Goal: Transaction & Acquisition: Purchase product/service

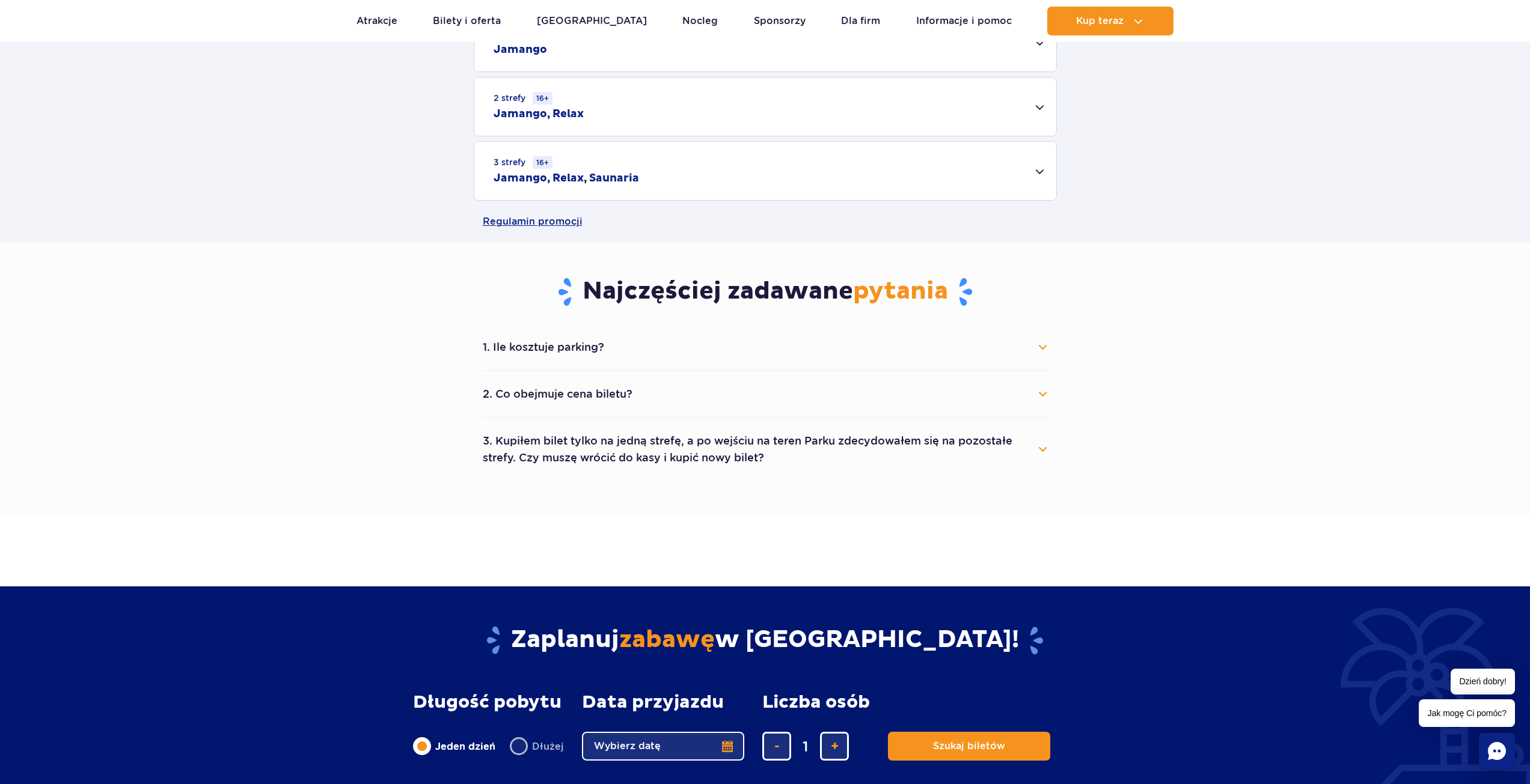
scroll to position [420, 0]
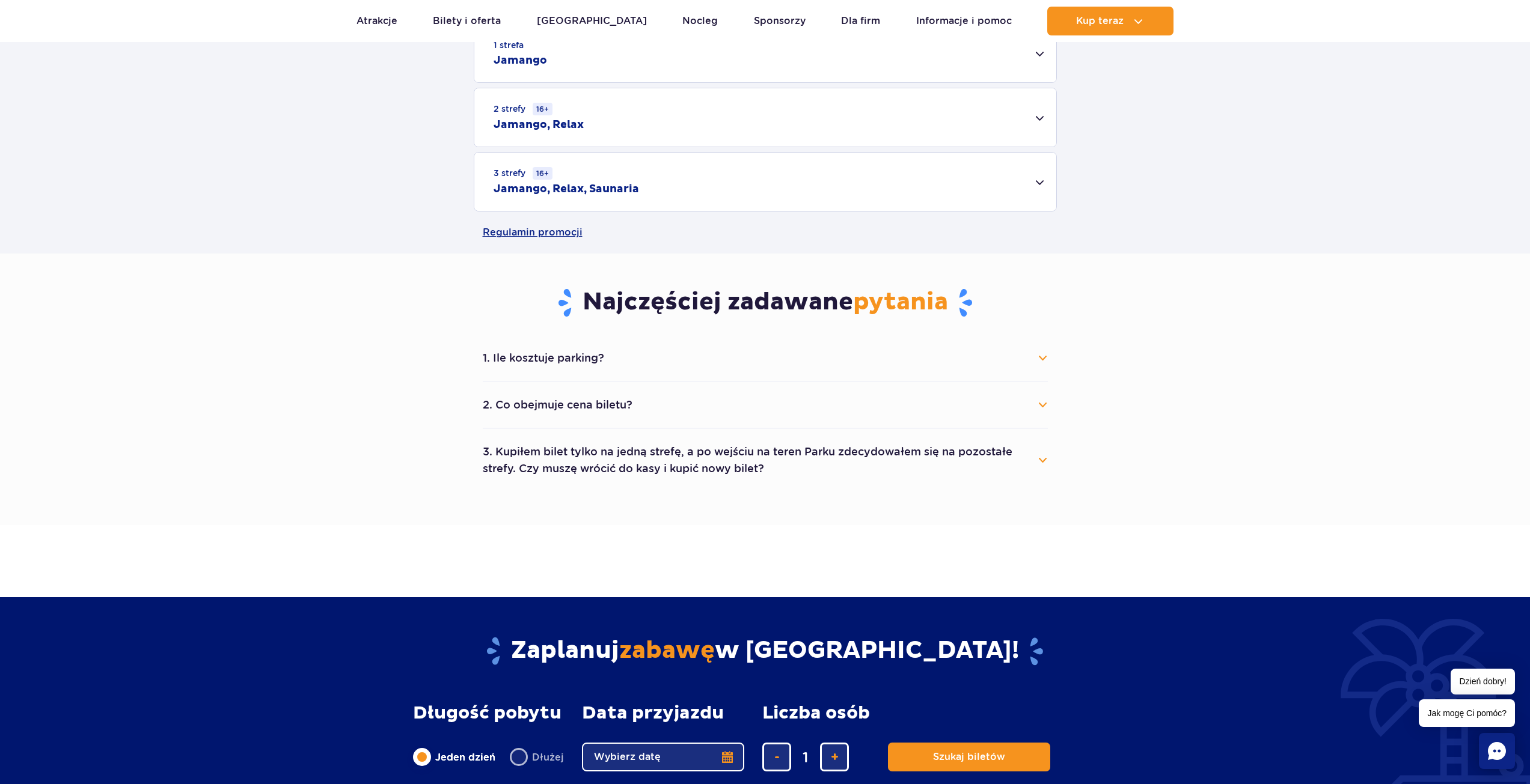
click at [617, 365] on button "1. Ile kosztuje parking?" at bounding box center [765, 358] width 565 height 26
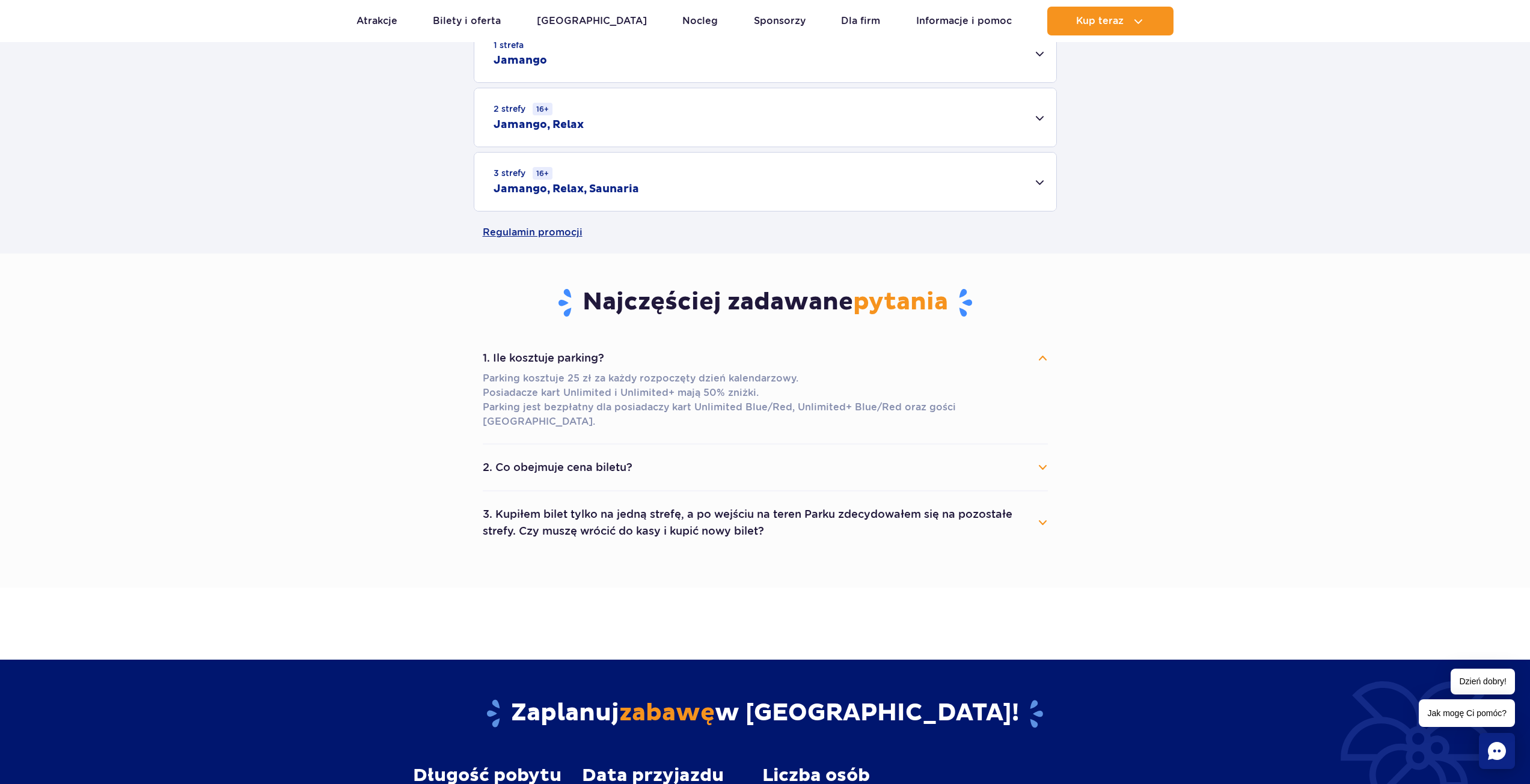
click at [551, 454] on button "2. Co obejmuje cena biletu?" at bounding box center [765, 467] width 565 height 26
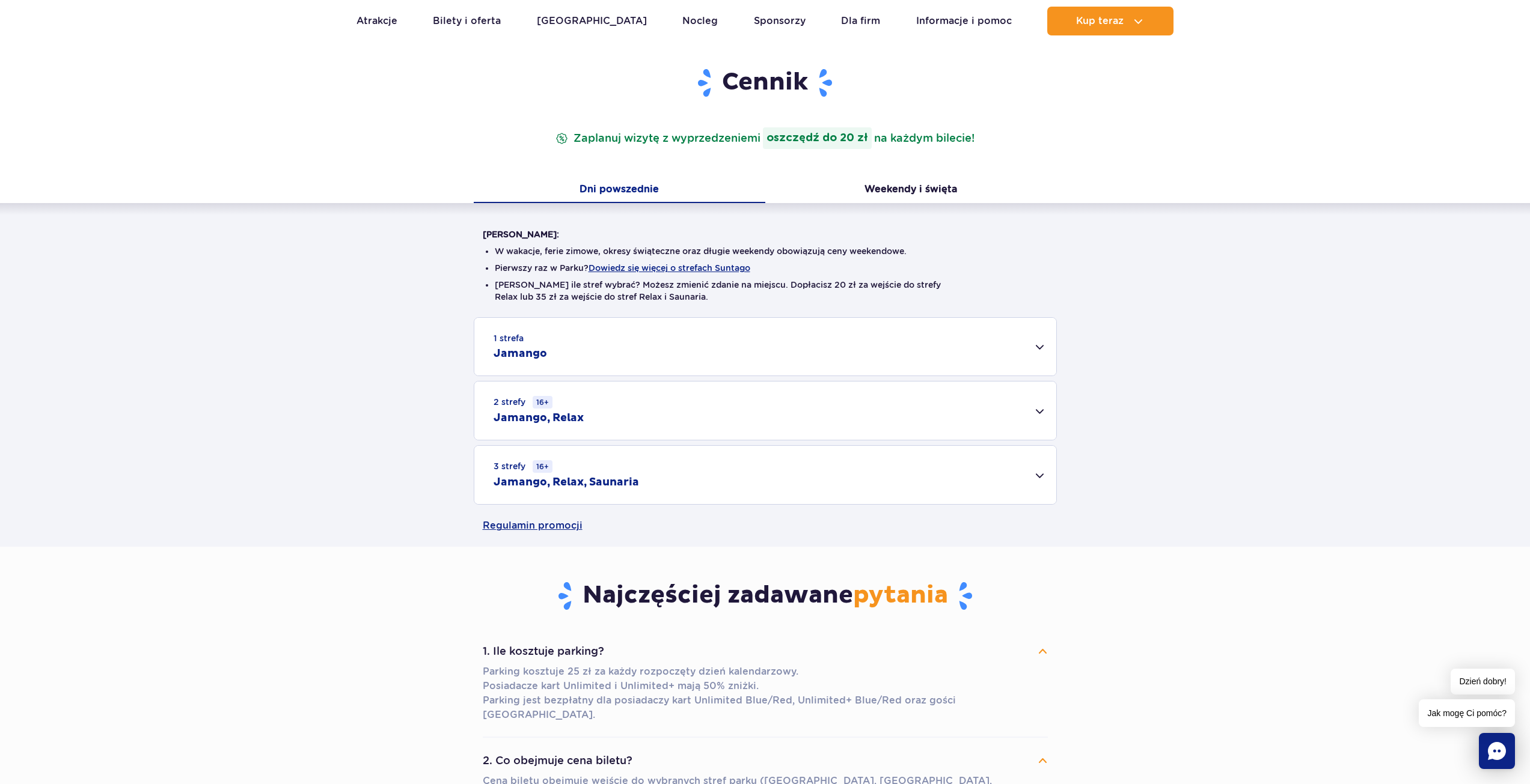
scroll to position [121, 0]
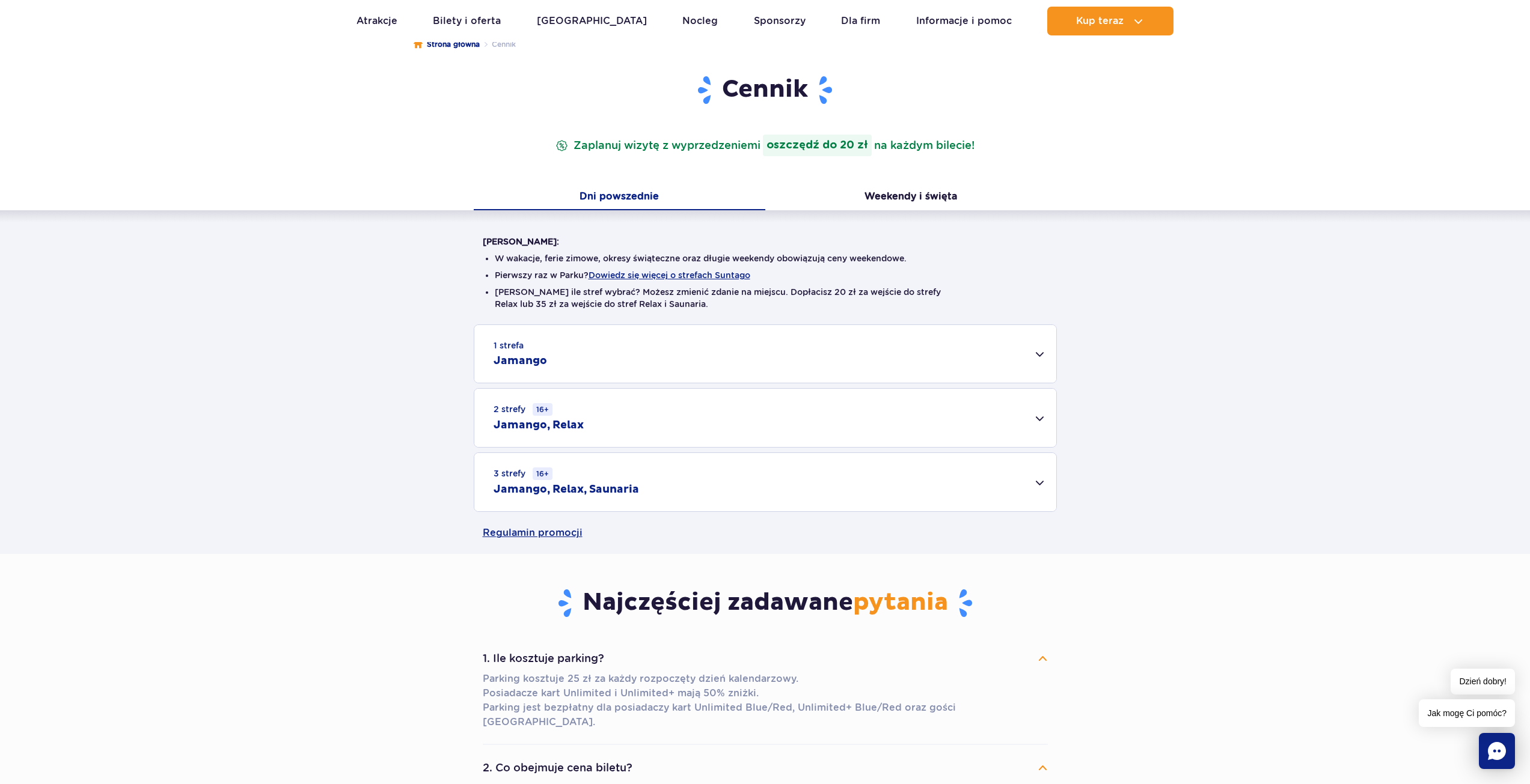
click at [1035, 354] on div "1 strefa Jamango" at bounding box center [765, 353] width 582 height 57
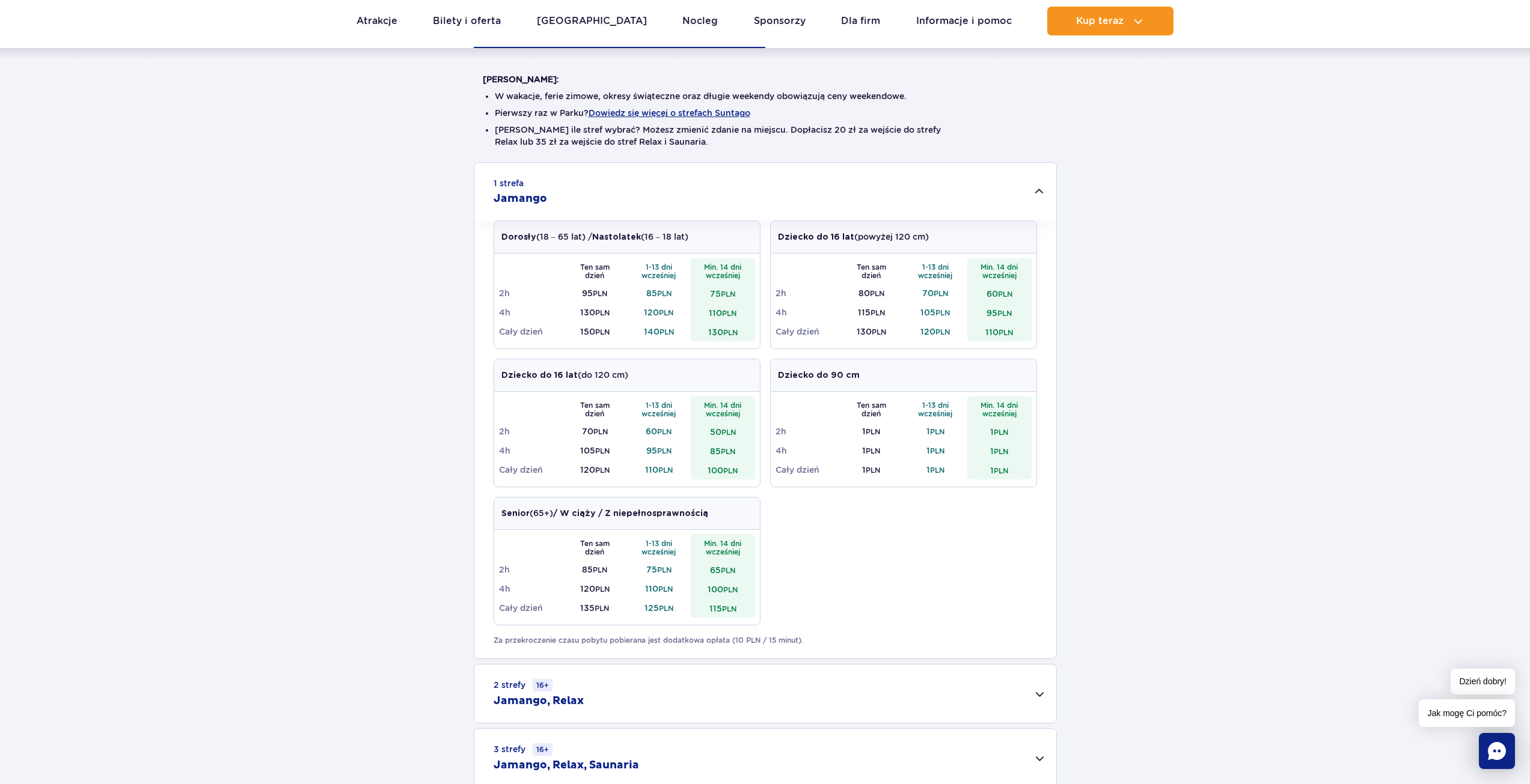
scroll to position [420, 0]
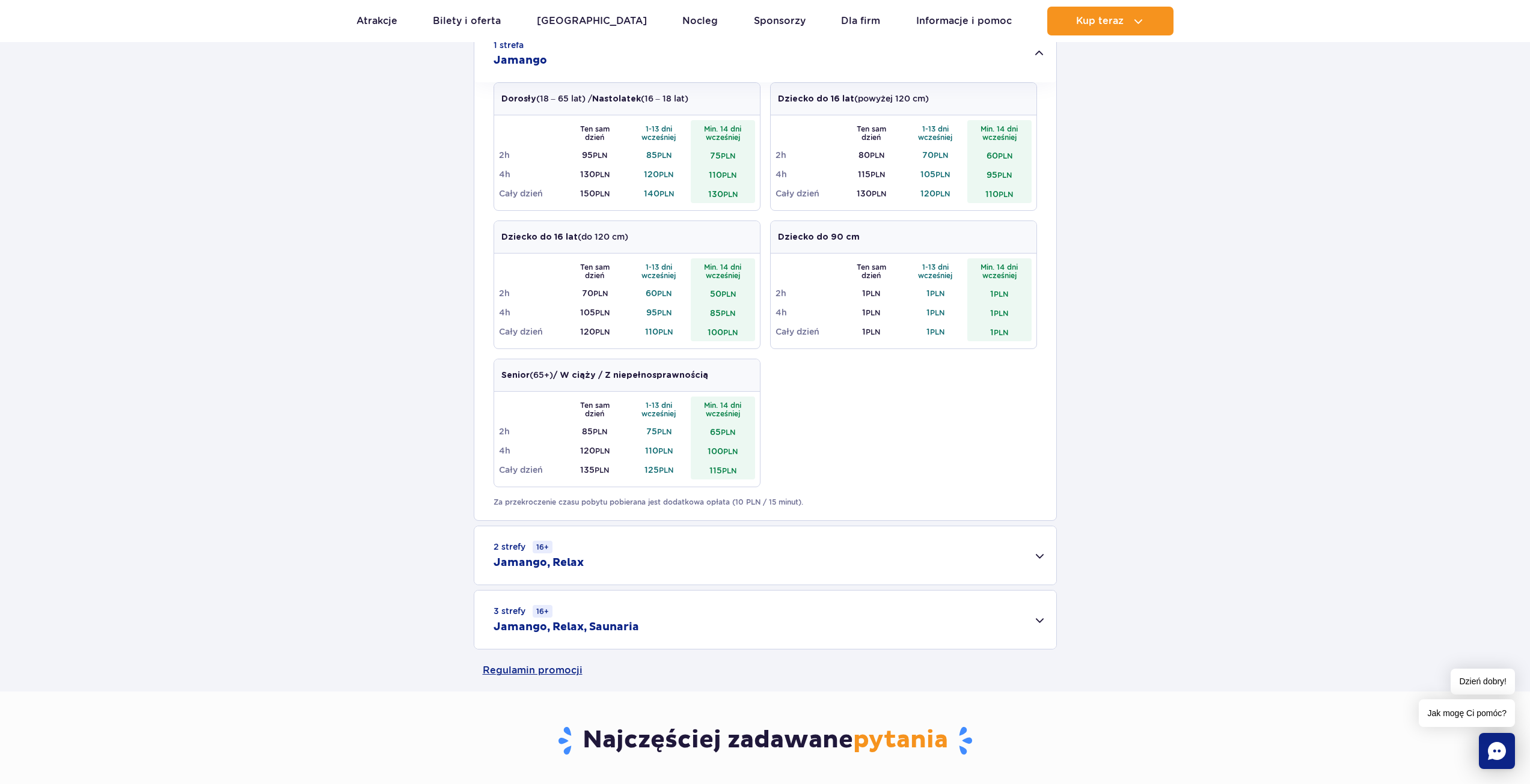
click at [513, 563] on h2 "Jamango, Relax" at bounding box center [539, 563] width 90 height 14
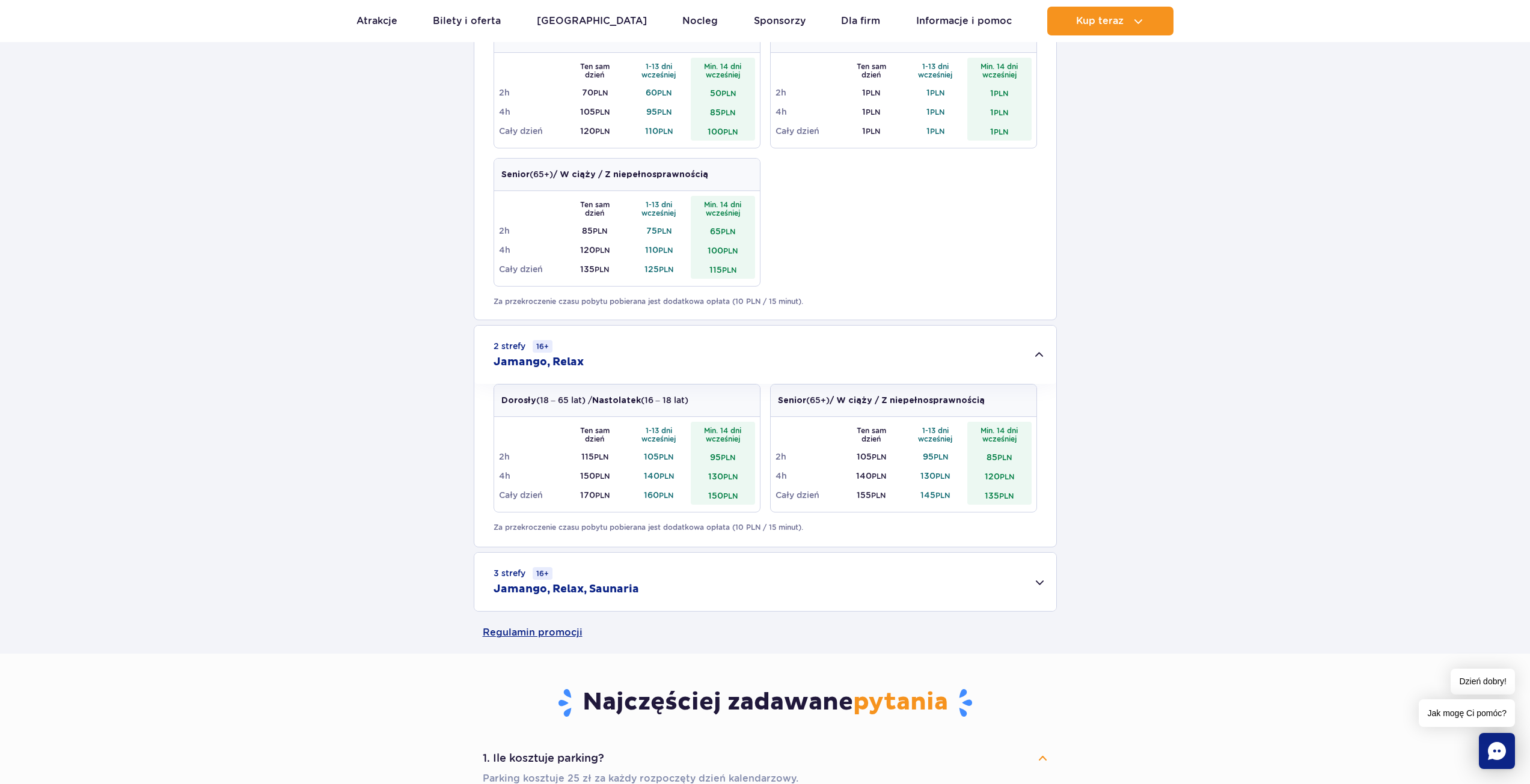
scroll to position [661, 0]
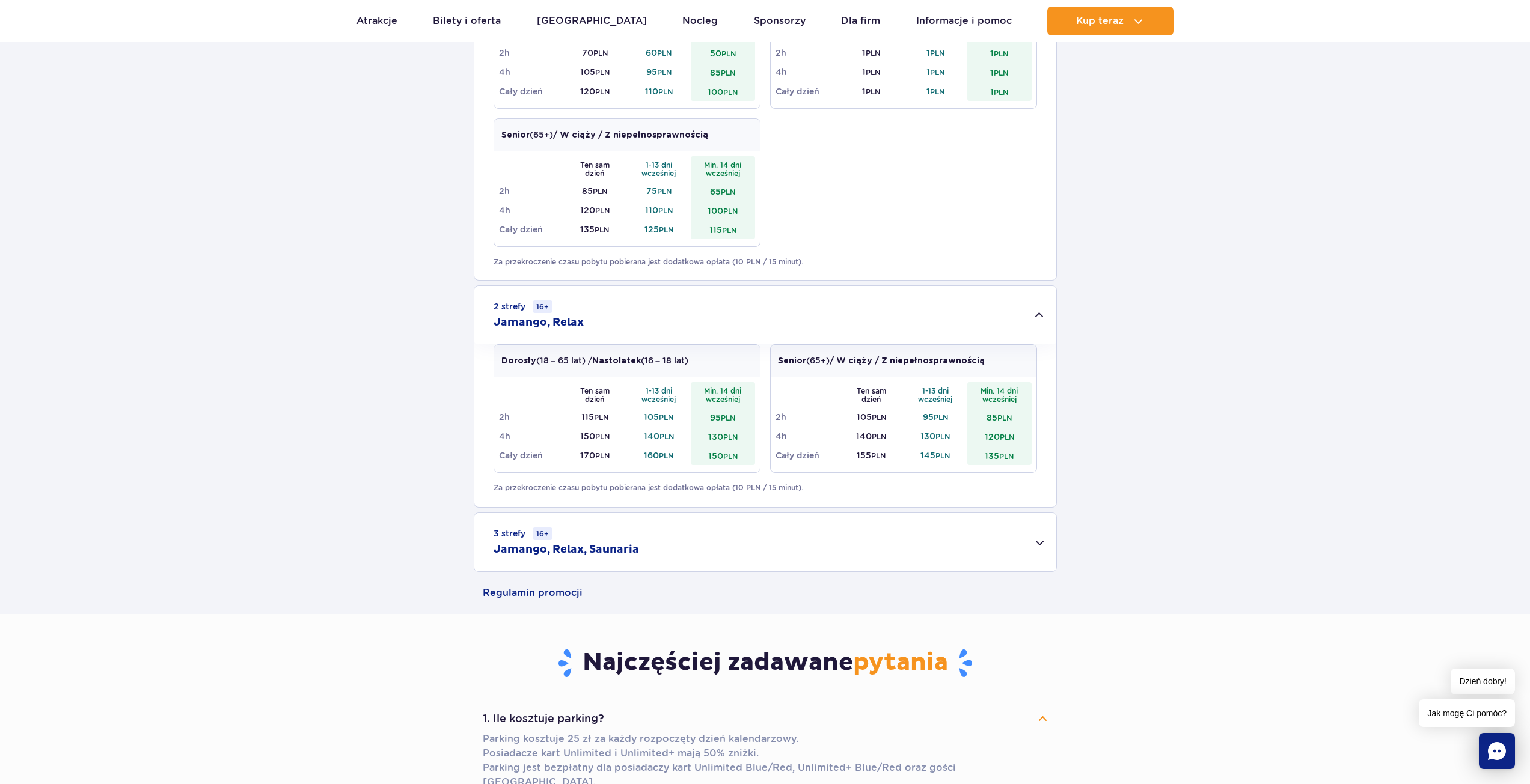
click at [534, 554] on h2 "Jamango, Relax, Saunaria" at bounding box center [567, 549] width 145 height 14
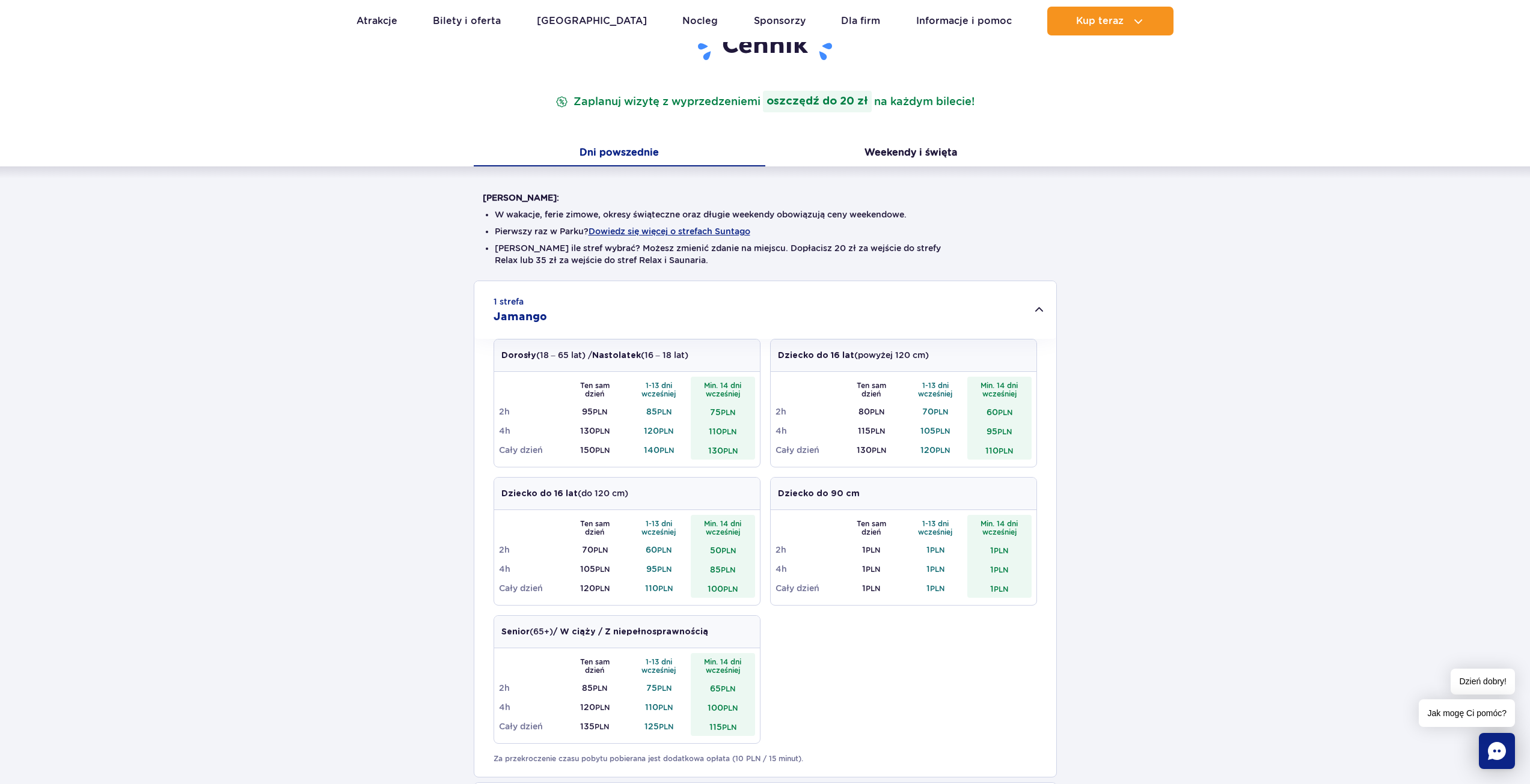
scroll to position [0, 0]
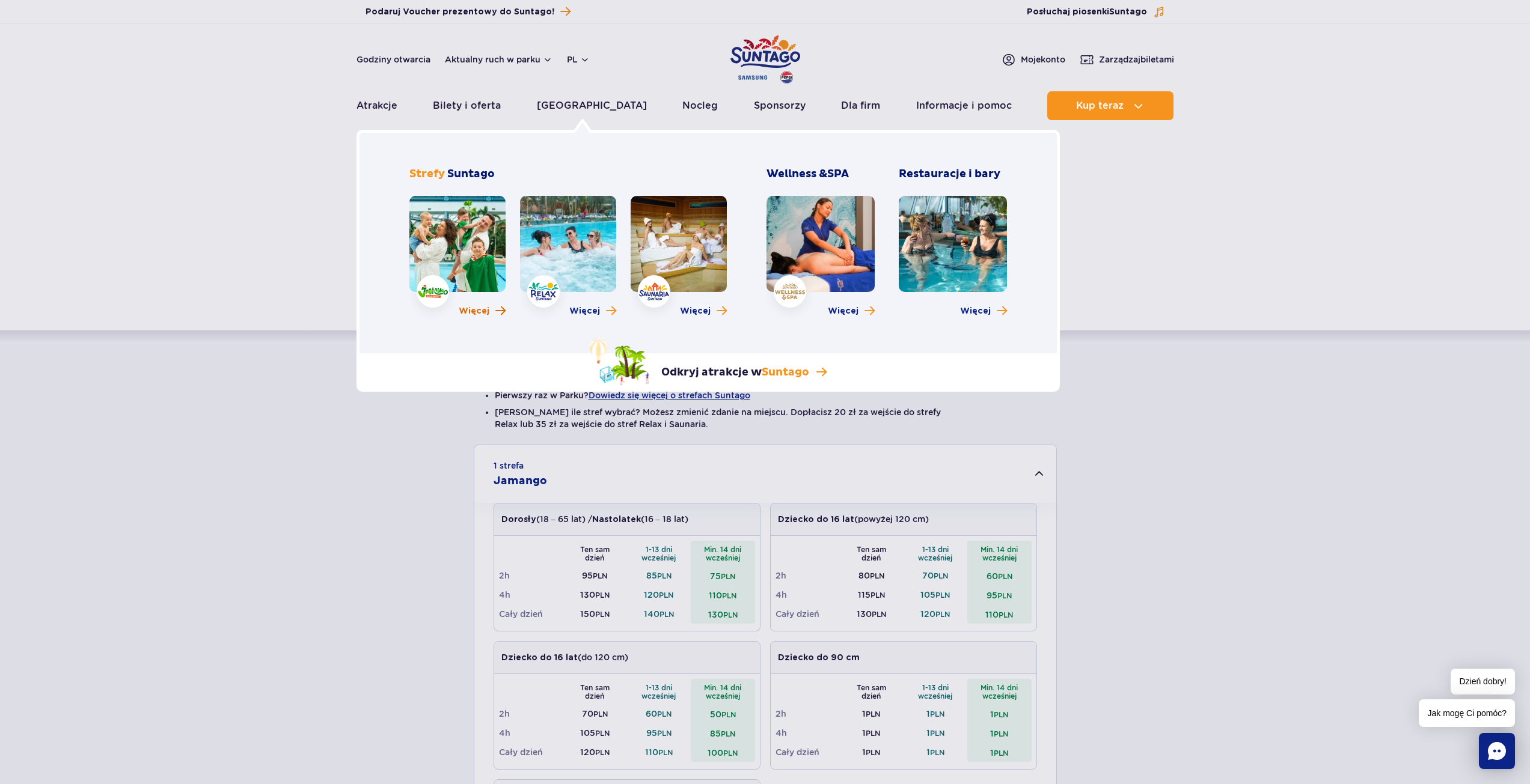
click at [479, 307] on span "Więcej" at bounding box center [474, 311] width 31 height 12
click at [579, 312] on span "Więcej" at bounding box center [584, 311] width 31 height 12
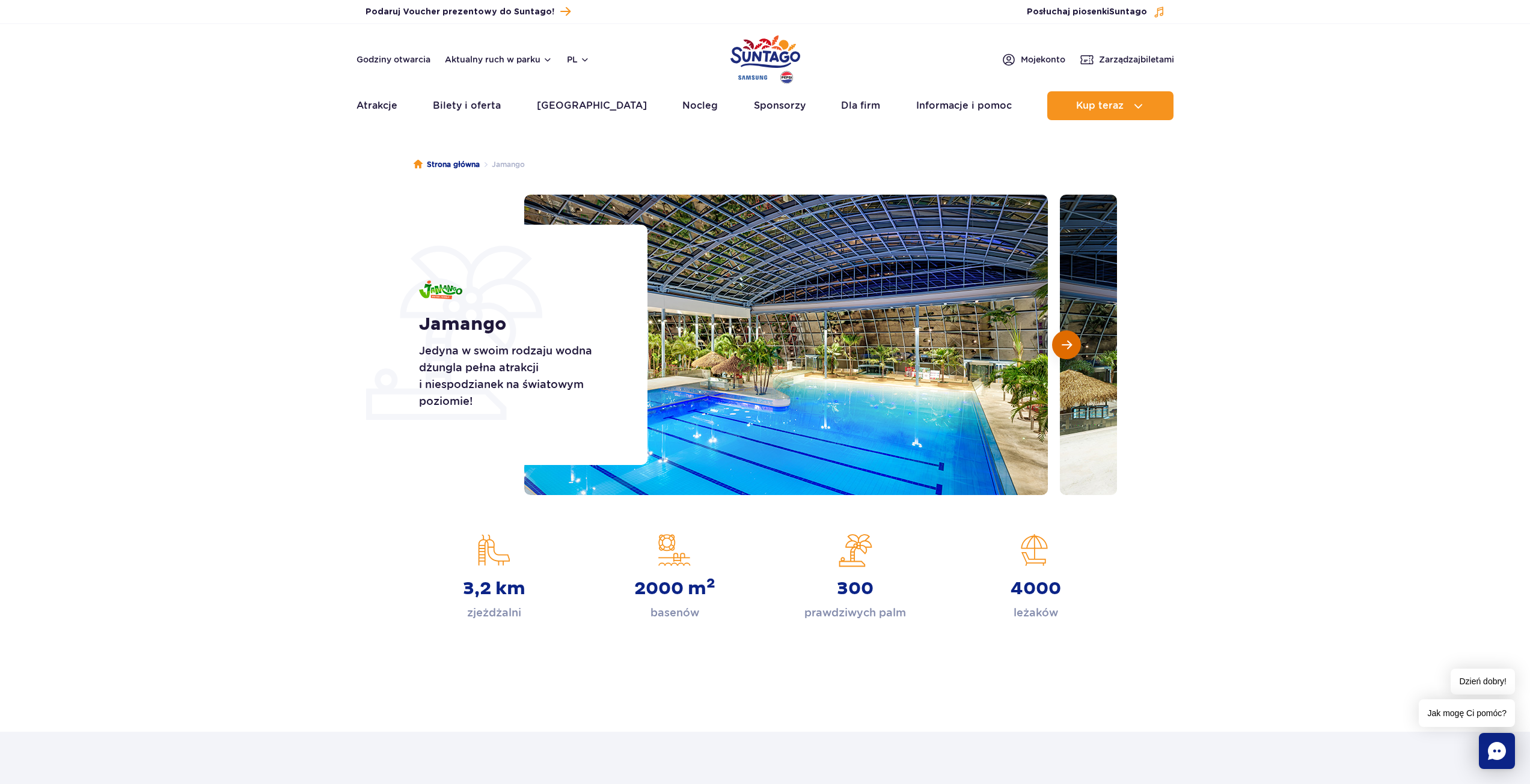
click at [1063, 344] on span "Następny slajd" at bounding box center [1066, 344] width 10 height 10
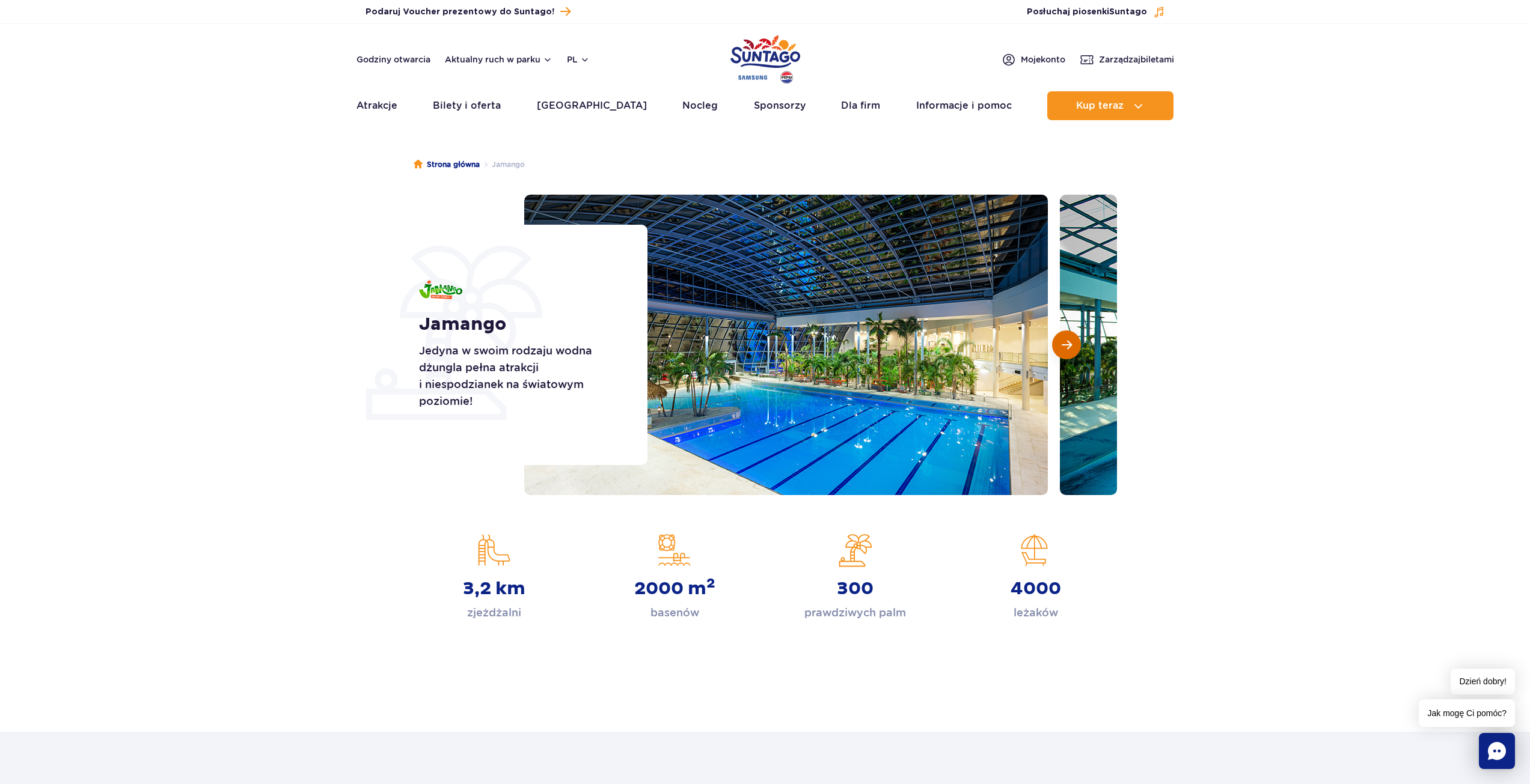
click at [1062, 348] on span "Następny slajd" at bounding box center [1066, 344] width 10 height 10
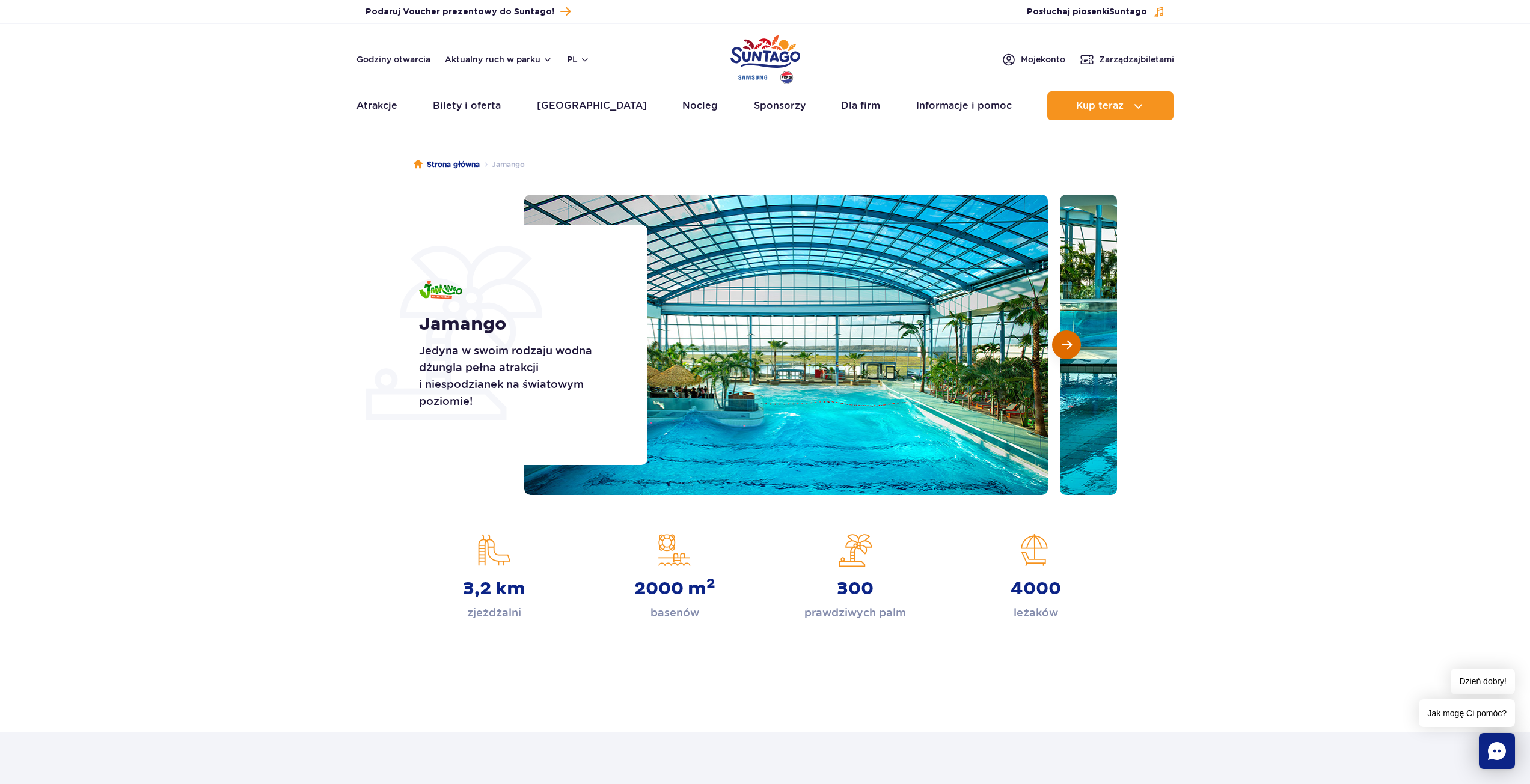
click at [1061, 349] on span "Następny slajd" at bounding box center [1066, 344] width 10 height 10
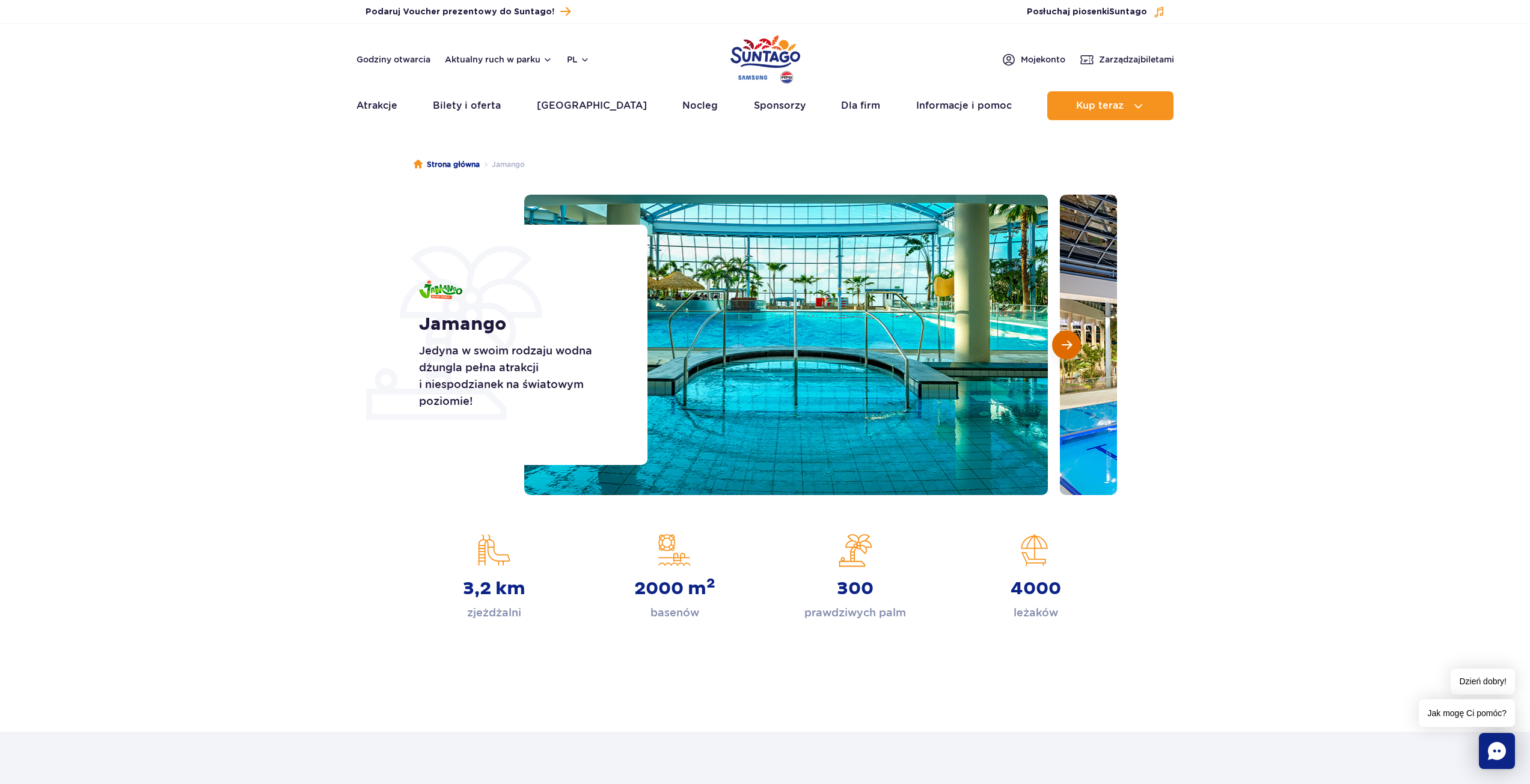
click at [1060, 349] on button "Następny slajd" at bounding box center [1066, 345] width 29 height 29
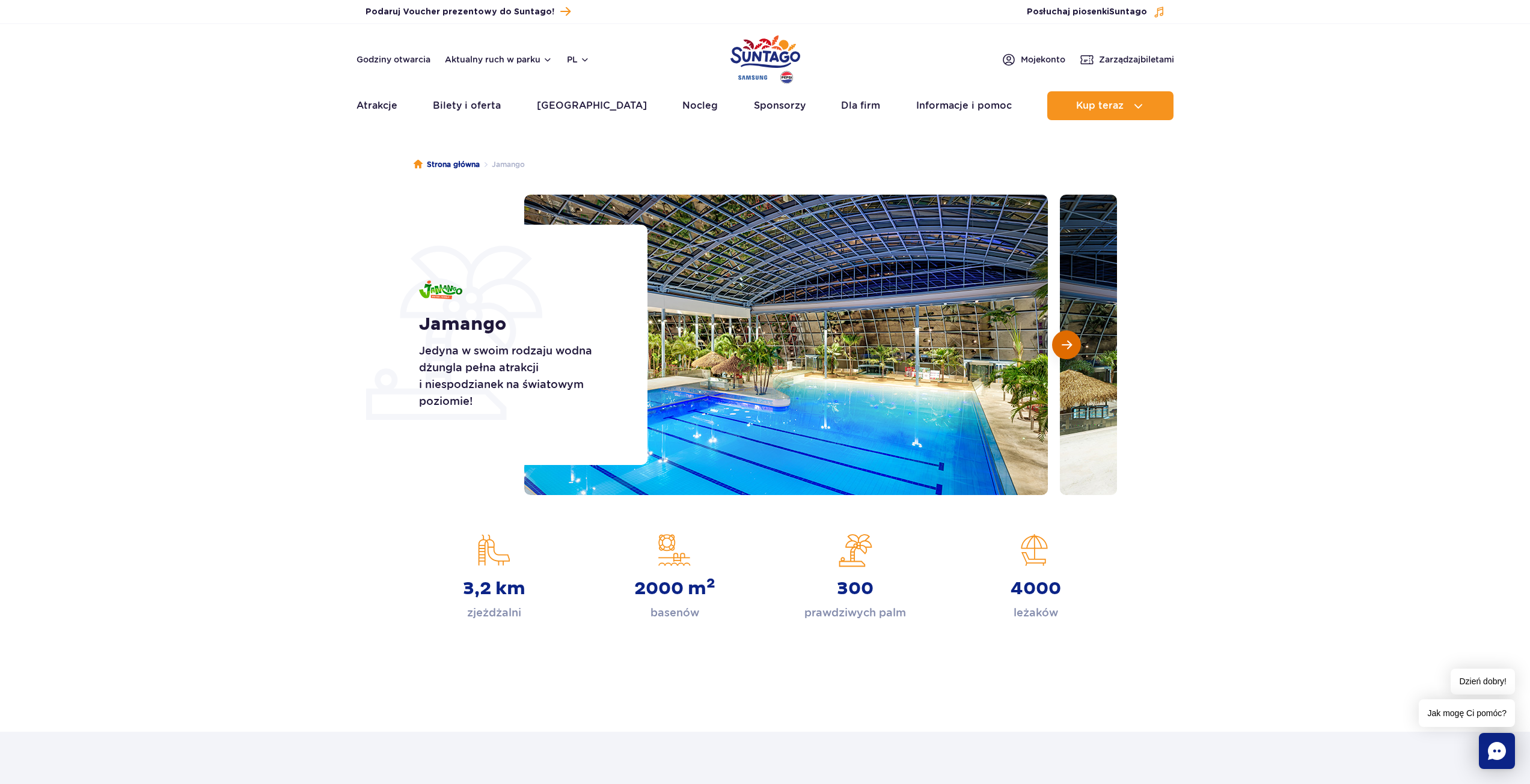
click at [1057, 345] on button "Następny slajd" at bounding box center [1066, 345] width 29 height 29
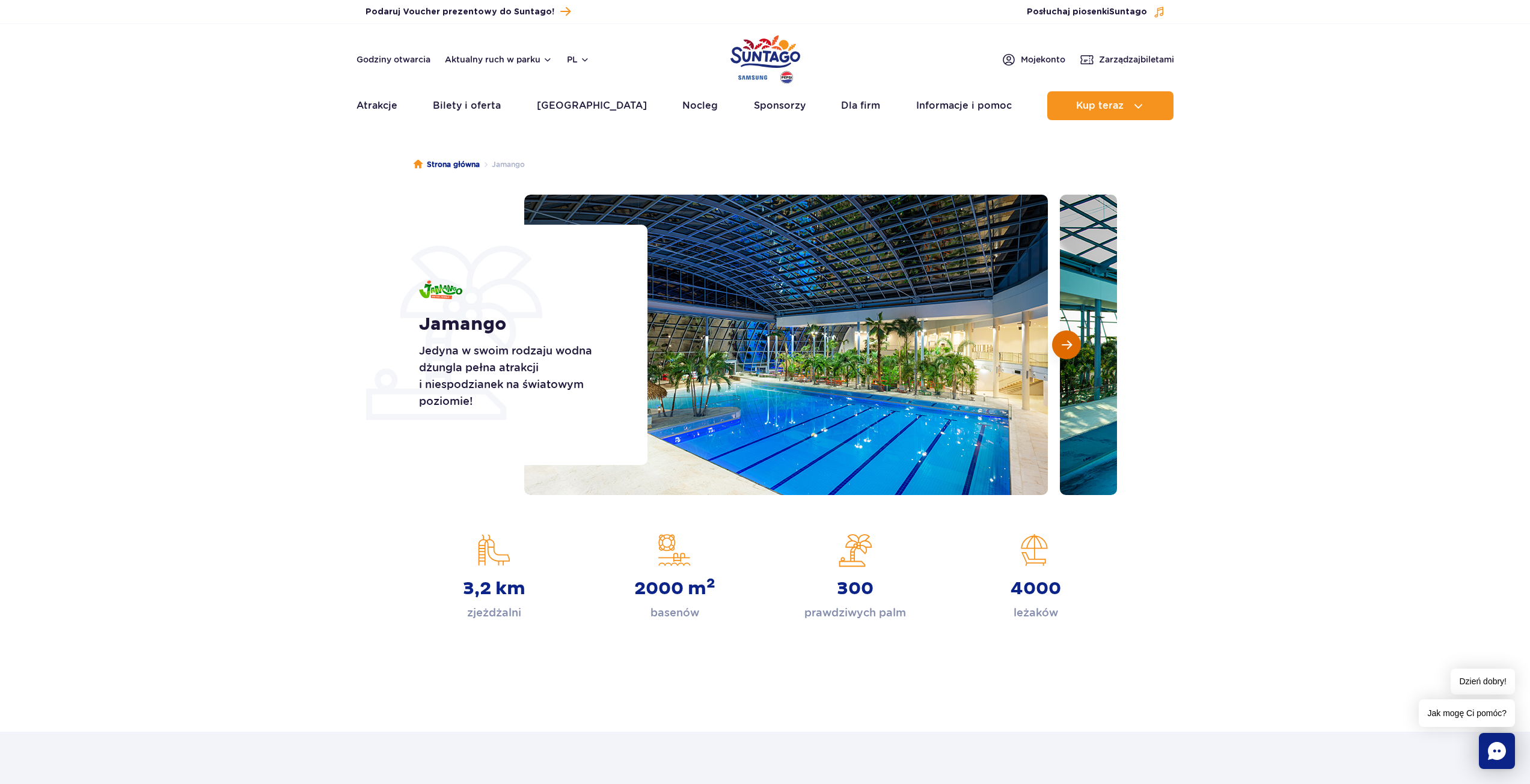
click at [1053, 342] on button "Następny slajd" at bounding box center [1066, 345] width 29 height 29
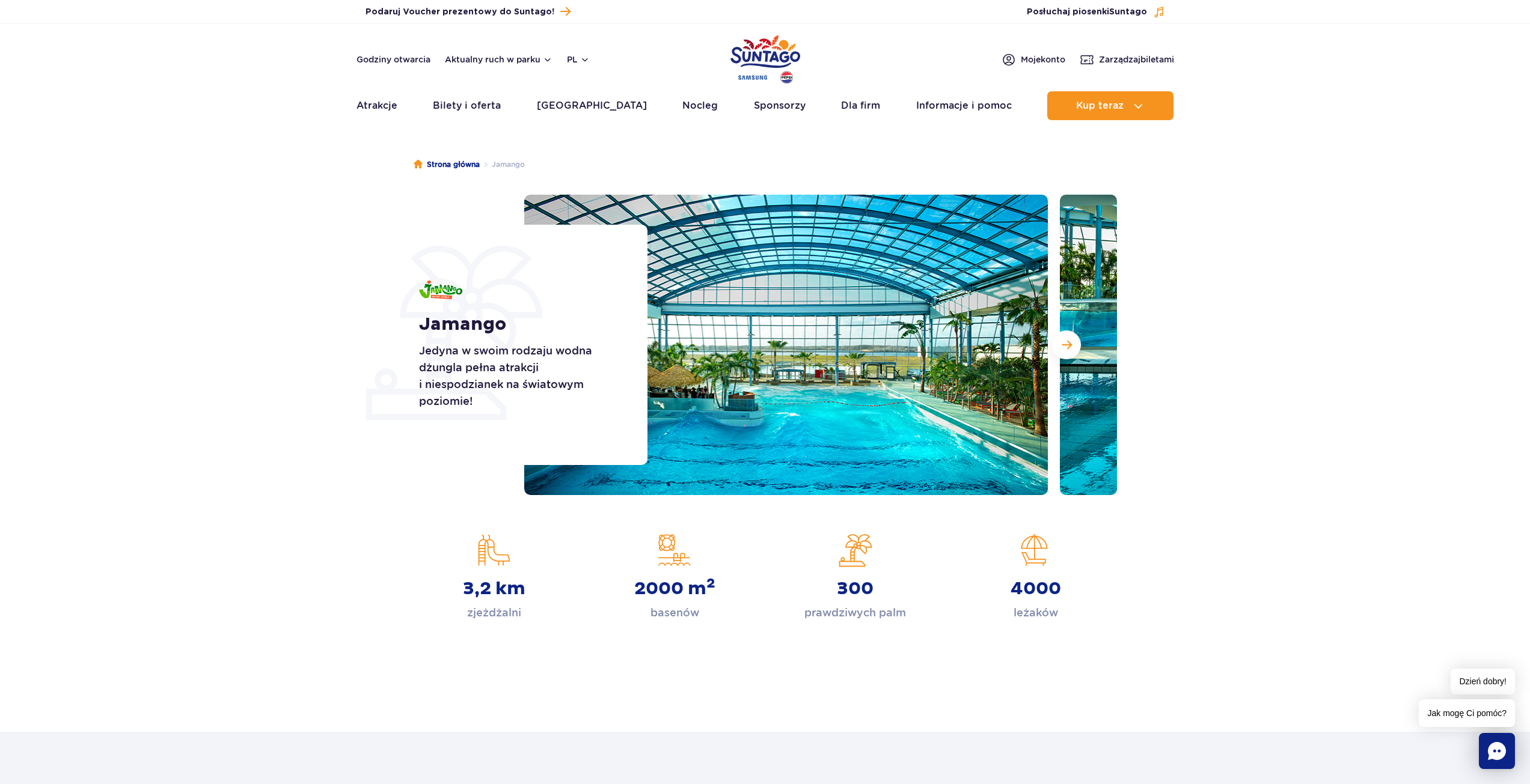
click at [1052, 337] on div at bounding box center [820, 345] width 593 height 301
click at [1063, 350] on span "Następny slajd" at bounding box center [1066, 344] width 10 height 10
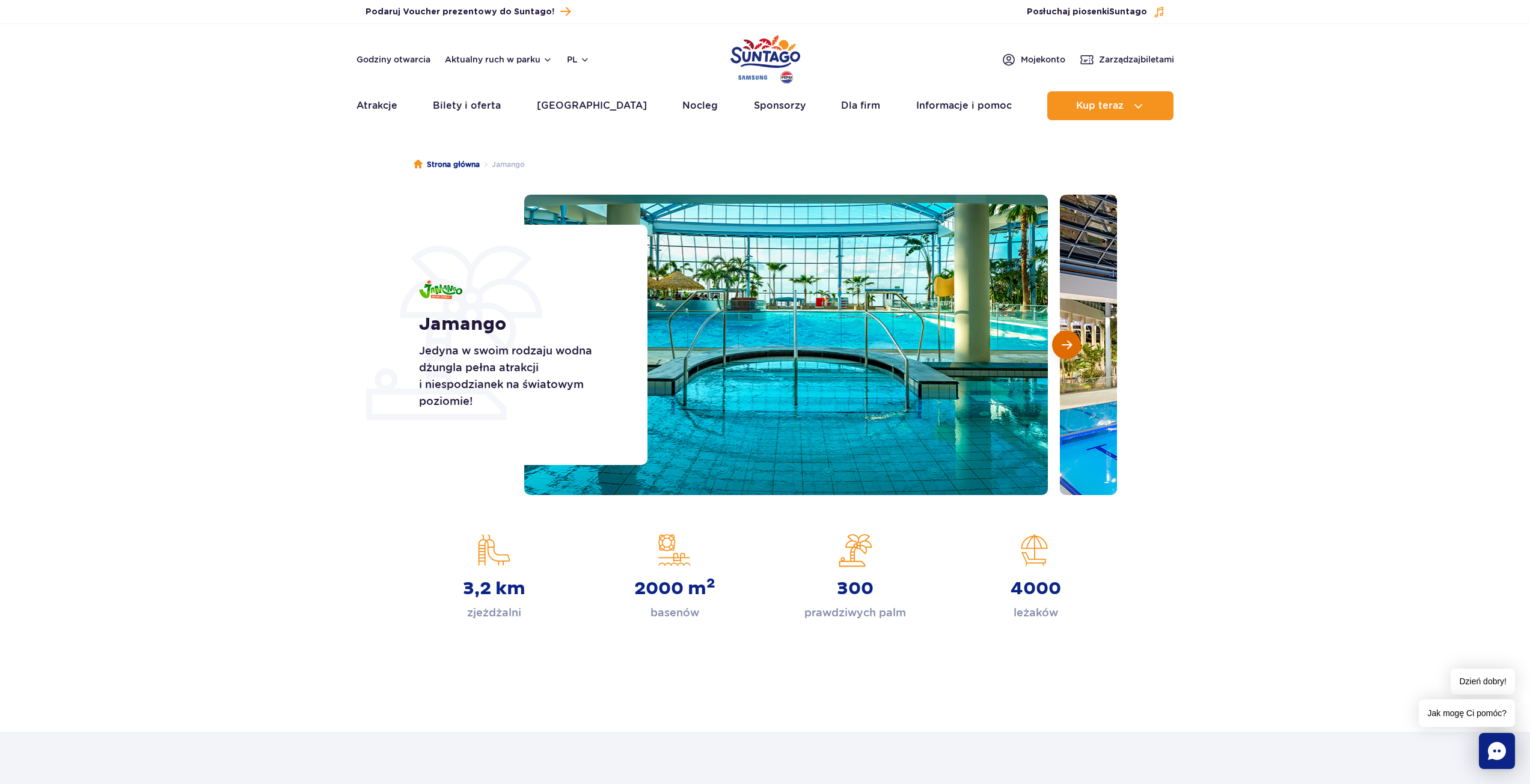
click at [1061, 348] on span "Następny slajd" at bounding box center [1066, 344] width 10 height 10
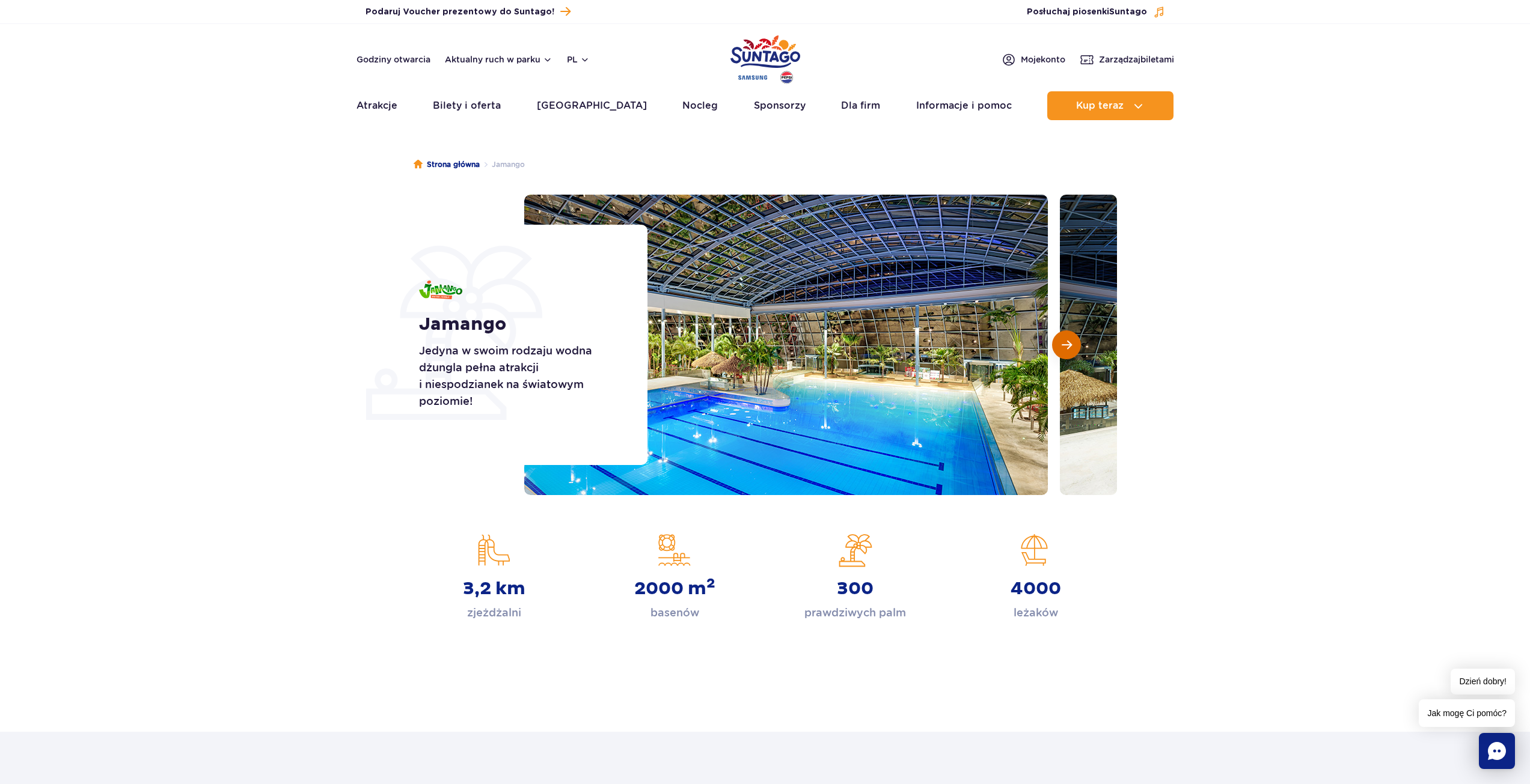
click at [1061, 346] on button "Następny slajd" at bounding box center [1066, 345] width 29 height 29
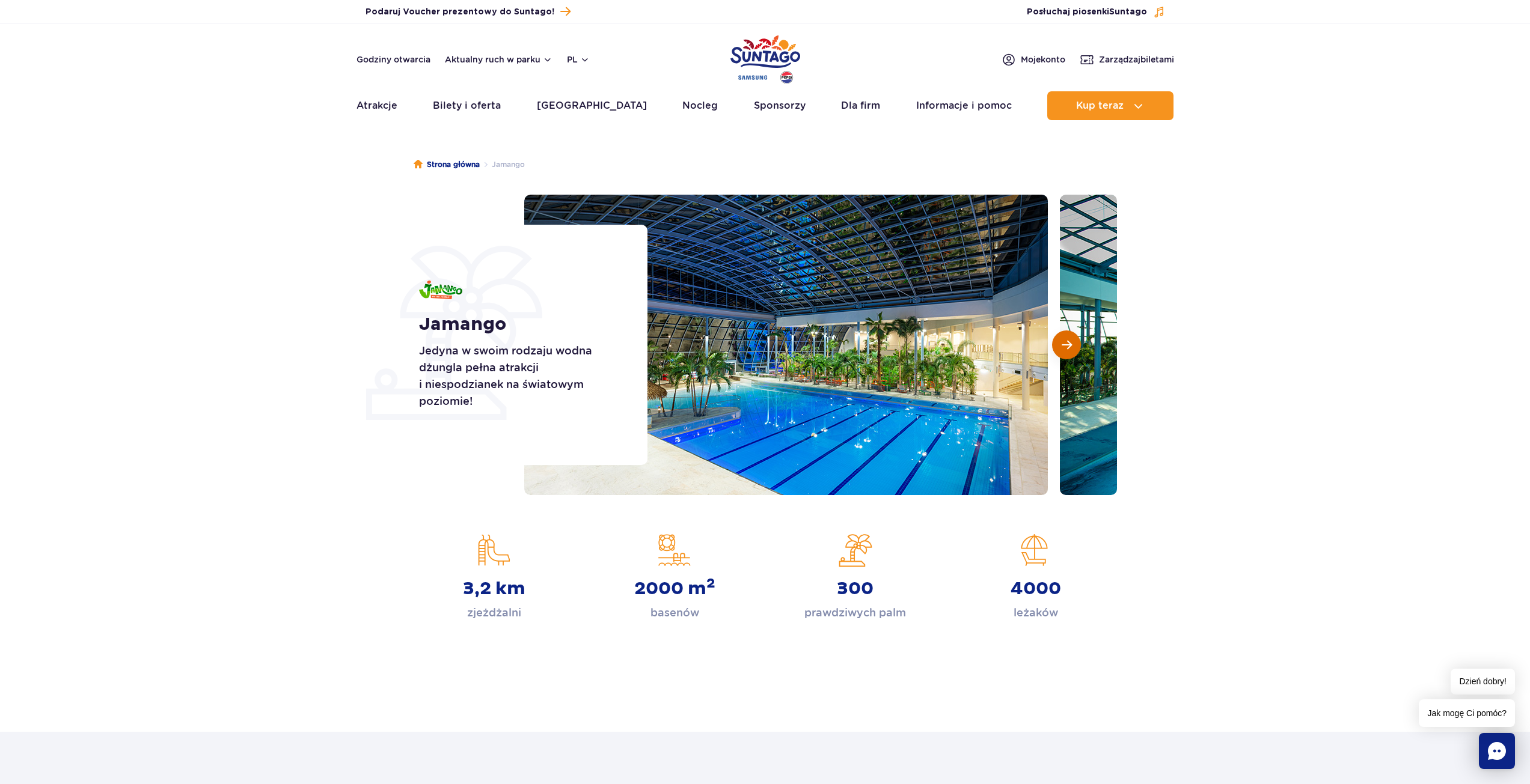
click at [1061, 346] on button "Następny slajd" at bounding box center [1066, 345] width 29 height 29
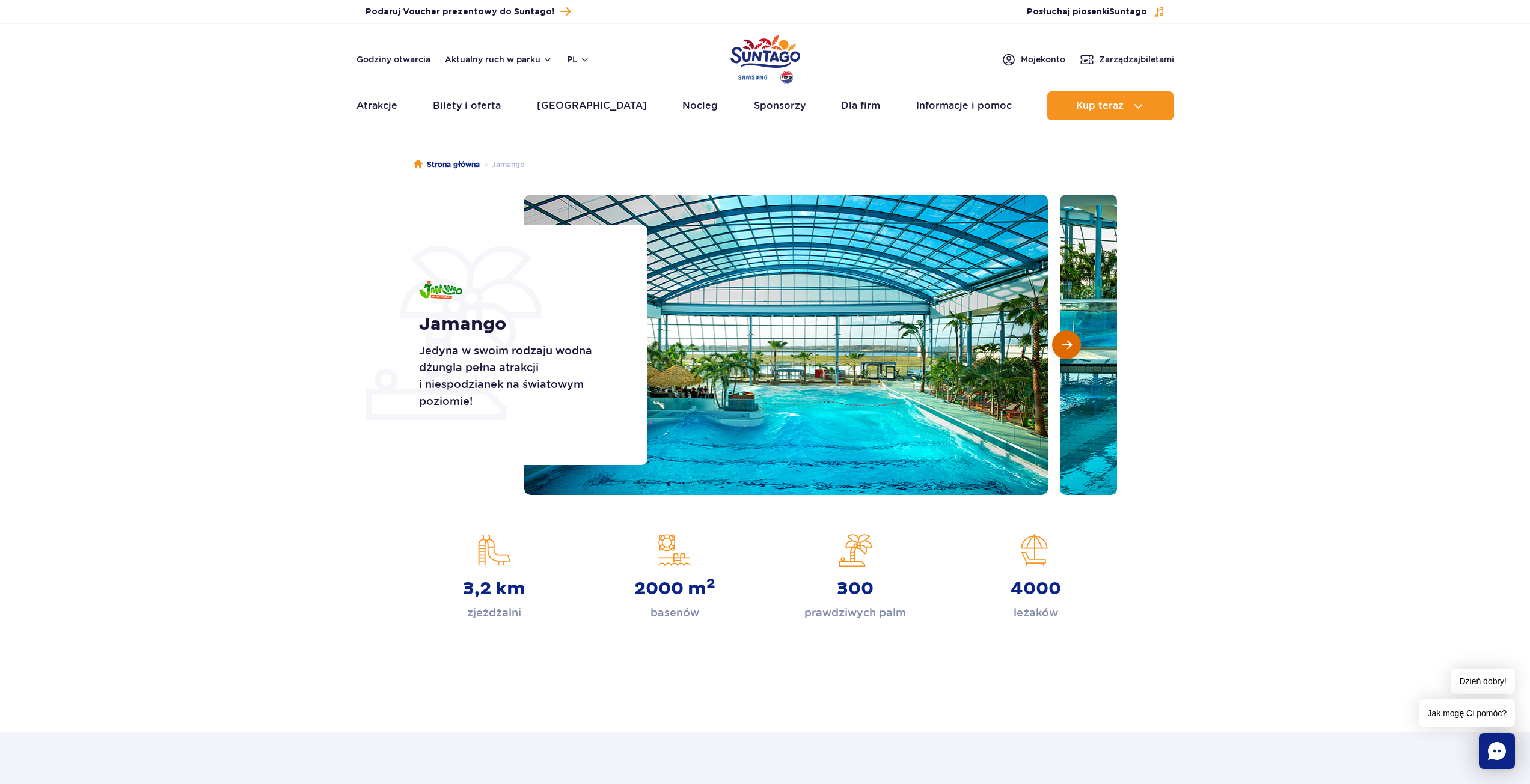
click at [1061, 346] on button "Następny slajd" at bounding box center [1066, 345] width 29 height 29
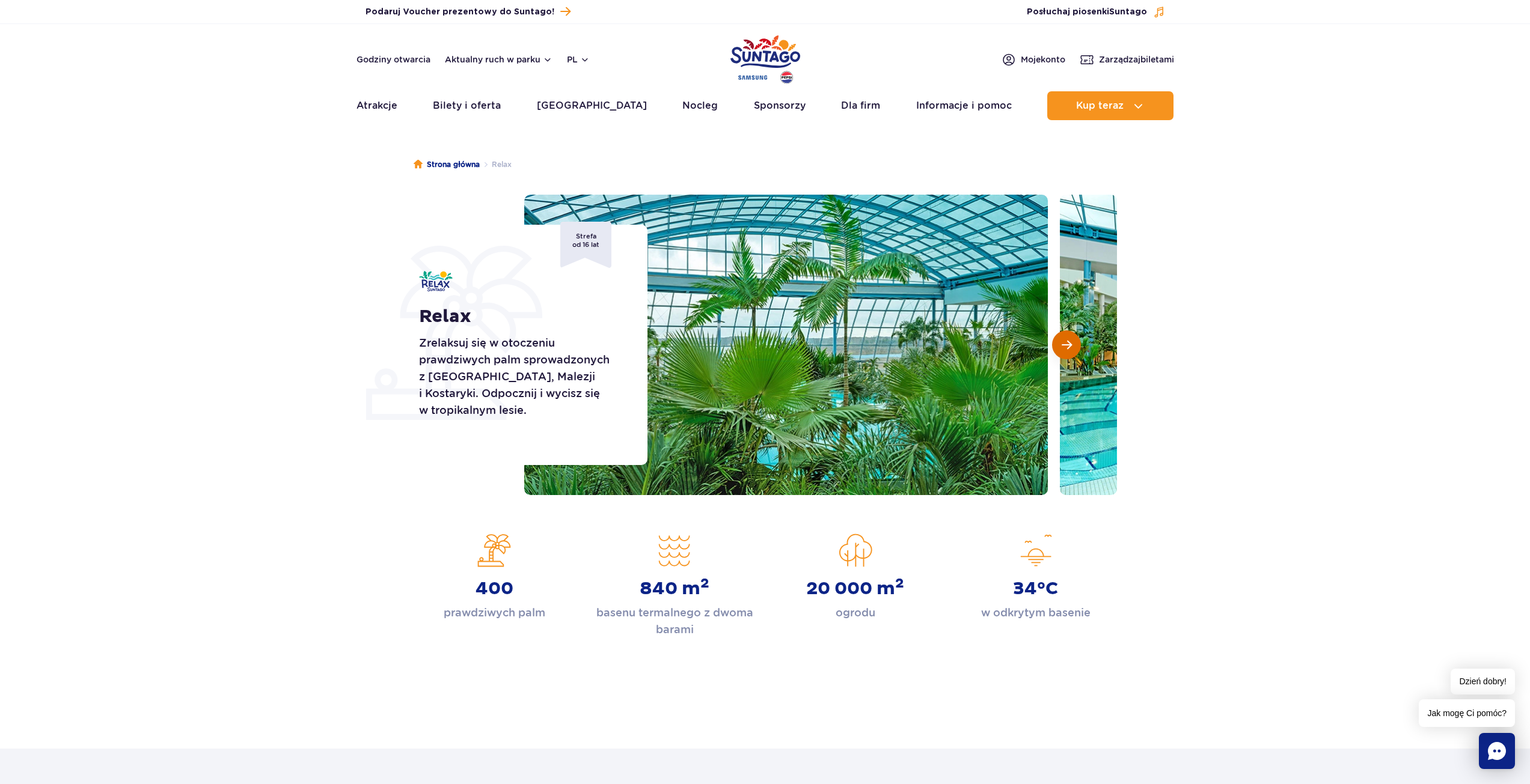
click at [1075, 346] on button "Następny slajd" at bounding box center [1066, 345] width 29 height 29
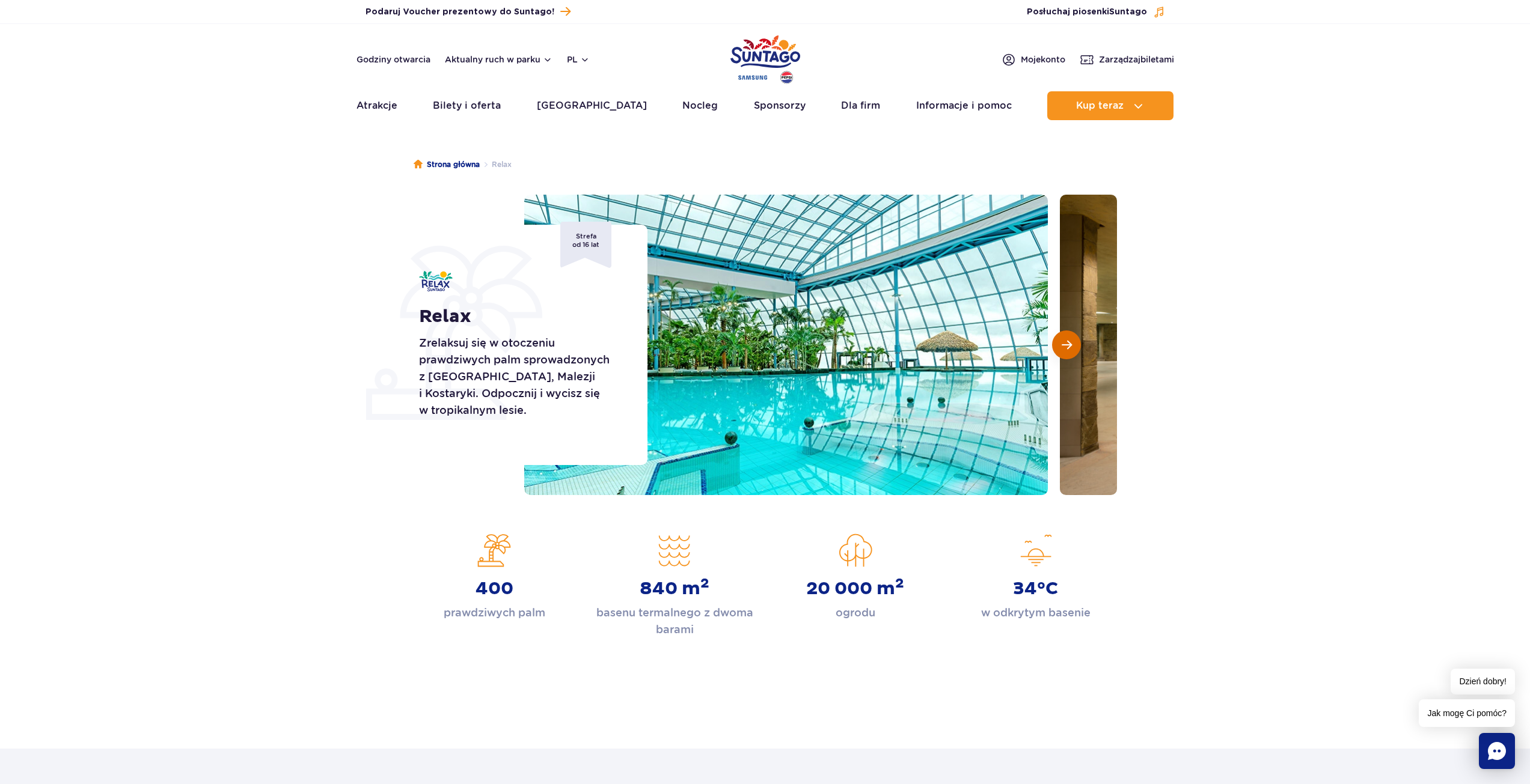
click at [1075, 346] on button "Następny slajd" at bounding box center [1066, 345] width 29 height 29
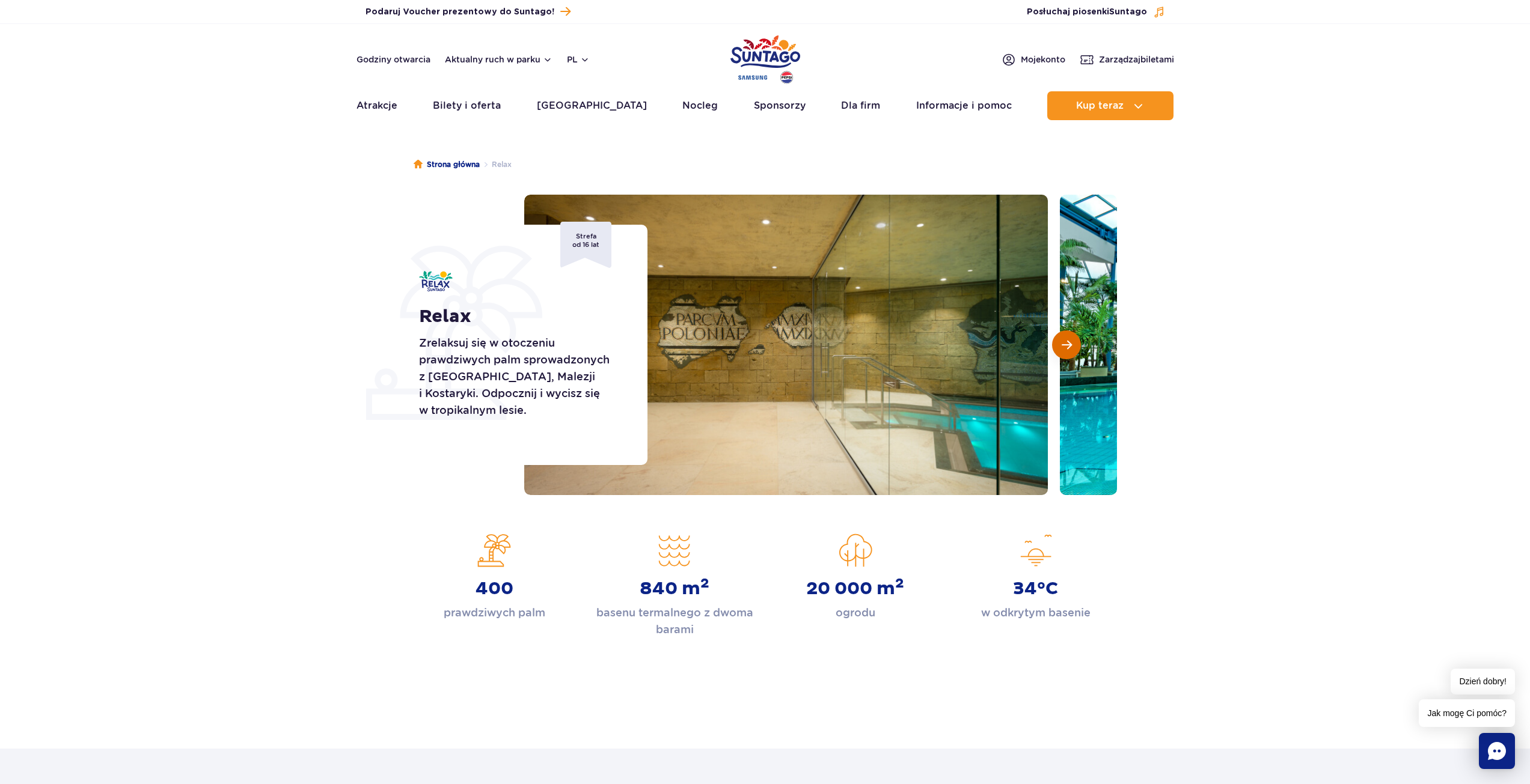
click at [1077, 346] on button "Następny slajd" at bounding box center [1066, 345] width 29 height 29
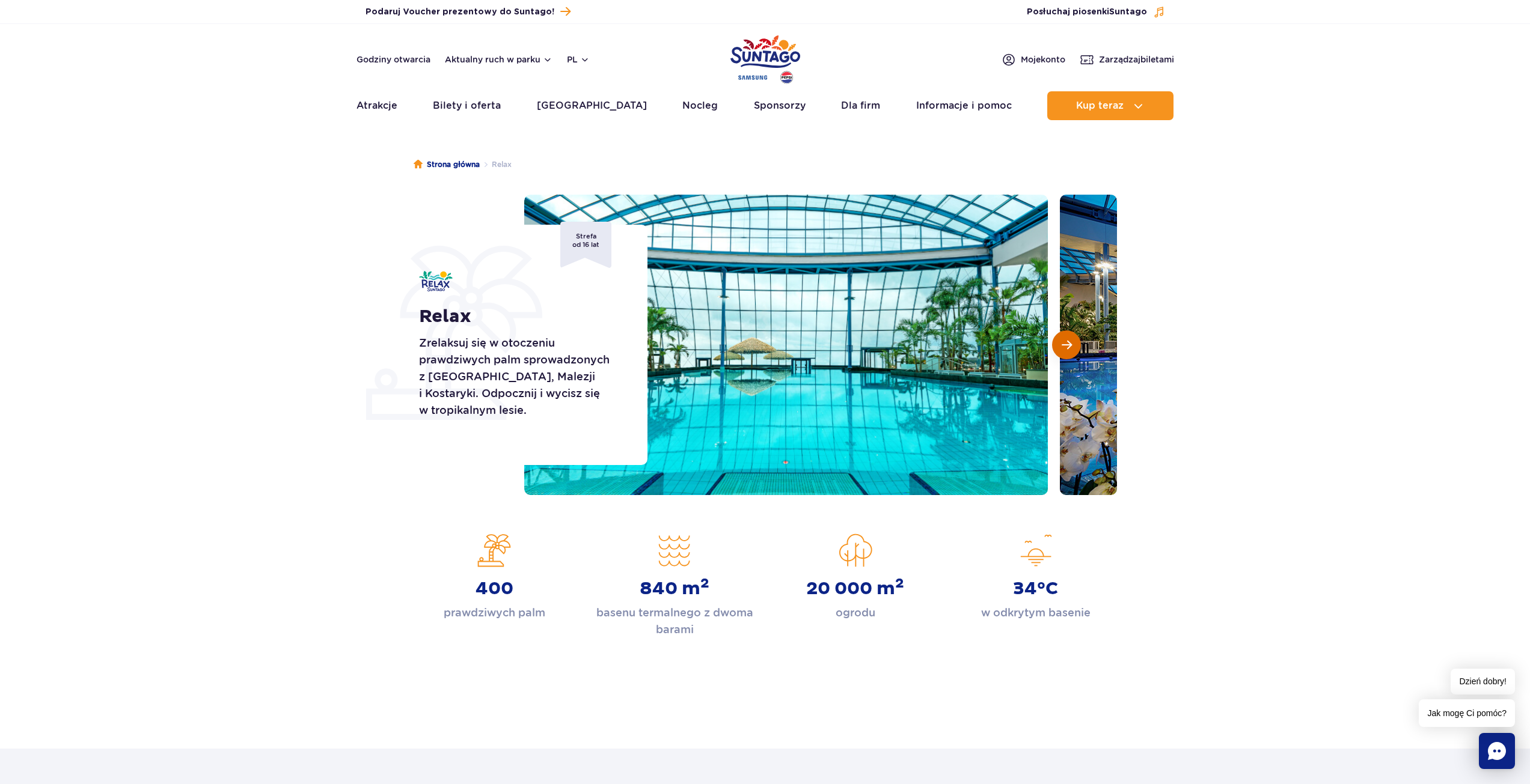
click at [1080, 347] on button "Następny slajd" at bounding box center [1066, 345] width 29 height 29
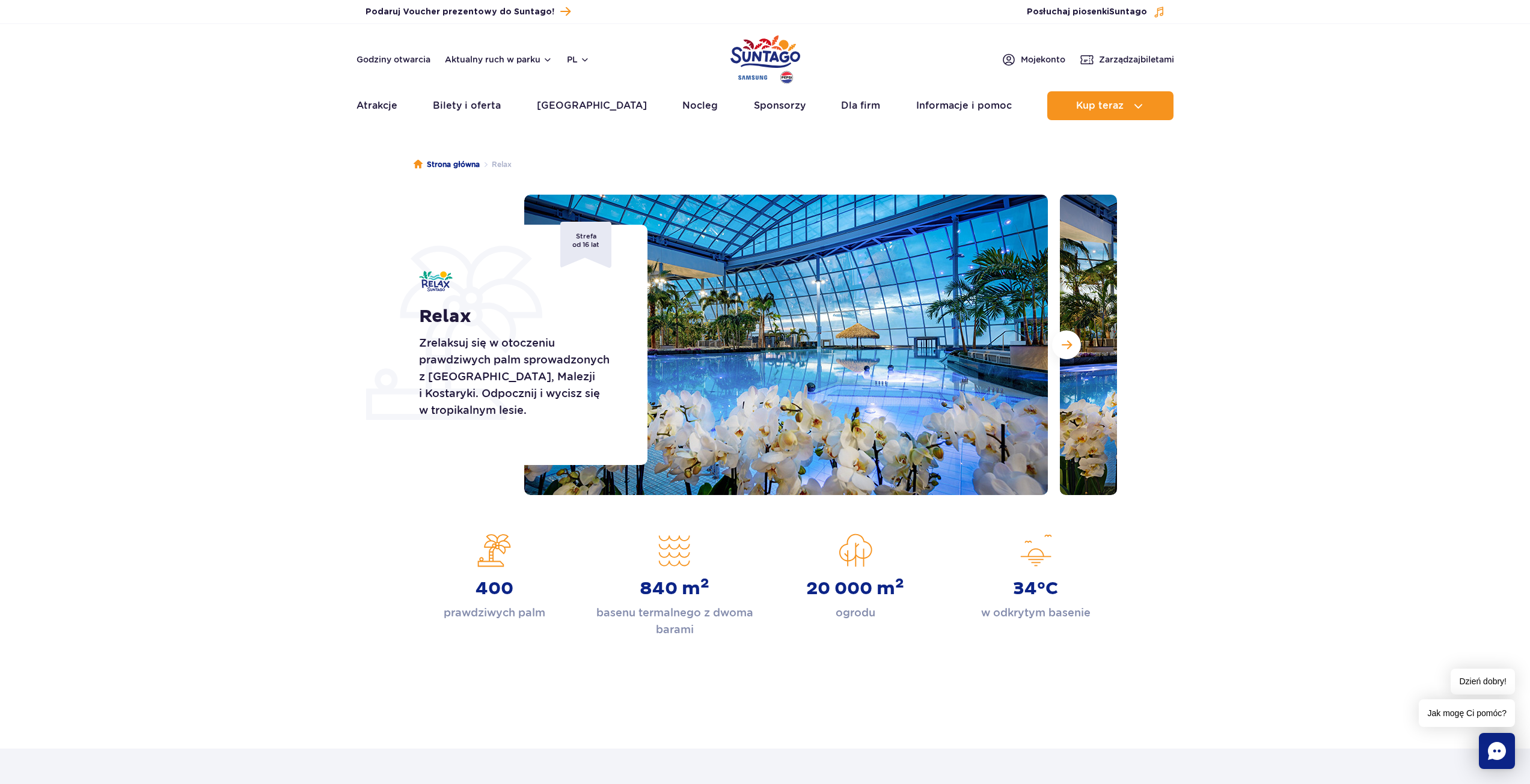
click at [1081, 348] on div at bounding box center [820, 345] width 593 height 301
click at [1071, 342] on span "Następny slajd" at bounding box center [1066, 344] width 10 height 10
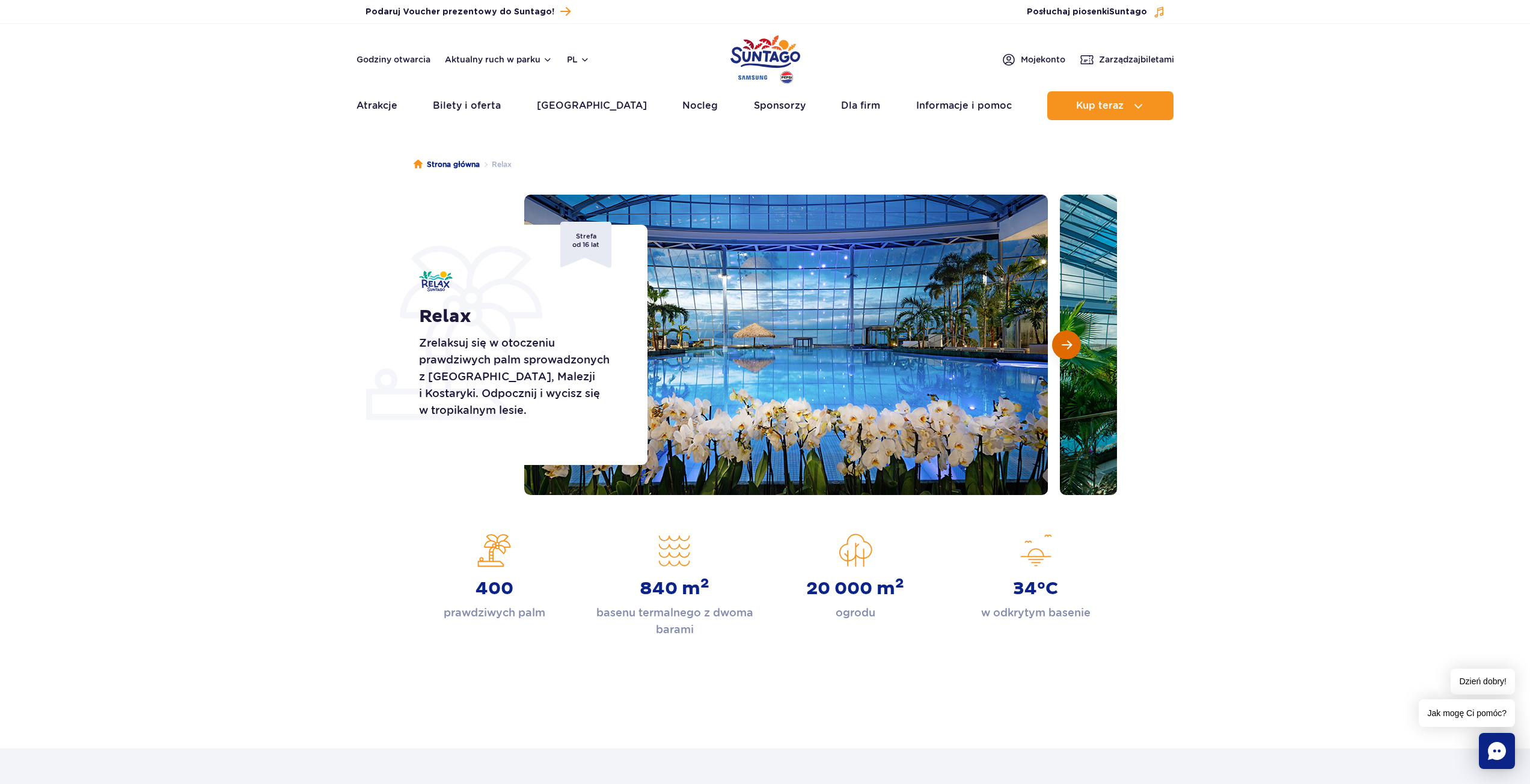
click at [1071, 342] on span "Następny slajd" at bounding box center [1066, 344] width 10 height 10
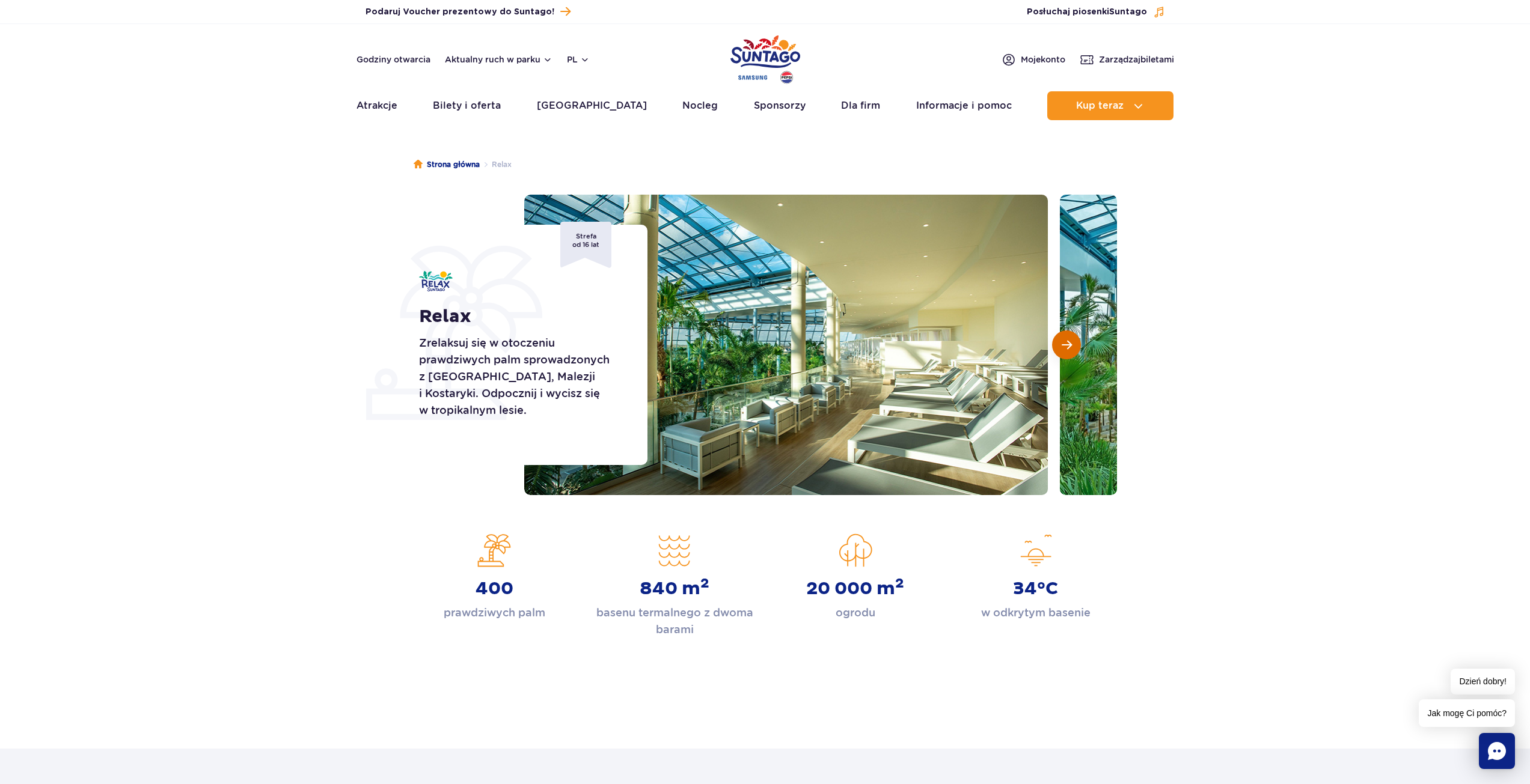
click at [1068, 345] on span "Następny slajd" at bounding box center [1066, 344] width 10 height 10
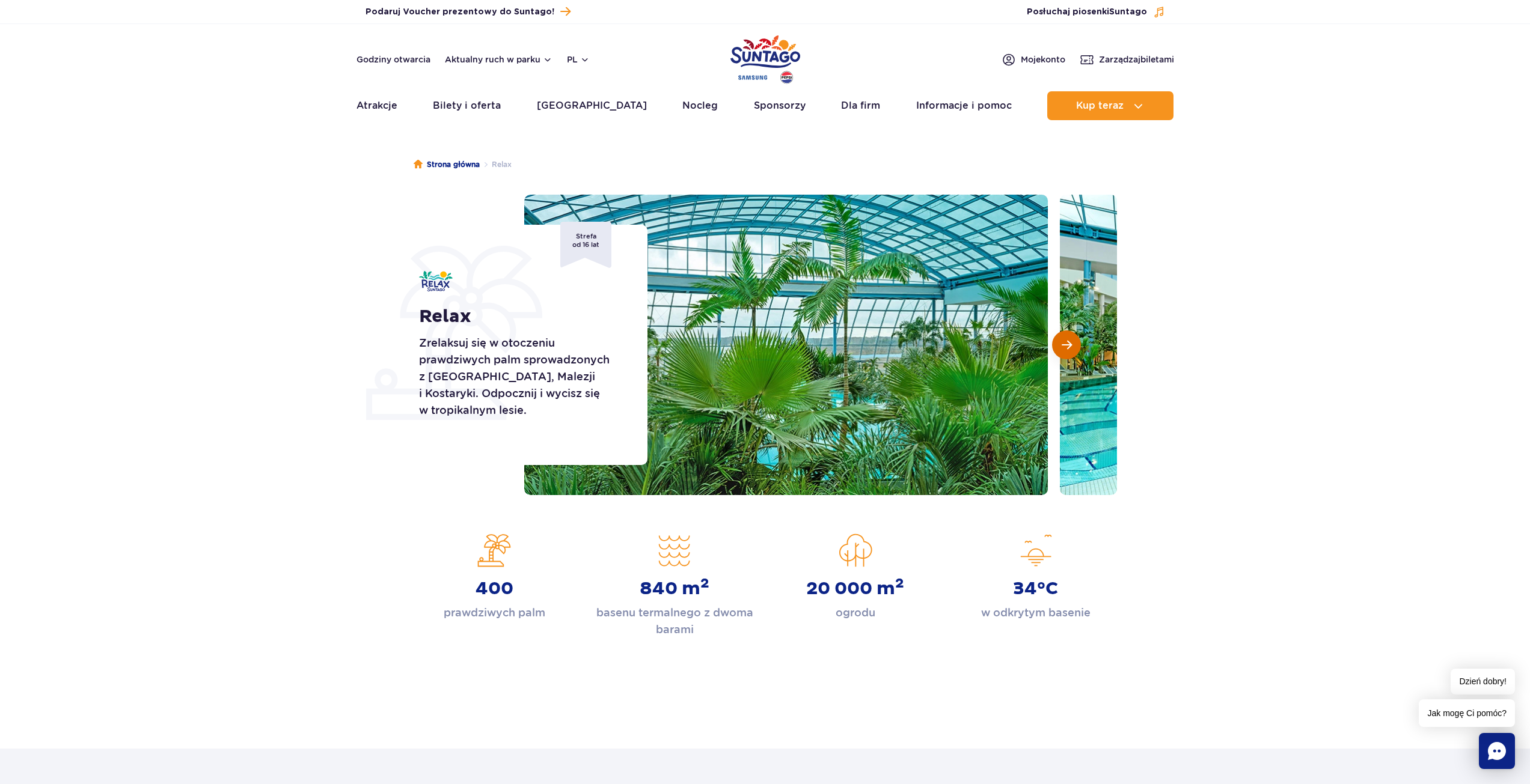
click at [1065, 344] on span "Następny slajd" at bounding box center [1066, 344] width 10 height 10
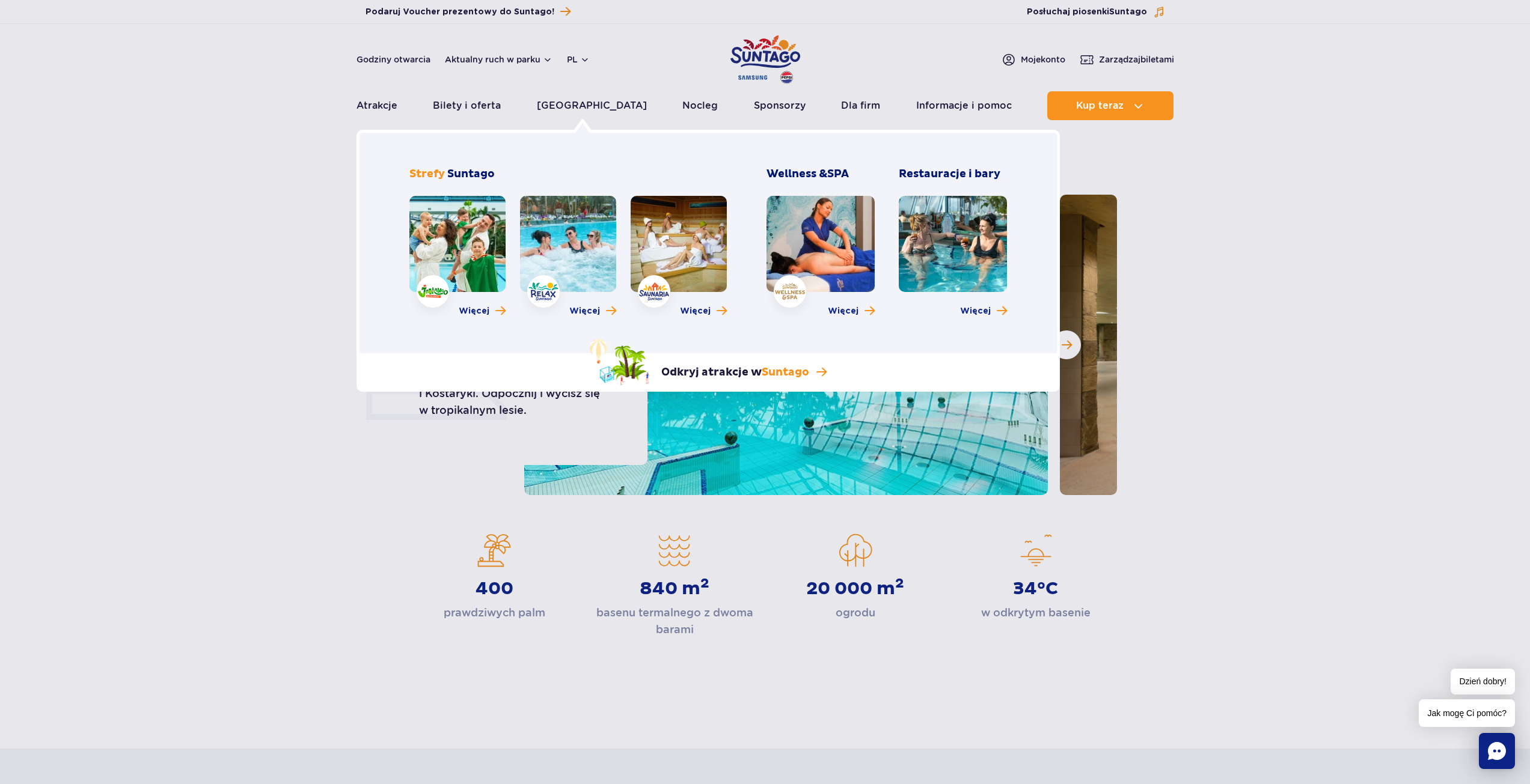
click at [666, 276] on link at bounding box center [679, 244] width 96 height 96
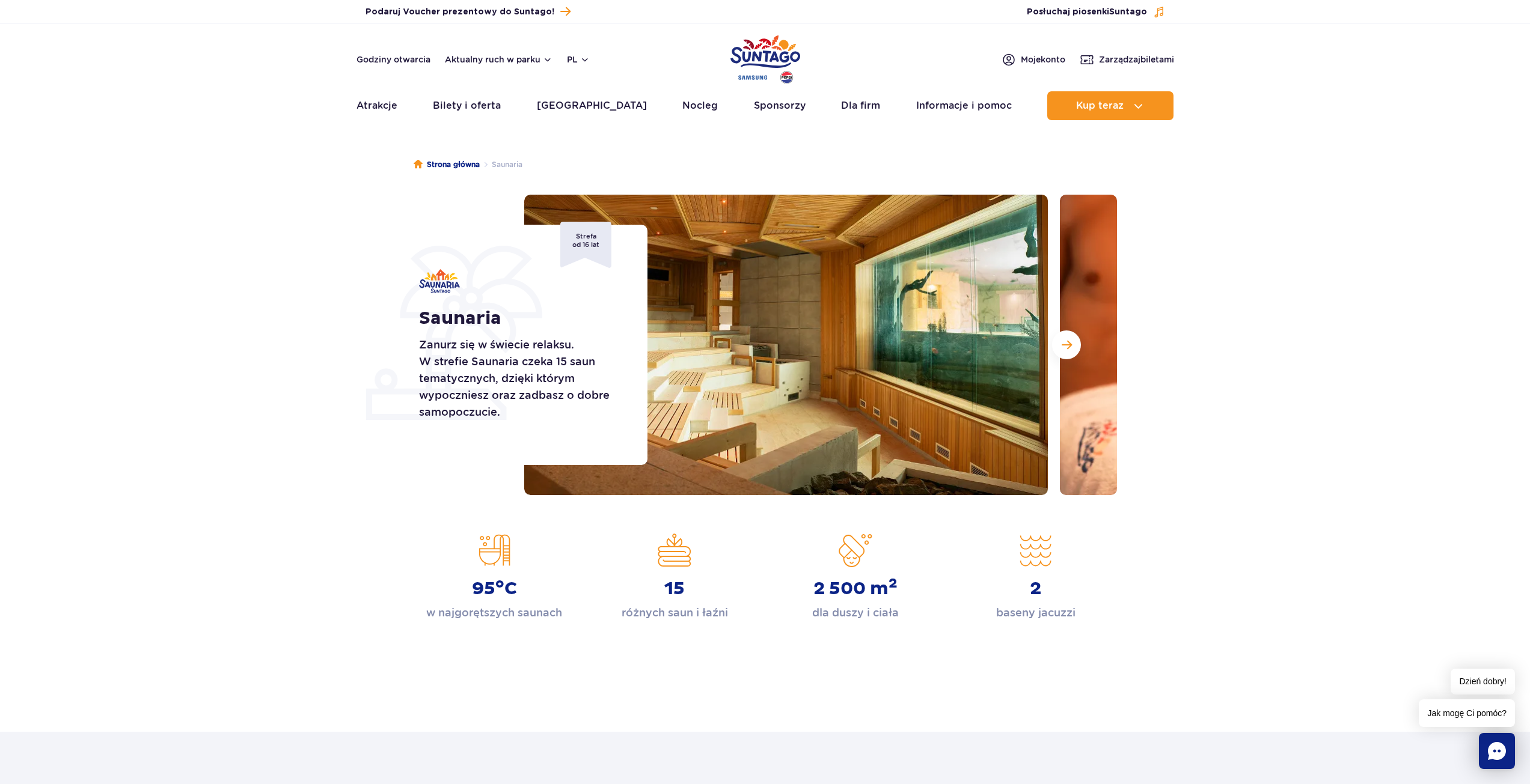
click at [327, 375] on section "Saunaria Zanurz się w świecie relaksu. W strefie Saunaria czeka 15 saun tematyc…" at bounding box center [765, 345] width 1530 height 301
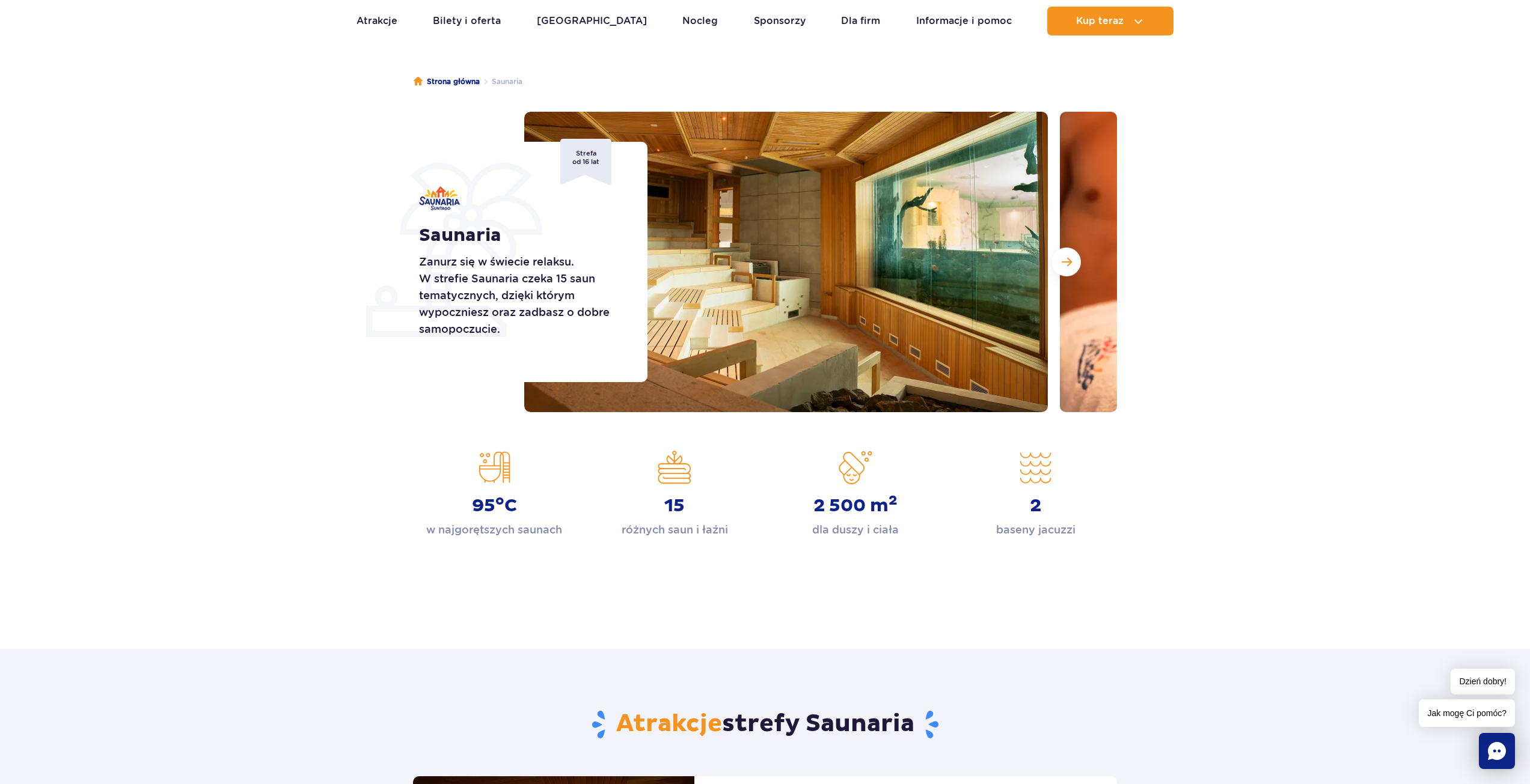
click at [327, 384] on section "Saunaria Zanurz się w świecie relaksu. W strefie Saunaria czeka 15 saun tematyc…" at bounding box center [765, 262] width 1530 height 301
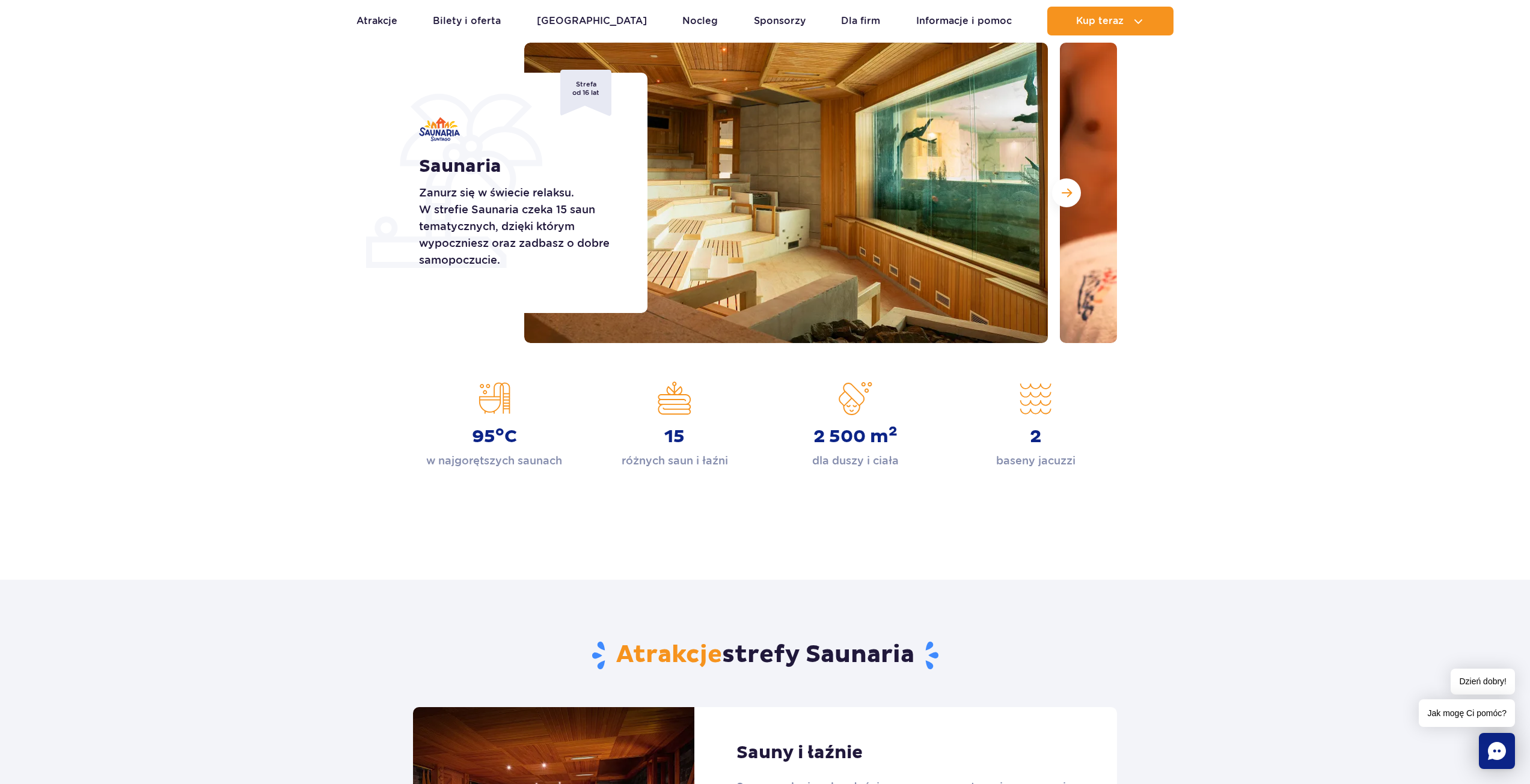
click at [326, 396] on section "95 o C w najgorętszych saunach 15 różnych saun i łaźni 2 500 m 2 dla duszy i ci…" at bounding box center [765, 425] width 1530 height 88
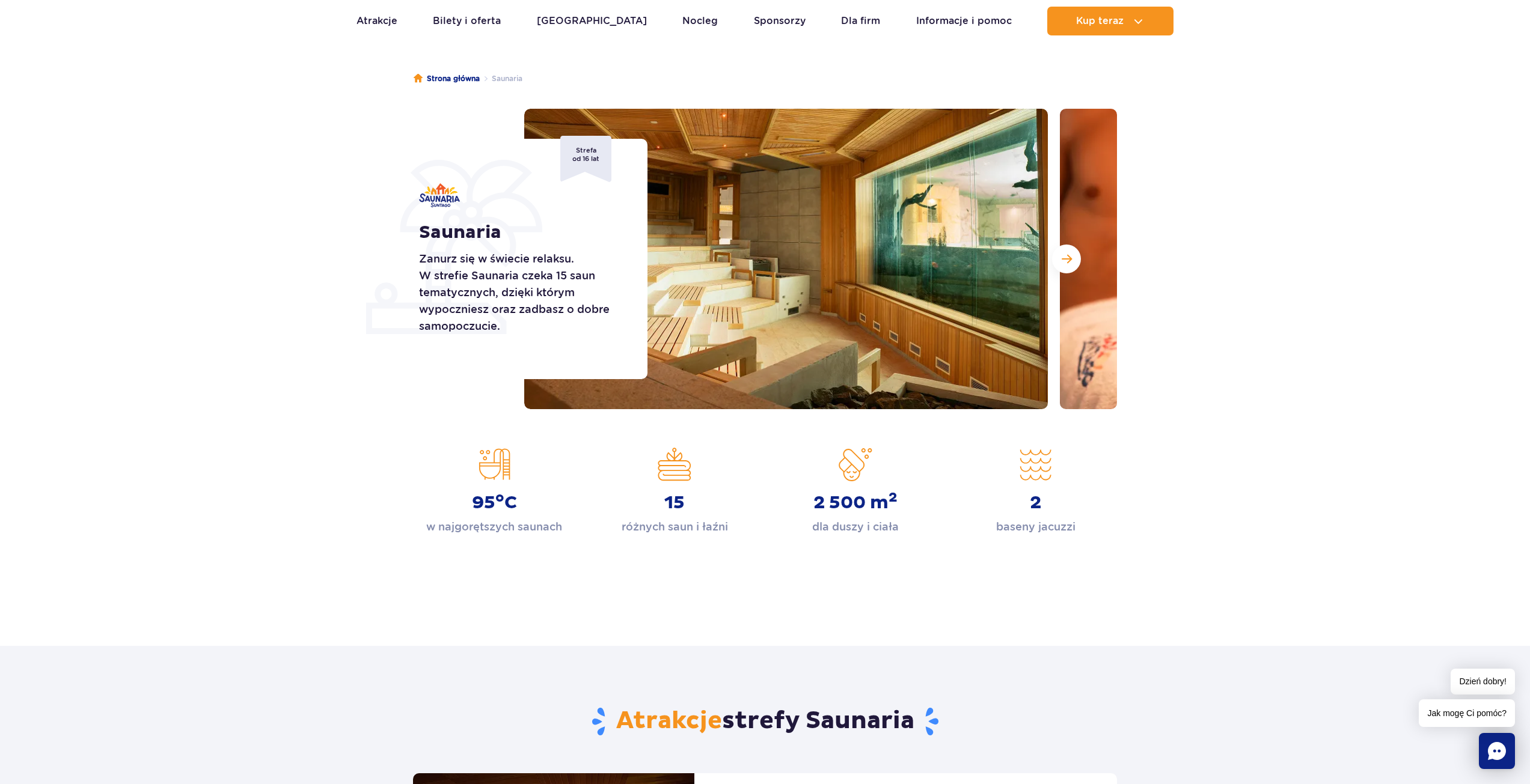
scroll to position [60, 0]
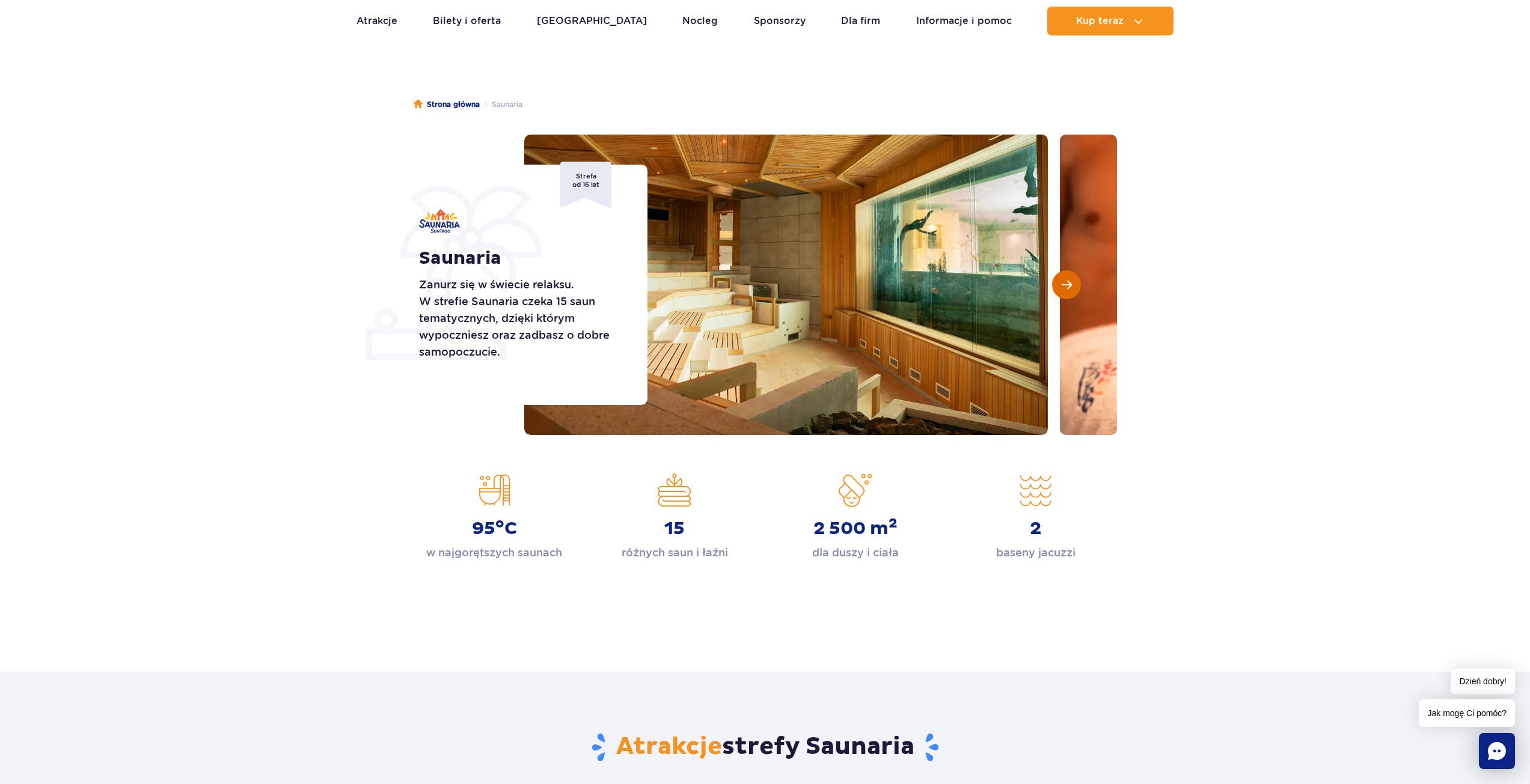
click at [1075, 289] on button "Następny slajd" at bounding box center [1066, 285] width 29 height 29
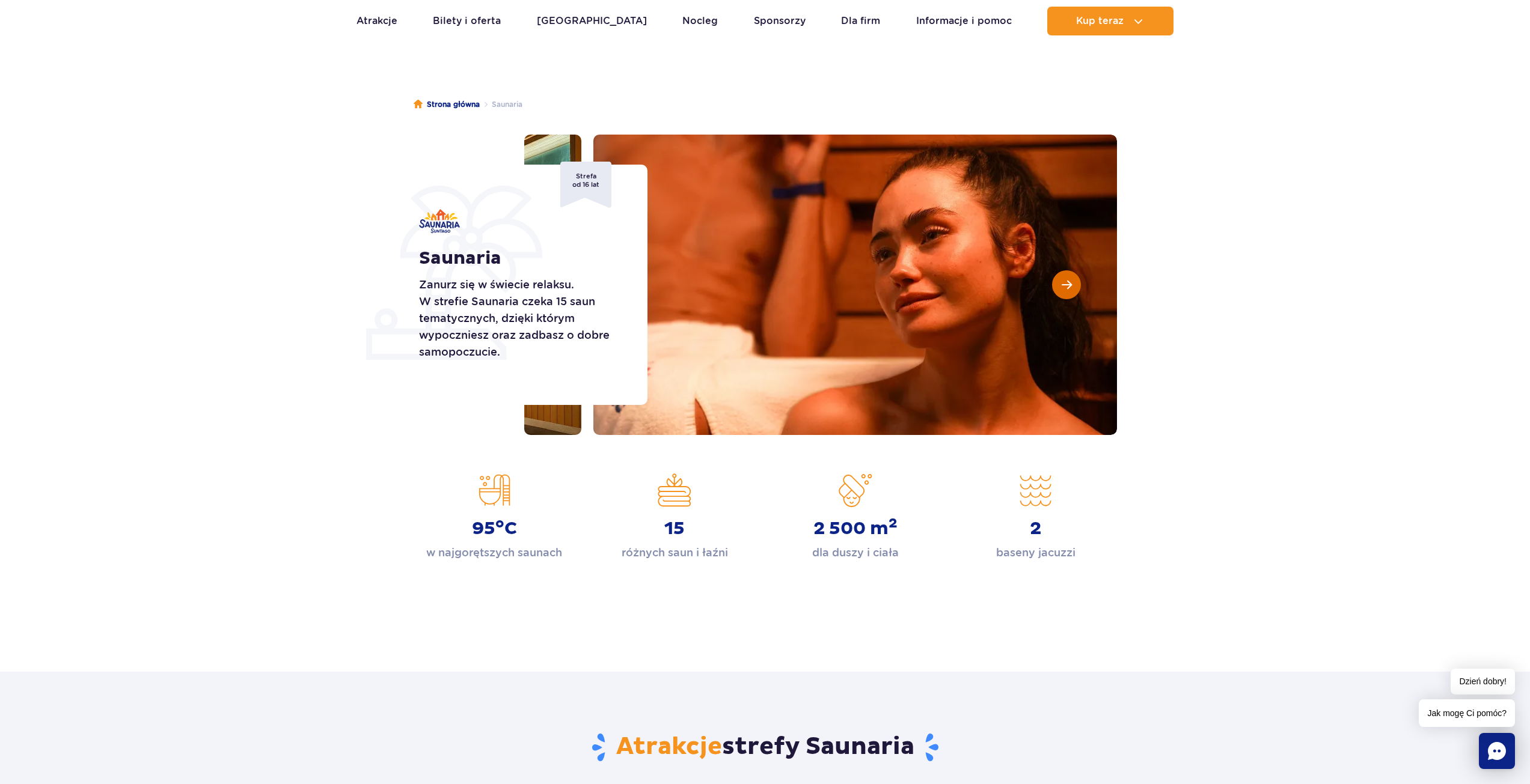
click at [1070, 288] on span "Następny slajd" at bounding box center [1066, 285] width 10 height 10
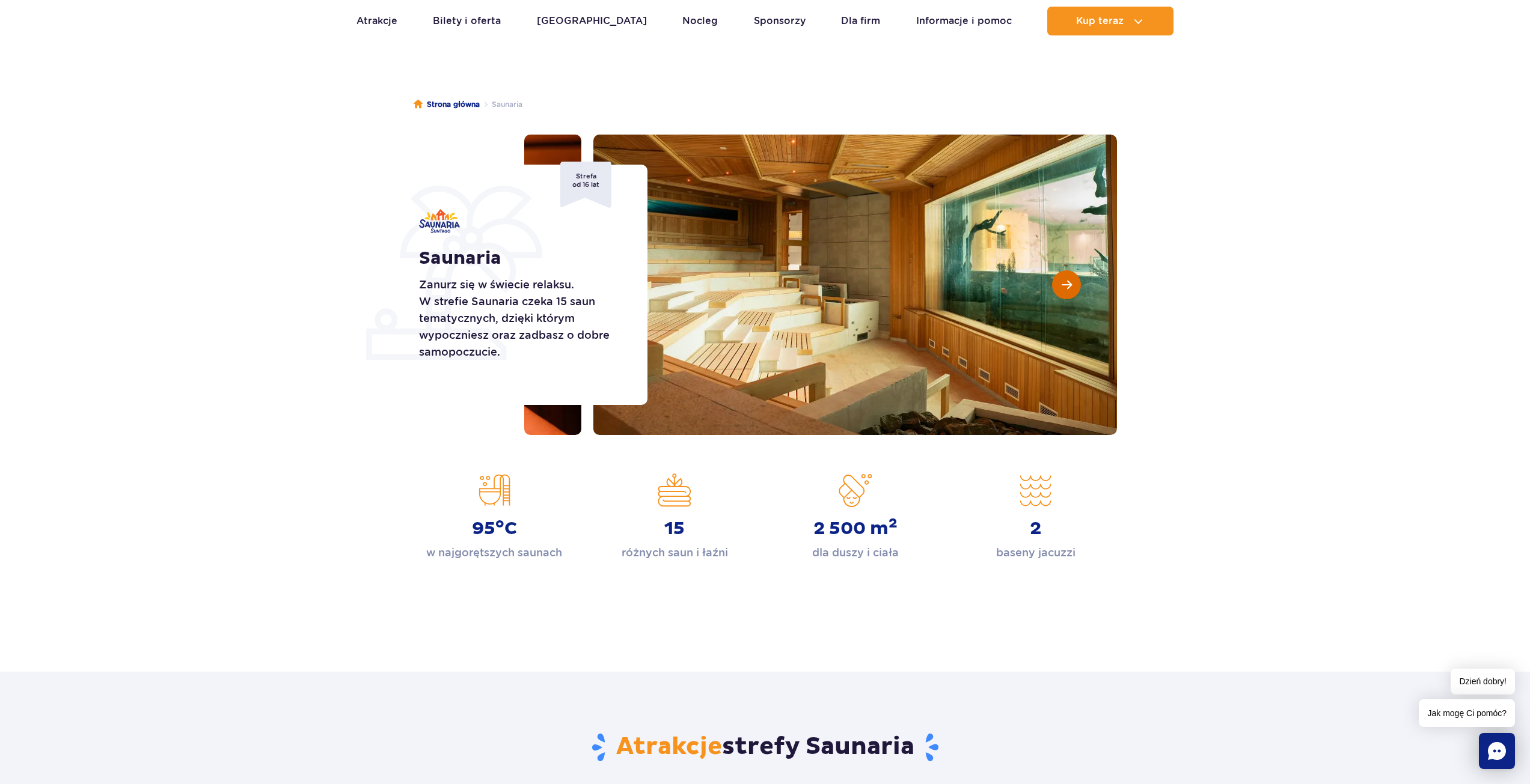
click at [1071, 287] on span "Następny slajd" at bounding box center [1066, 285] width 10 height 10
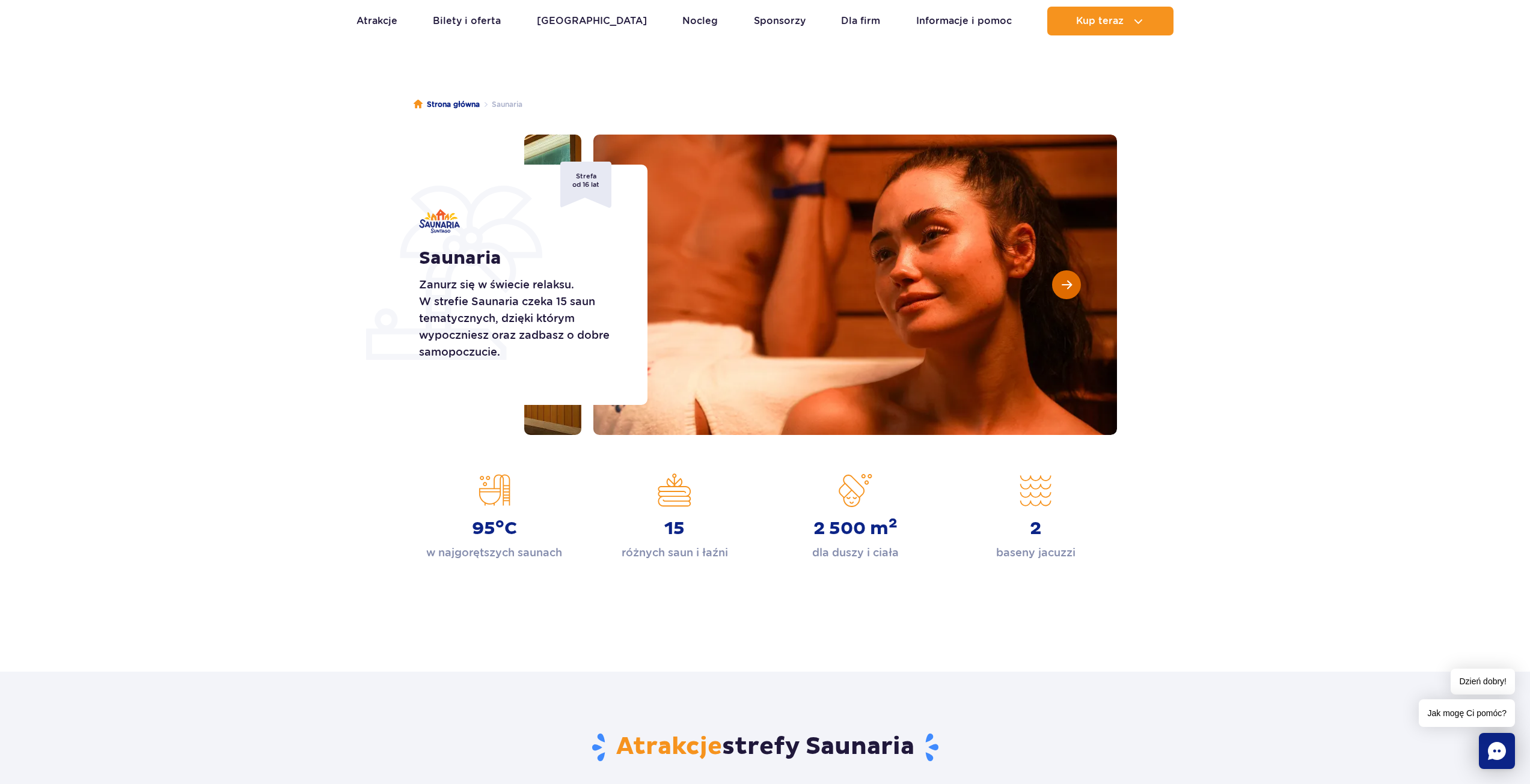
click at [1071, 286] on span "Następny slajd" at bounding box center [1066, 285] width 10 height 10
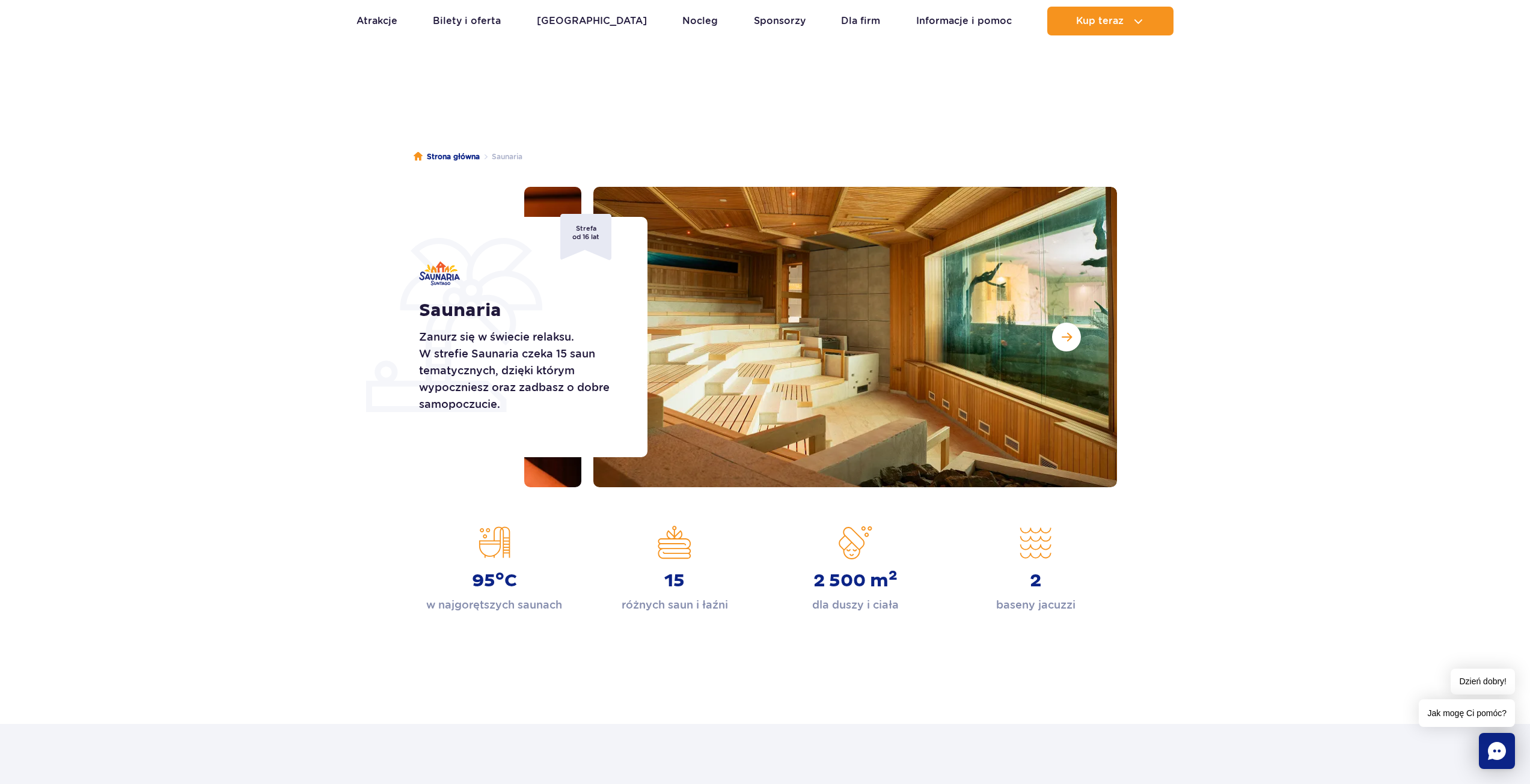
scroll to position [0, 0]
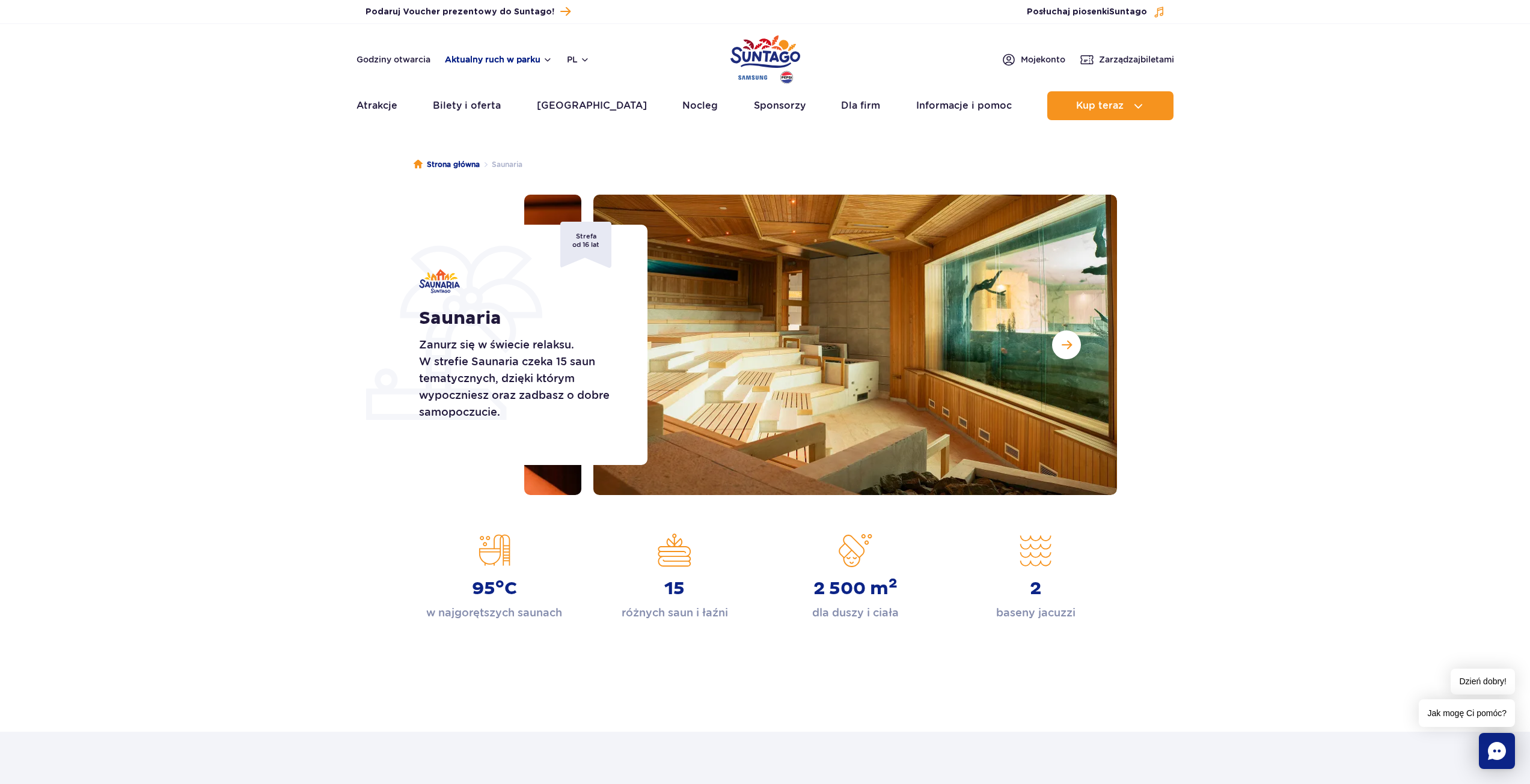
click at [489, 60] on button "Aktualny ruch w parku" at bounding box center [499, 59] width 107 height 9
click at [390, 57] on link "Godziny otwarcia" at bounding box center [393, 59] width 74 height 12
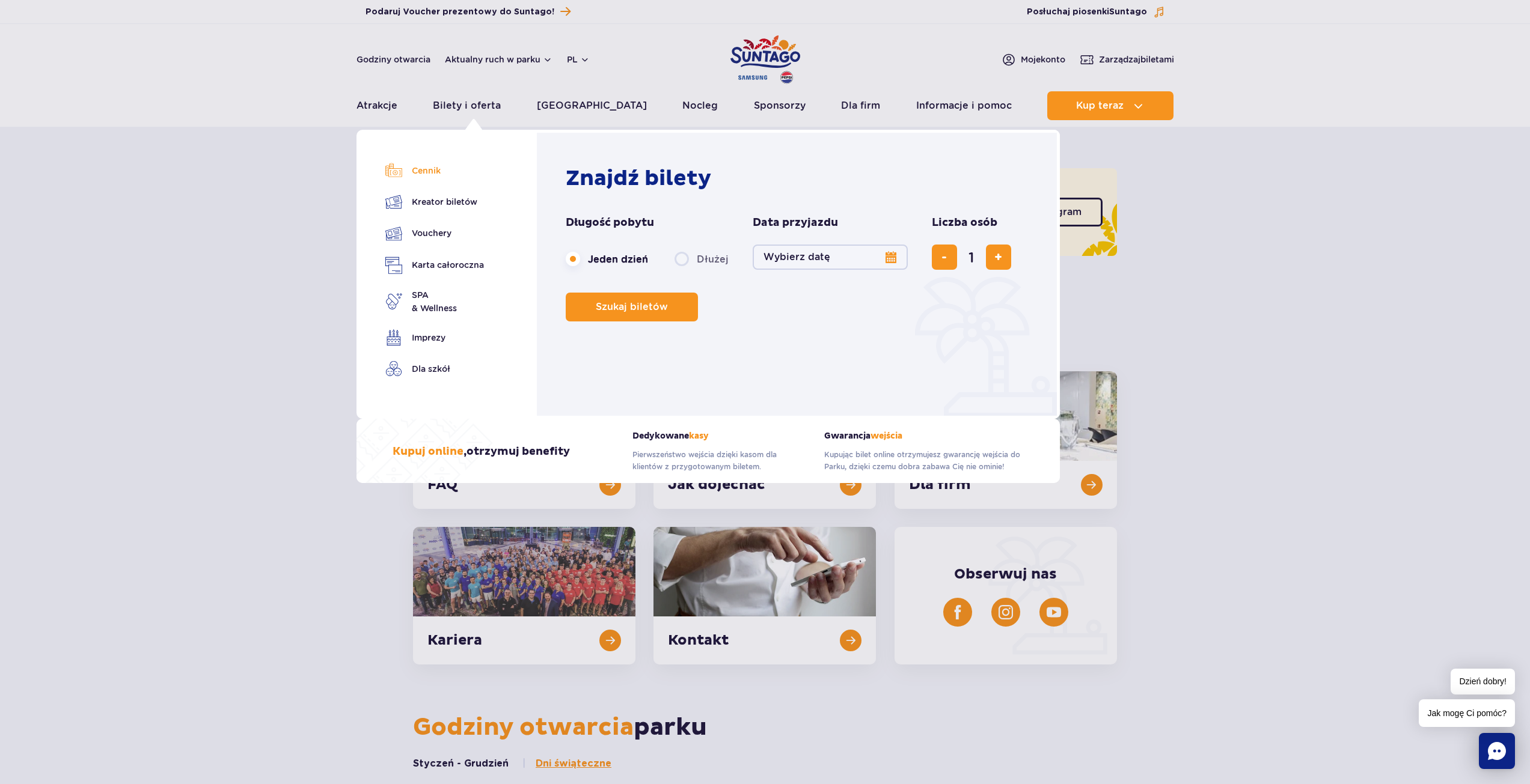
click at [427, 178] on link "Cennik" at bounding box center [435, 171] width 99 height 17
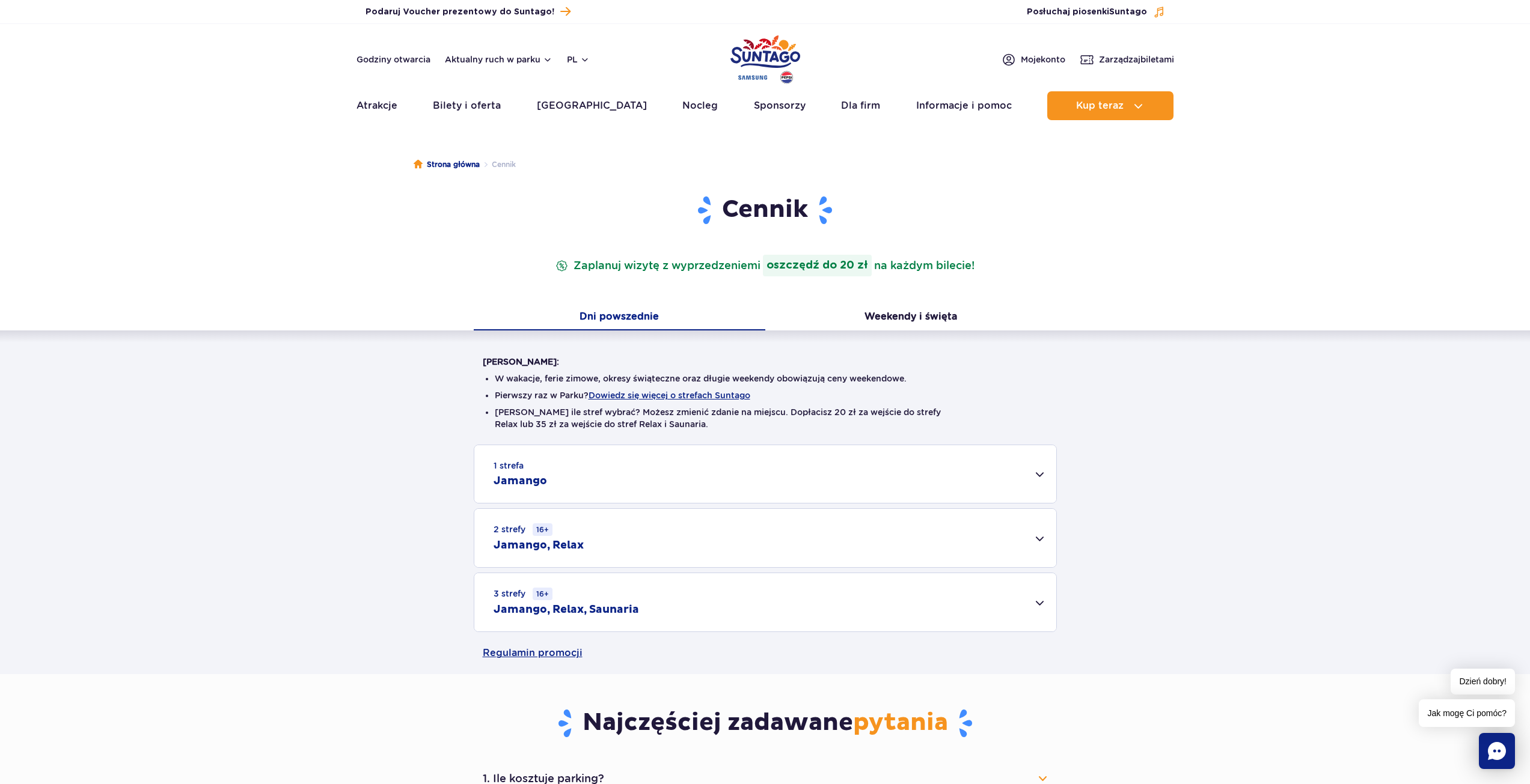
click at [525, 466] on div "1 strefa Jamango" at bounding box center [765, 474] width 582 height 57
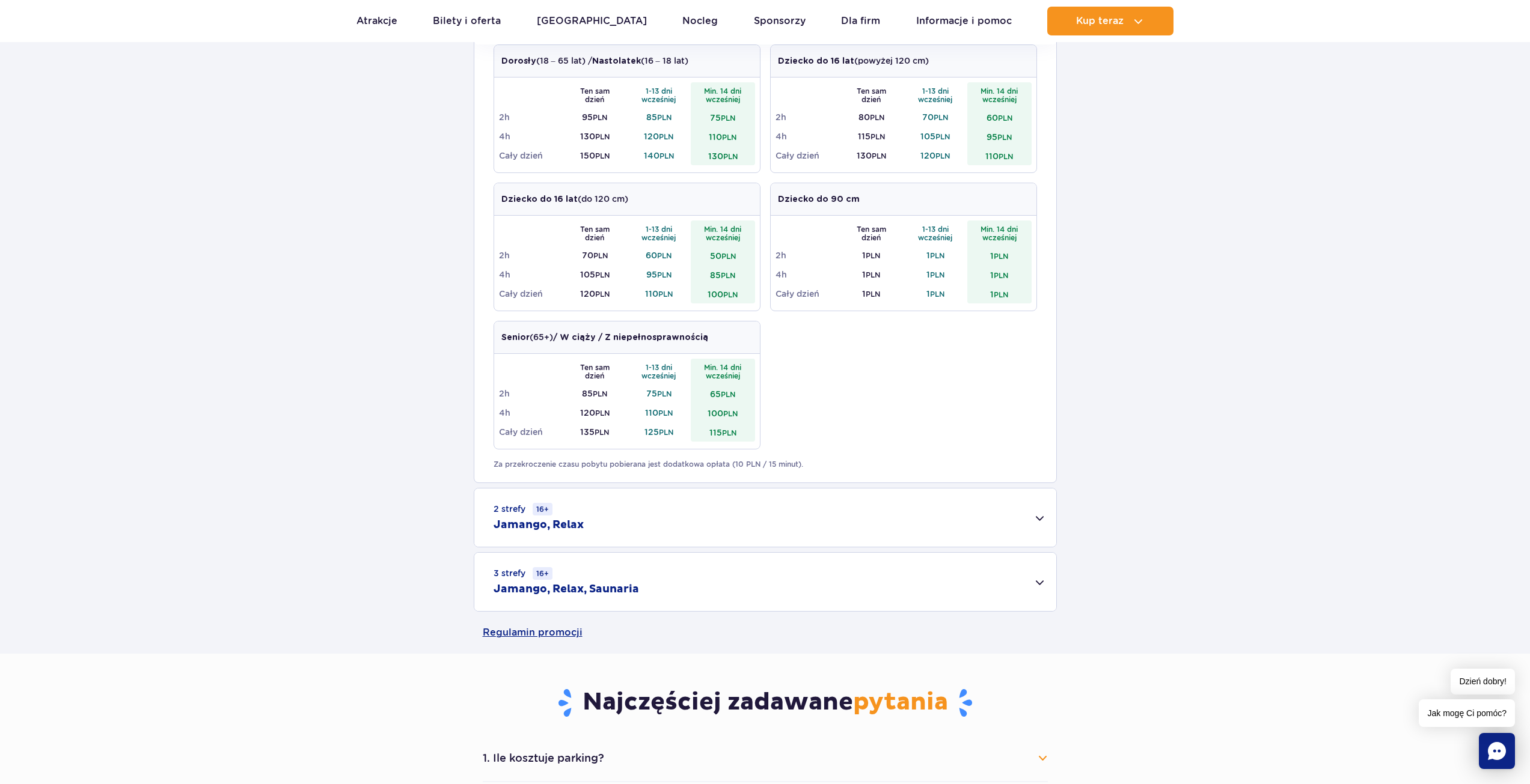
scroll to position [481, 0]
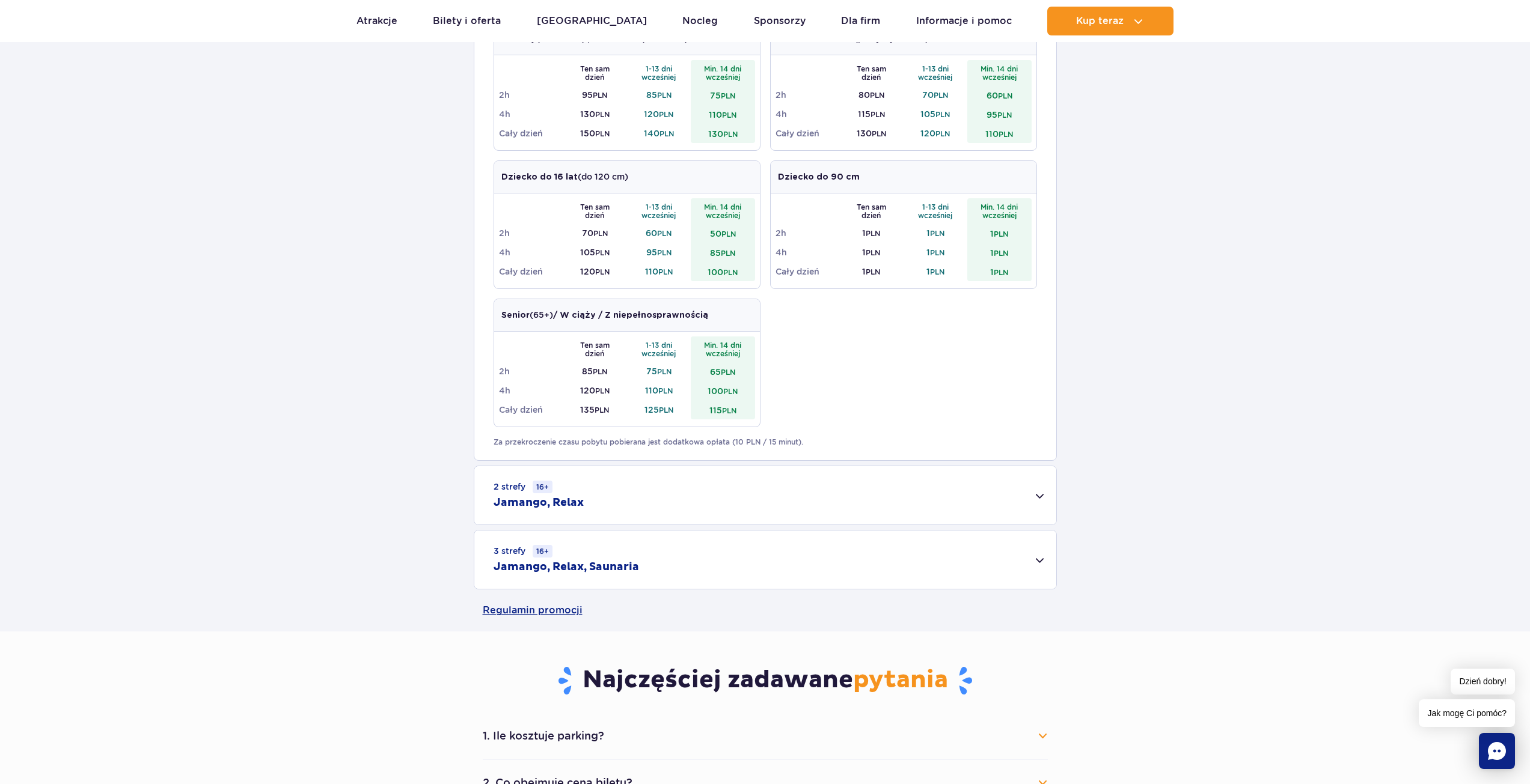
click at [515, 566] on h2 "Jamango, Relax, Saunaria" at bounding box center [567, 566] width 145 height 14
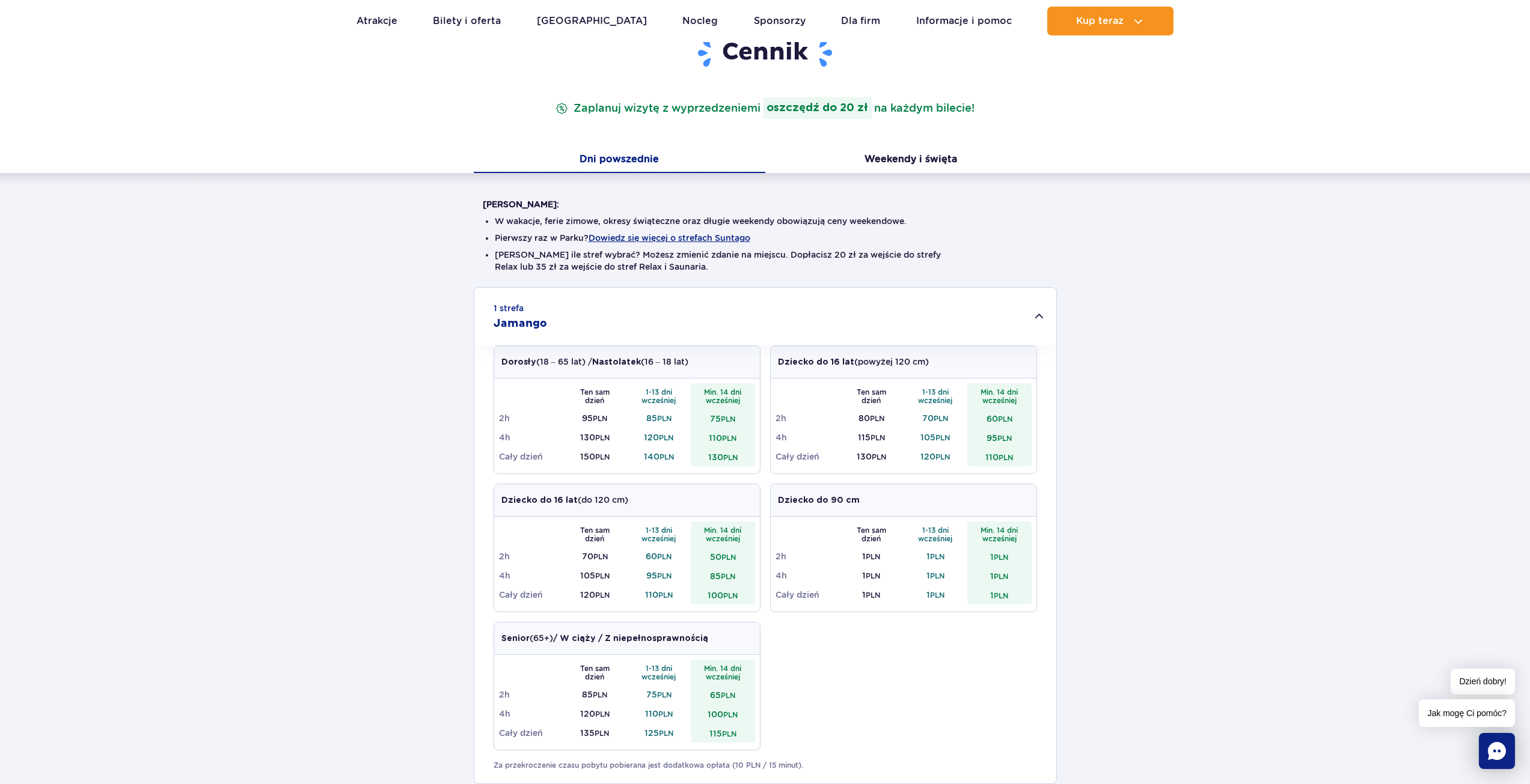
scroll to position [0, 0]
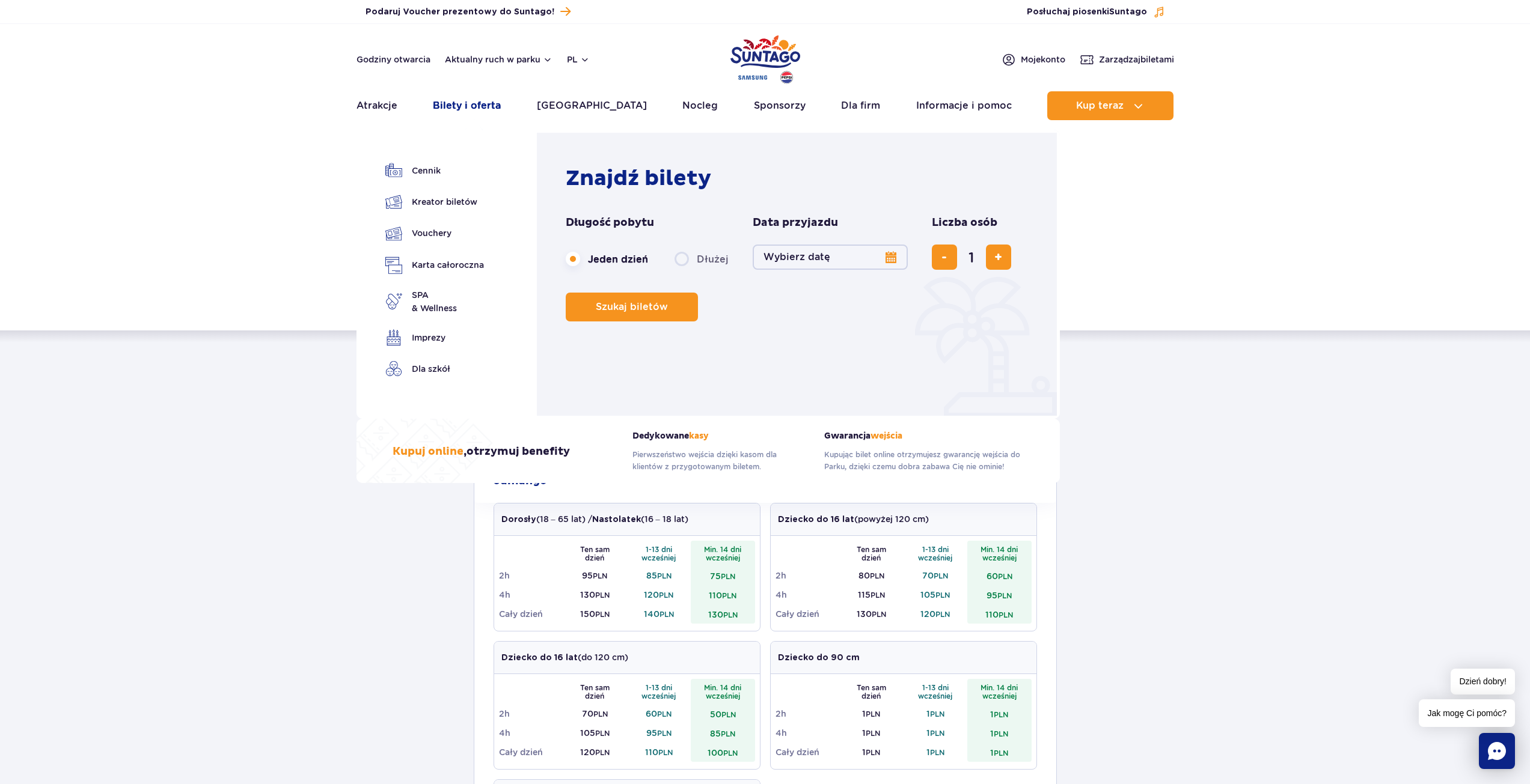
click at [464, 104] on link "Bilety i oferta" at bounding box center [467, 106] width 68 height 29
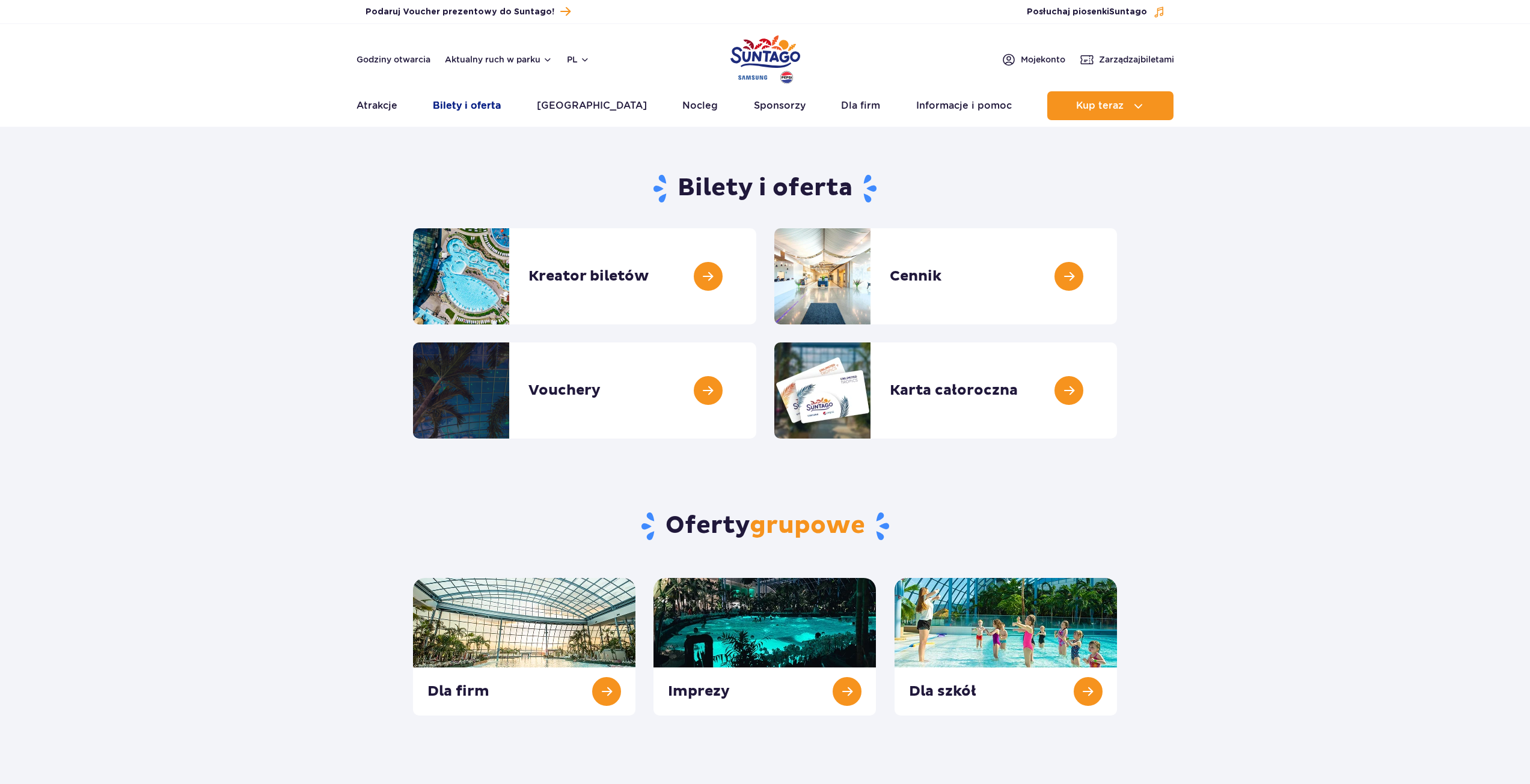
click at [463, 104] on link "Bilety i oferta" at bounding box center [467, 106] width 68 height 29
click at [1117, 281] on link at bounding box center [1117, 276] width 0 height 96
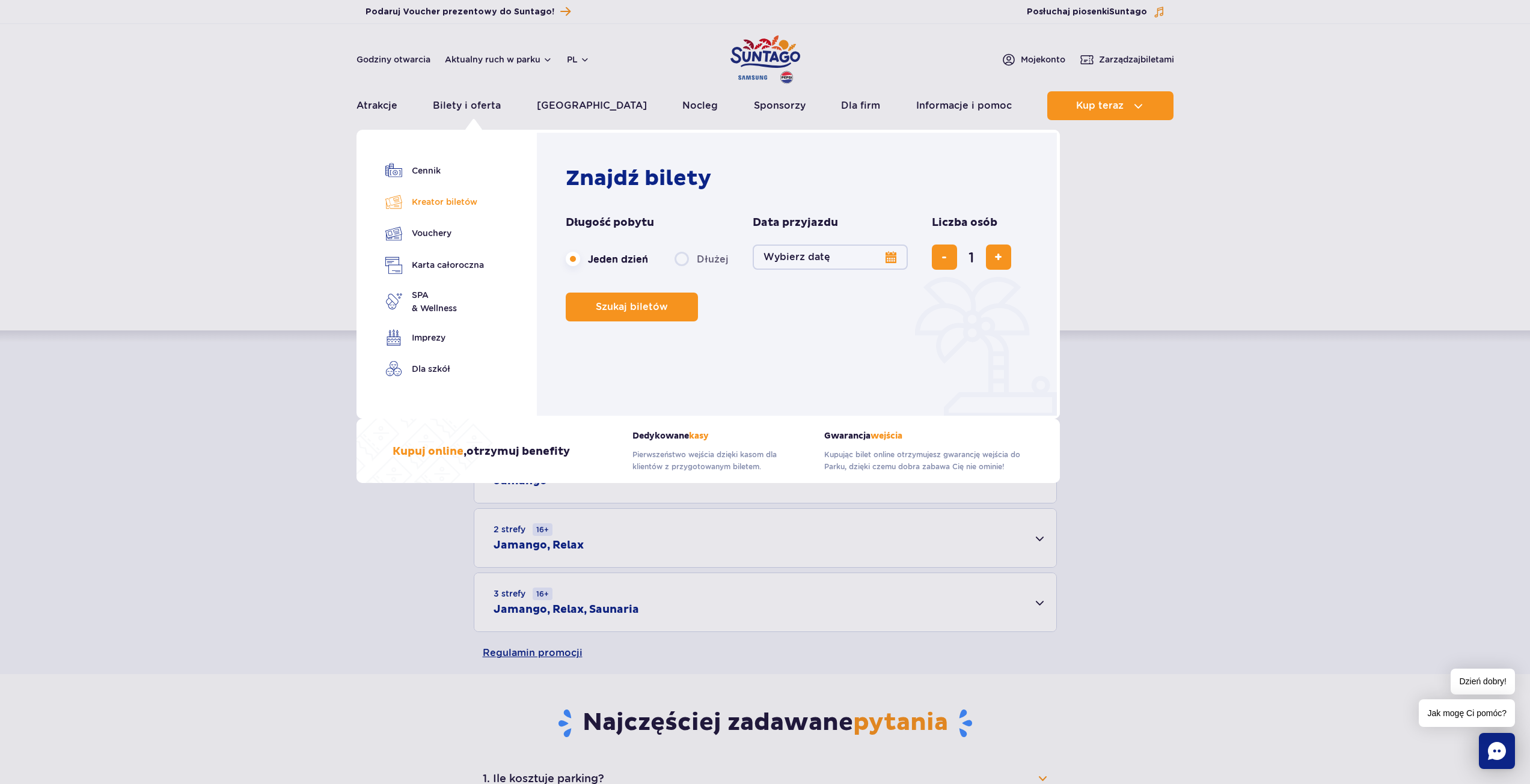
click at [436, 202] on link "Kreator biletów" at bounding box center [435, 202] width 99 height 17
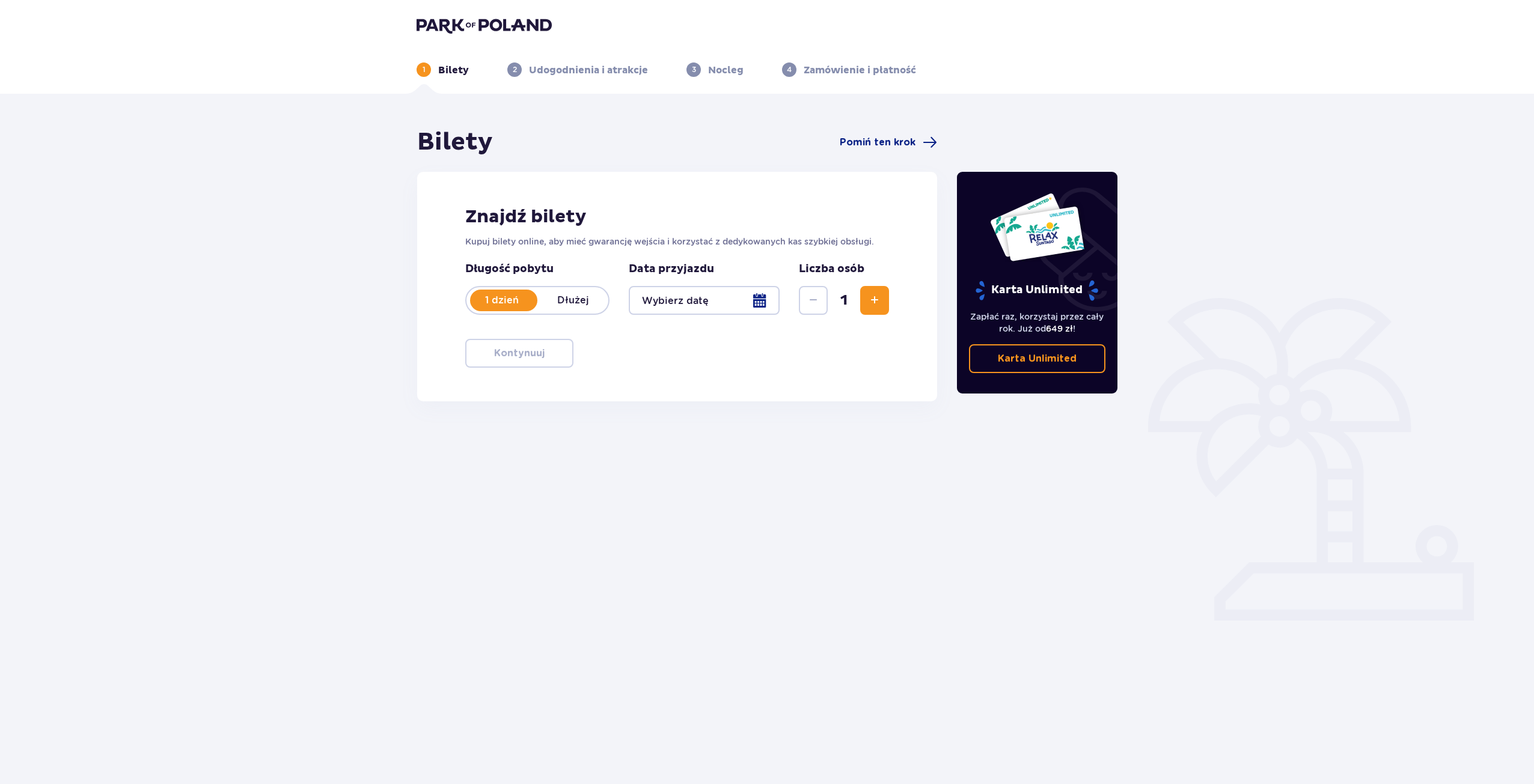
click at [563, 301] on p "Dłużej" at bounding box center [572, 301] width 71 height 13
click at [503, 300] on p "1 dzień" at bounding box center [502, 301] width 71 height 13
click at [725, 303] on div at bounding box center [704, 301] width 151 height 29
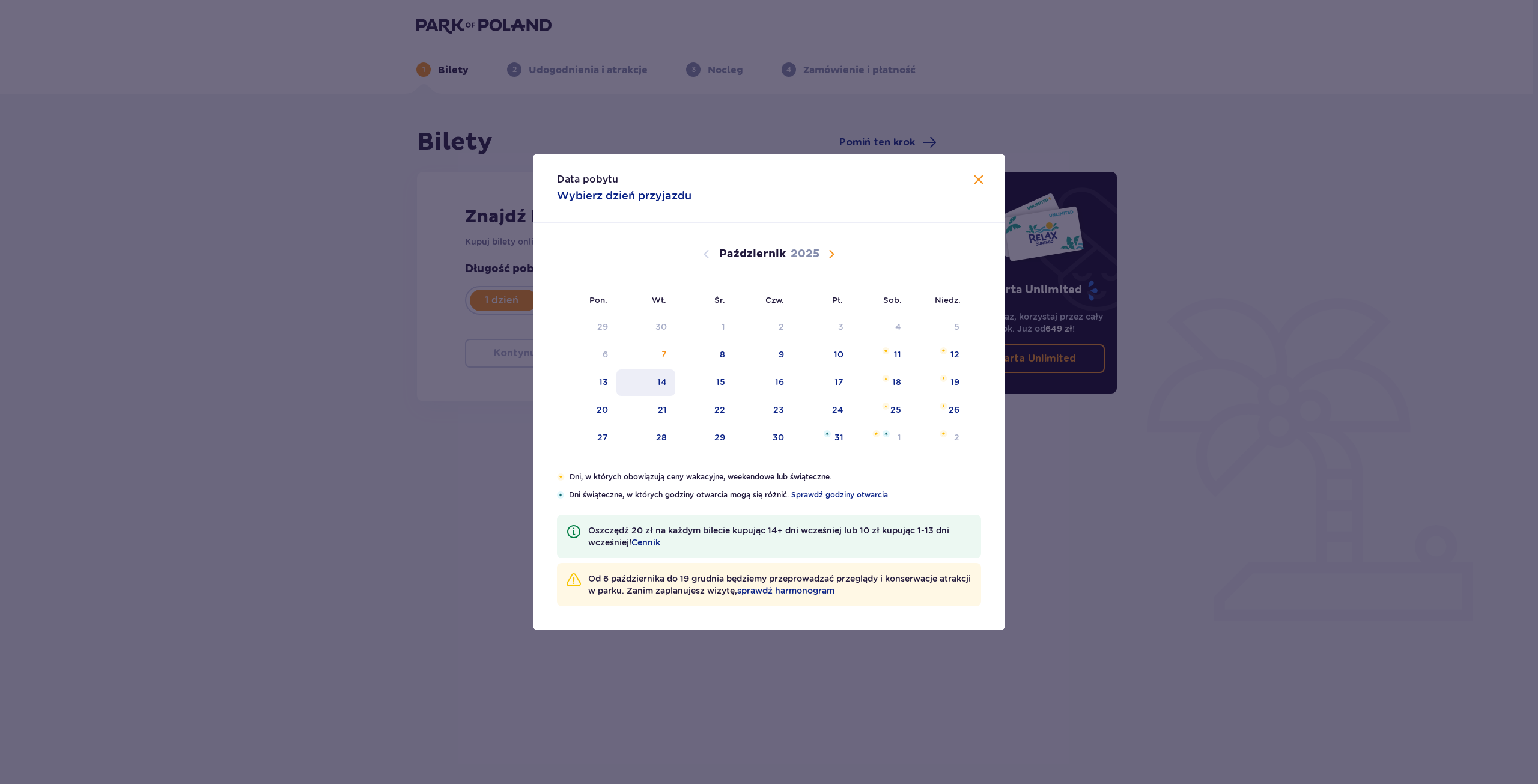
click at [666, 383] on div "14" at bounding box center [663, 382] width 9 height 12
type input "14.10.25"
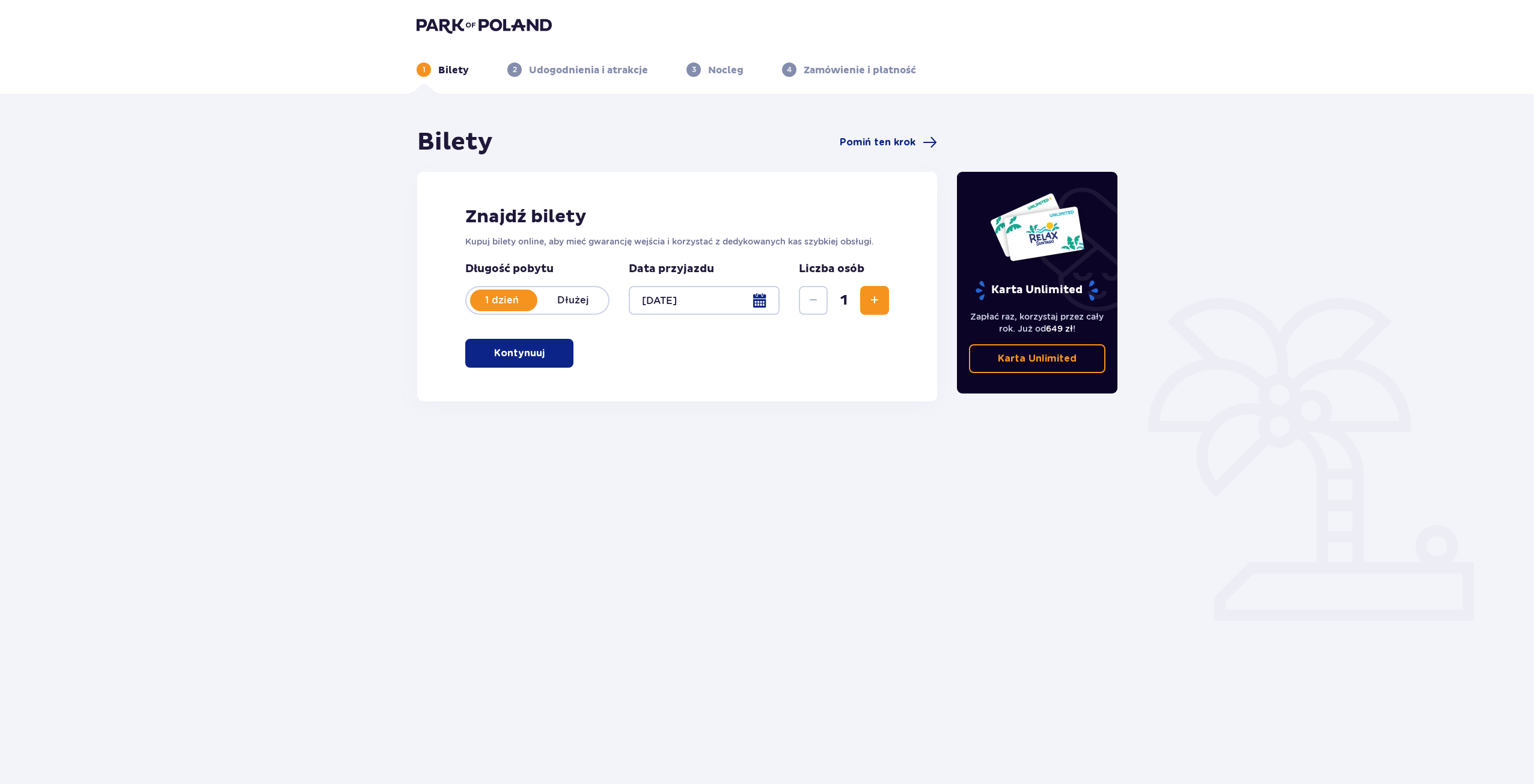
click at [870, 296] on span "Zwiększ" at bounding box center [874, 300] width 14 height 14
click at [515, 348] on p "Kontynuuj" at bounding box center [520, 353] width 51 height 13
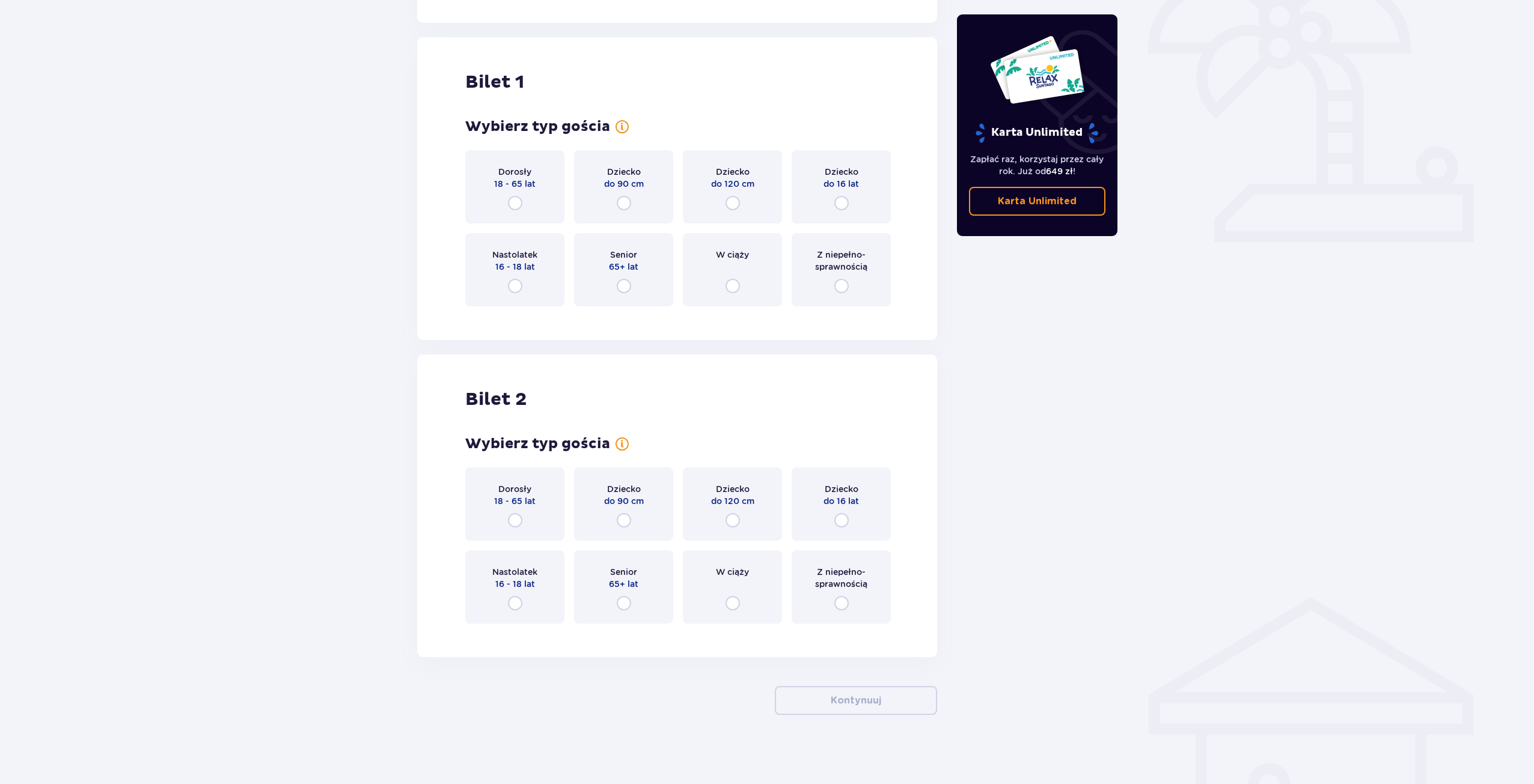
scroll to position [382, 0]
click at [520, 195] on input "radio" at bounding box center [515, 200] width 14 height 14
radio input "true"
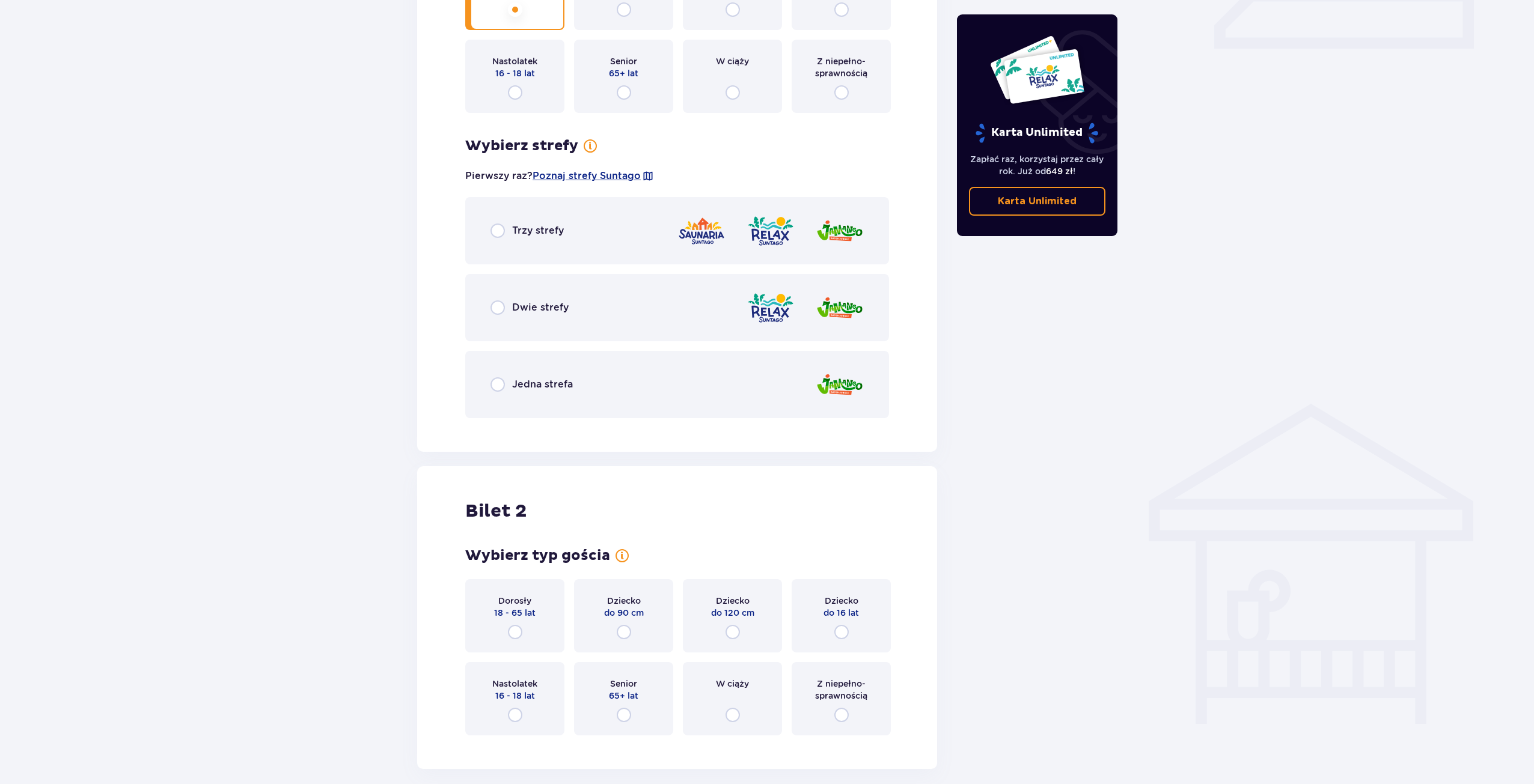
scroll to position [566, 0]
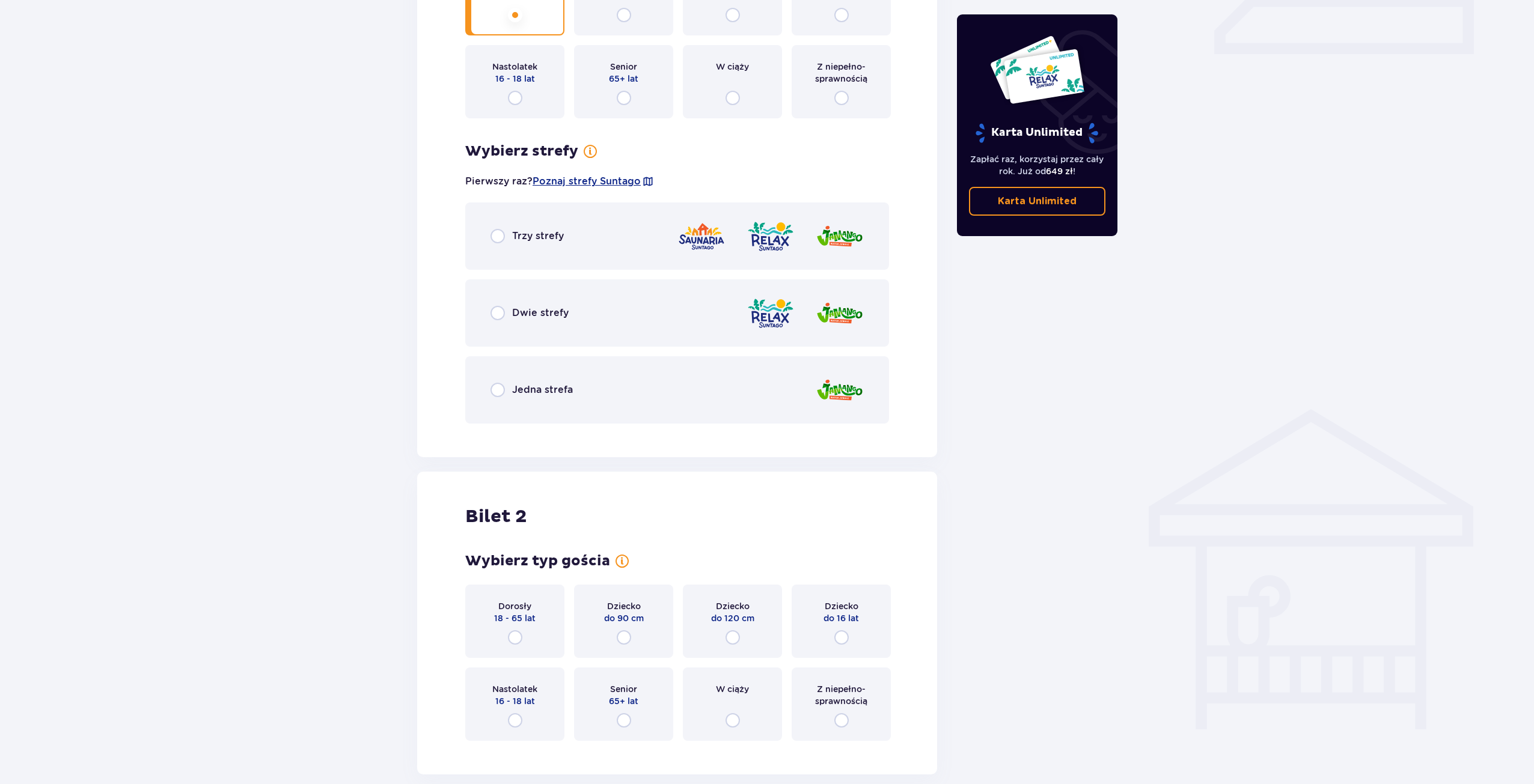
click at [501, 236] on input "radio" at bounding box center [497, 236] width 14 height 14
radio input "true"
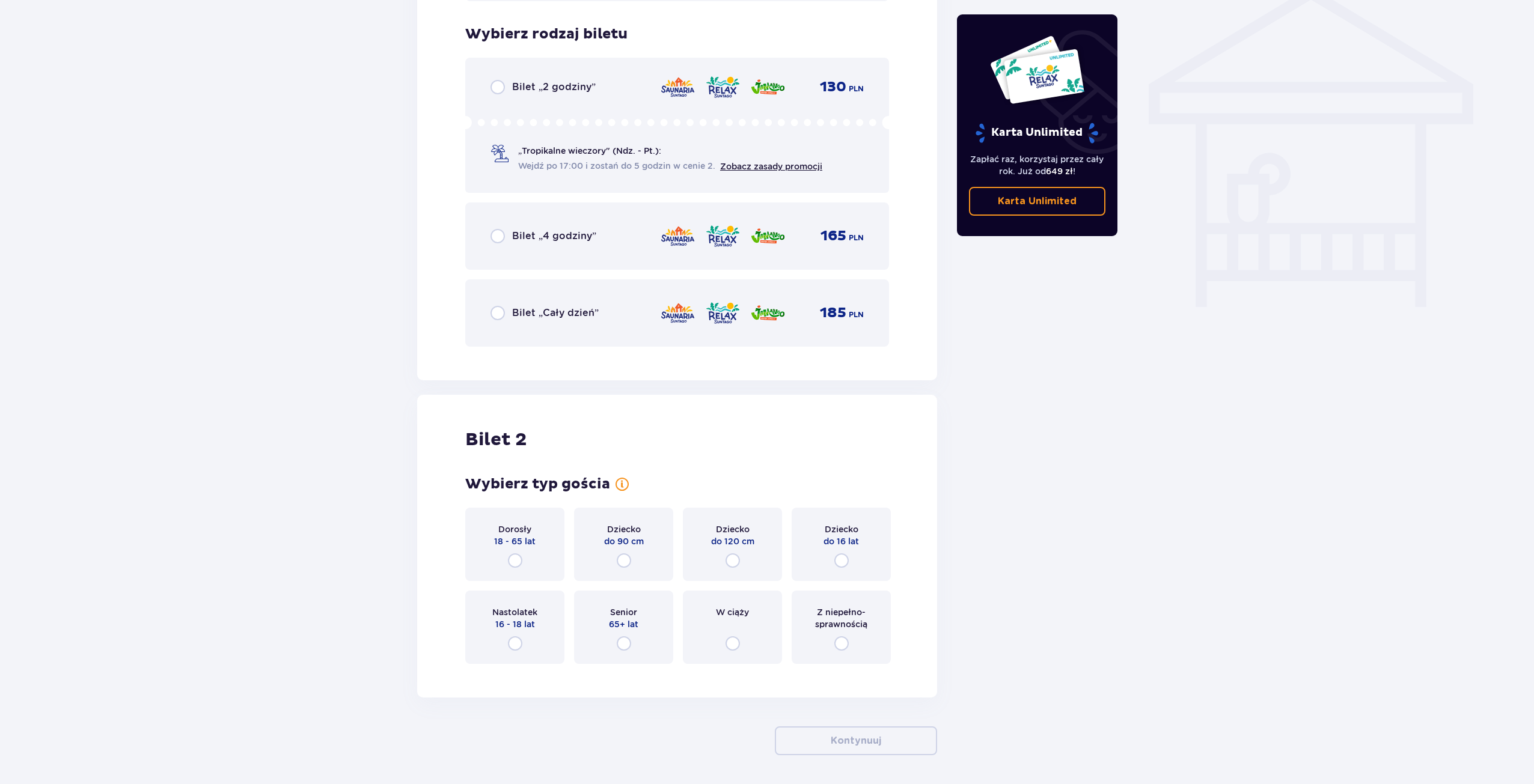
scroll to position [1000, 0]
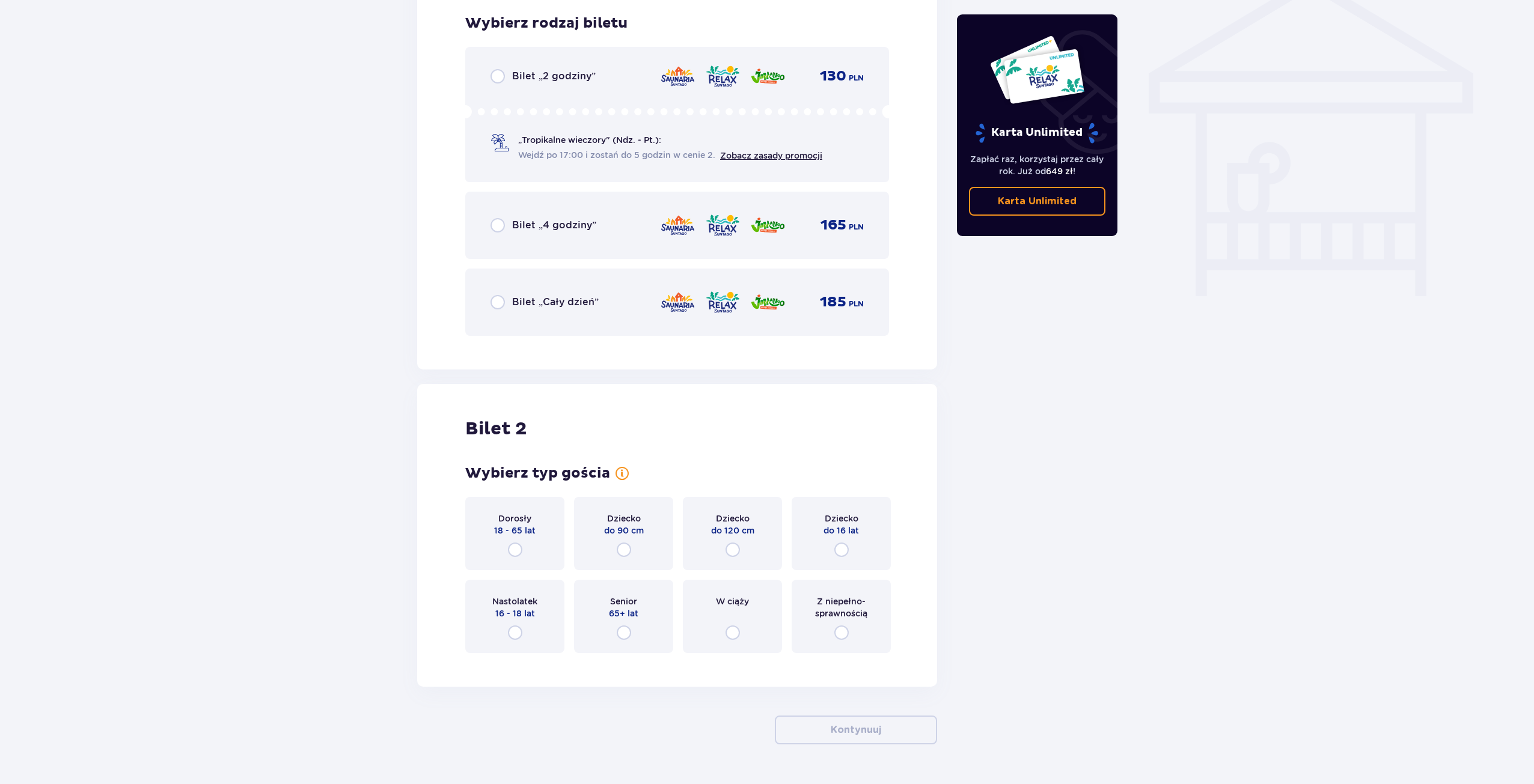
click at [496, 223] on input "radio" at bounding box center [497, 224] width 14 height 14
radio input "true"
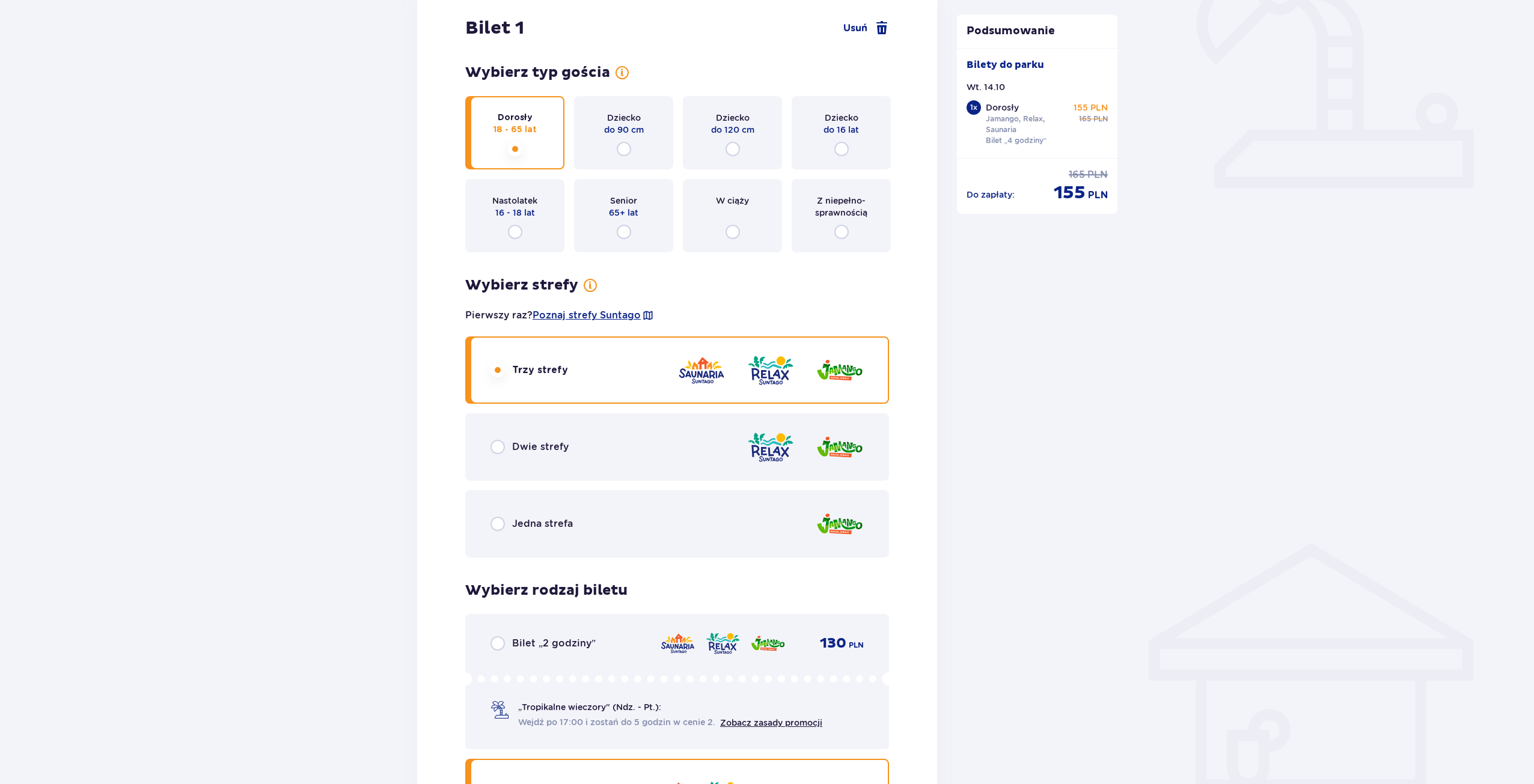
scroll to position [432, 0]
click at [499, 447] on input "radio" at bounding box center [497, 448] width 14 height 14
radio input "true"
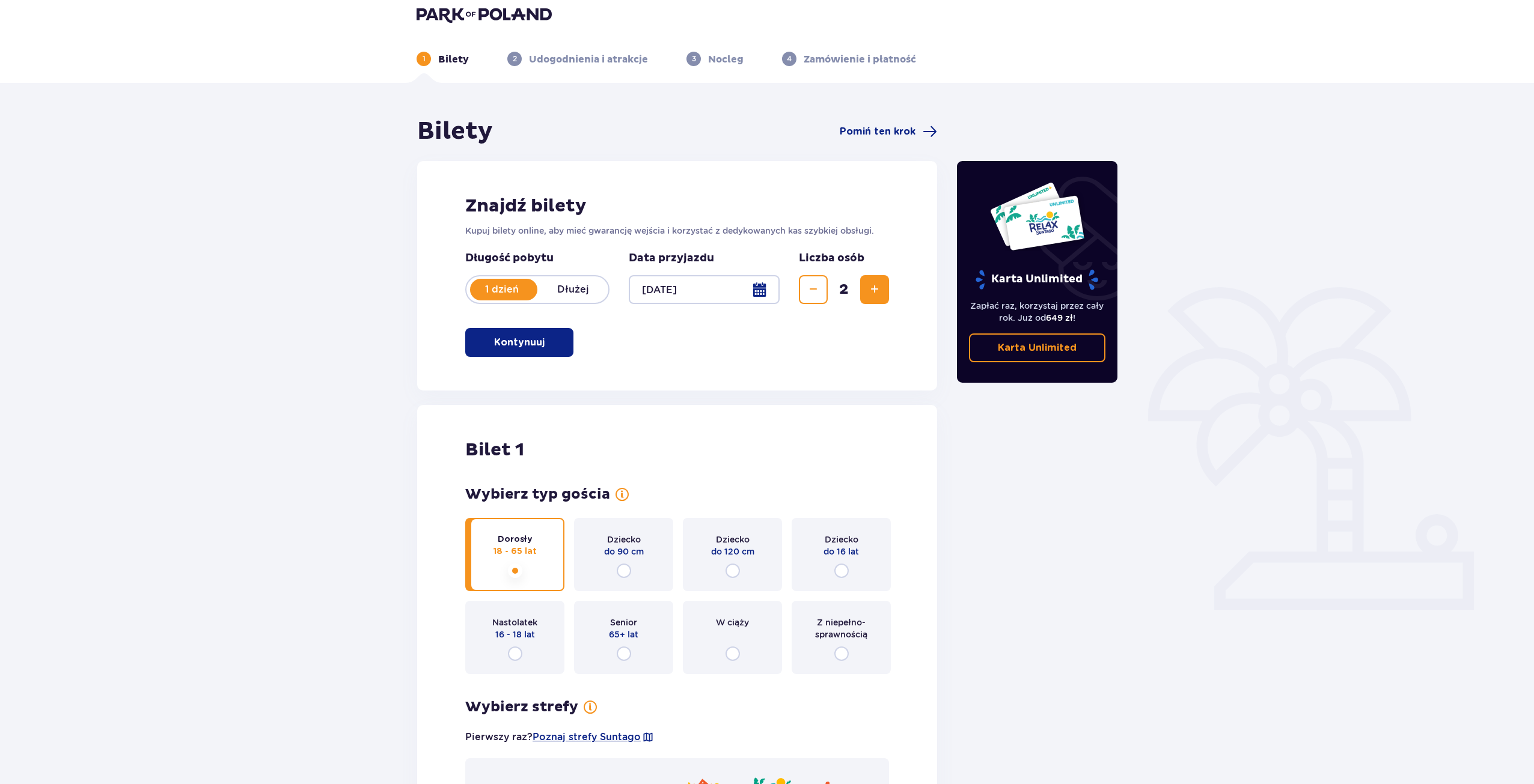
scroll to position [0, 0]
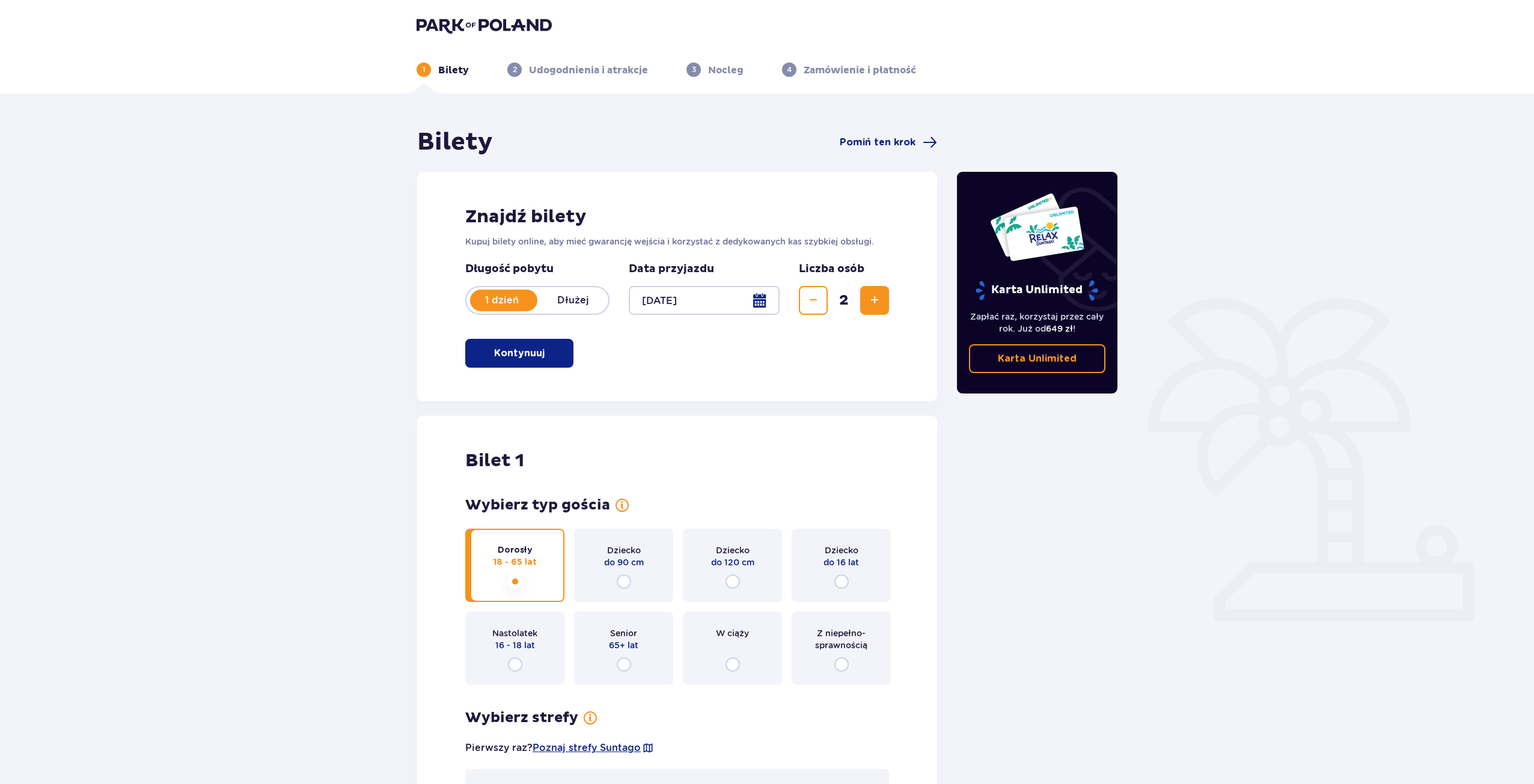
click at [475, 33] on img at bounding box center [484, 25] width 135 height 17
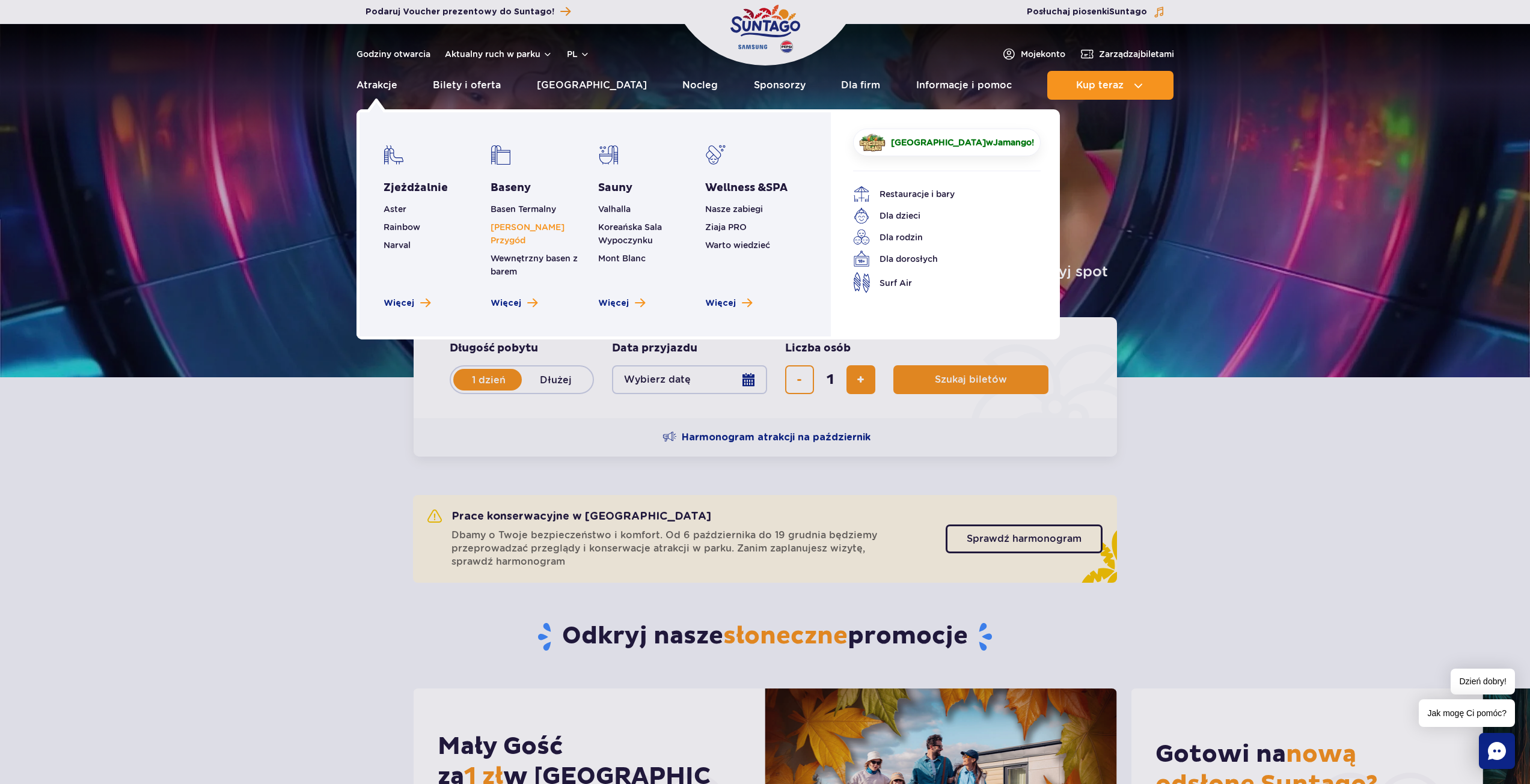
click at [514, 226] on link "[PERSON_NAME] Przygód" at bounding box center [527, 234] width 74 height 23
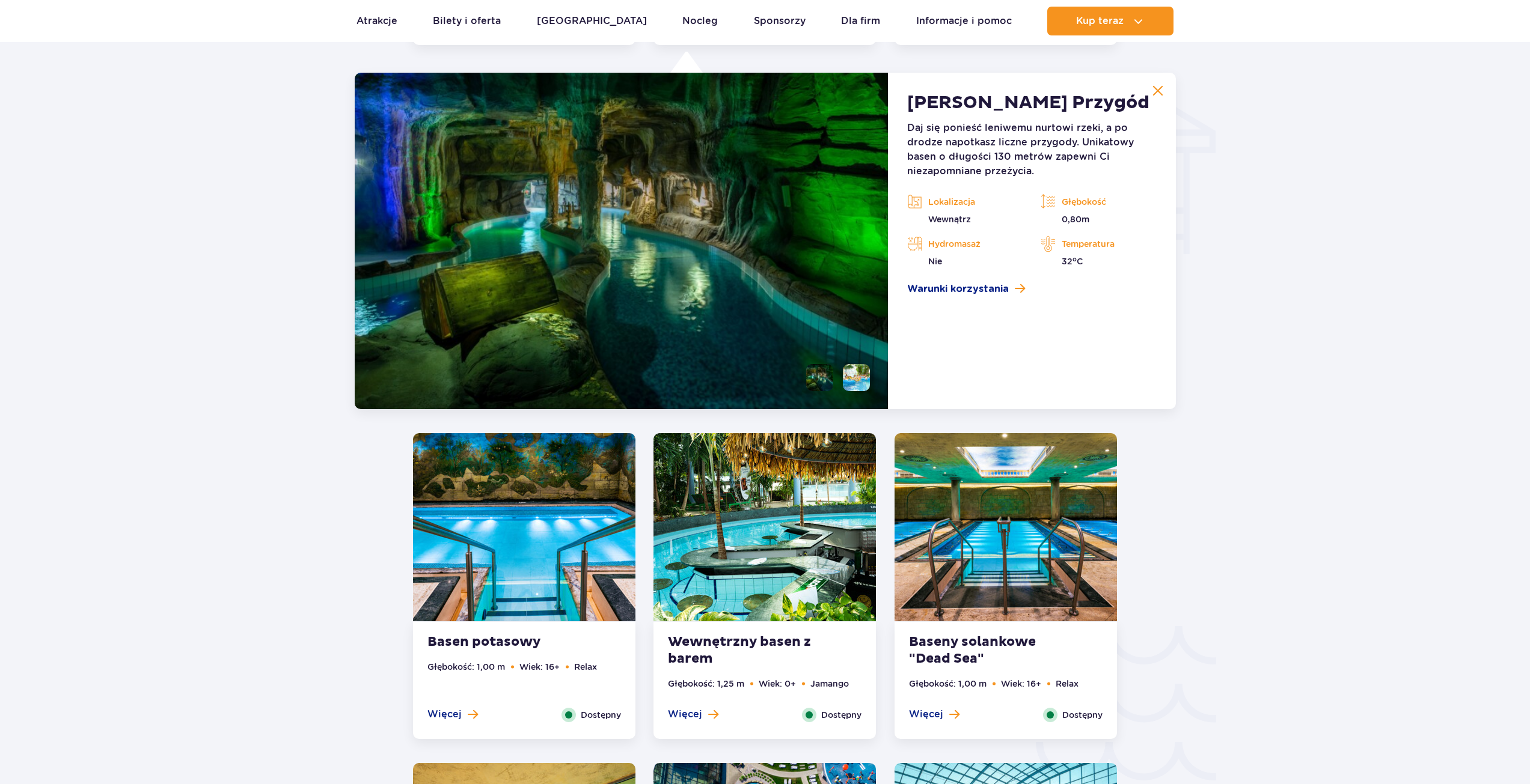
scroll to position [1447, 0]
click at [978, 286] on span "Warunki korzystania" at bounding box center [958, 287] width 102 height 14
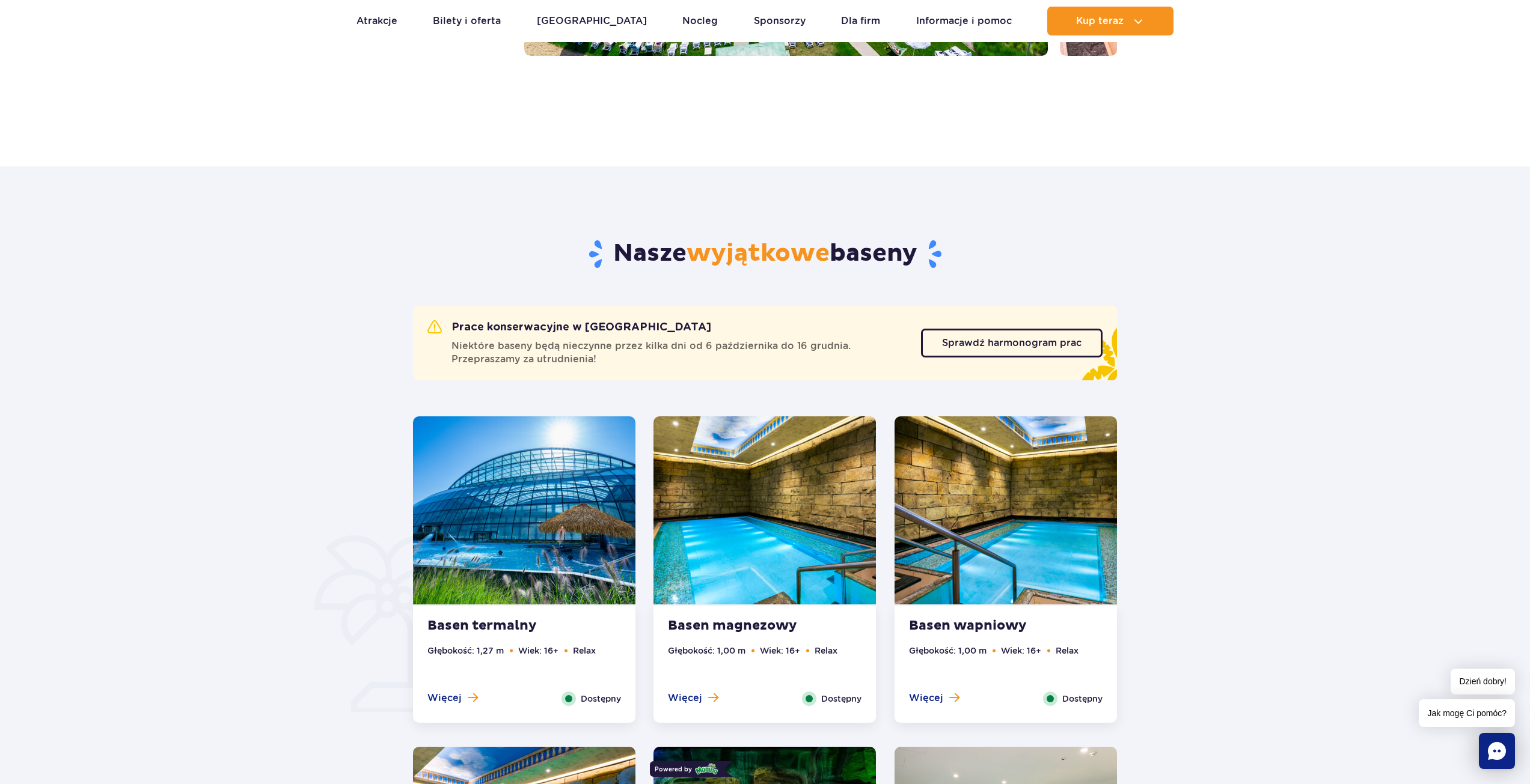
scroll to position [486, 0]
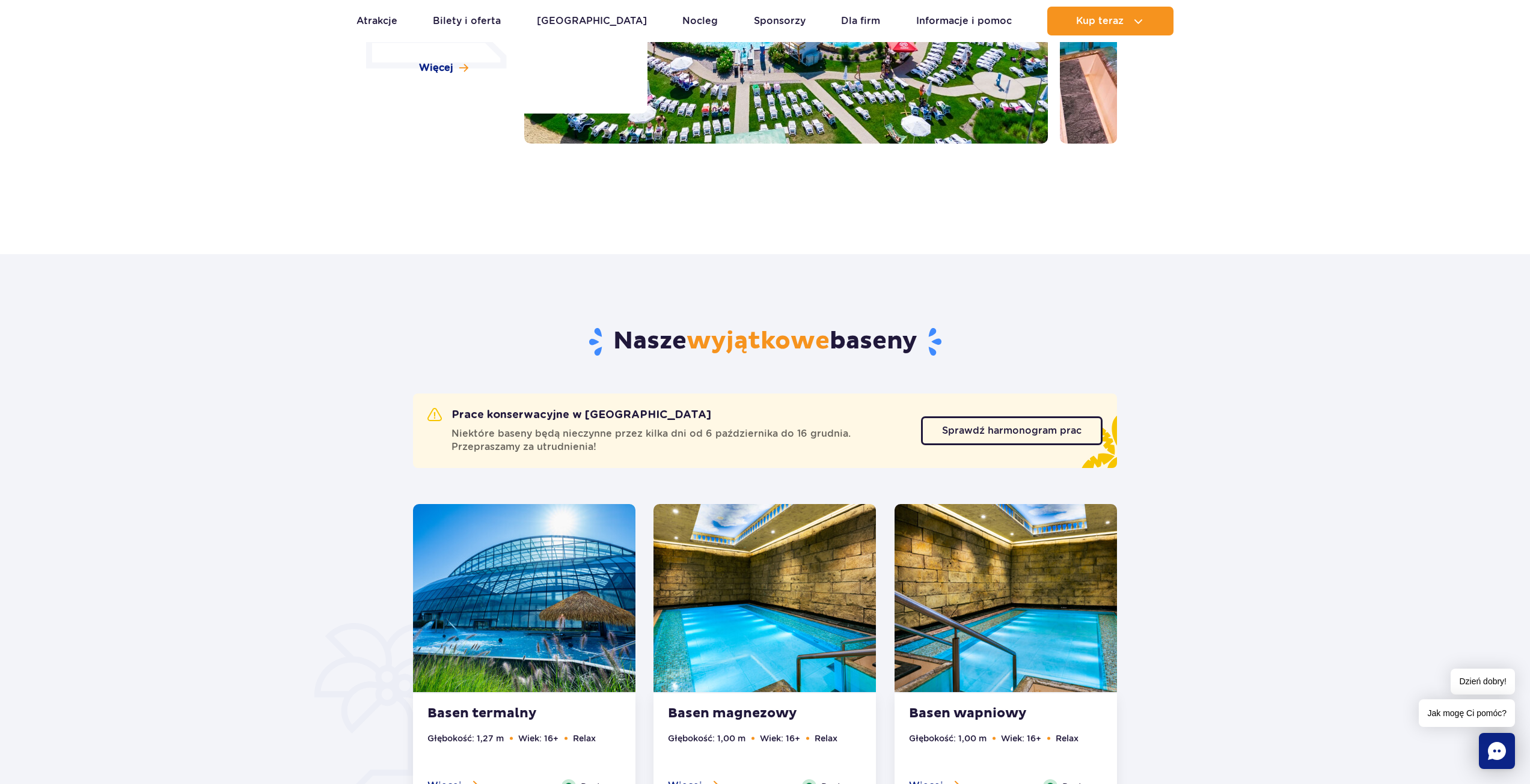
drag, startPoint x: 1237, startPoint y: 533, endPoint x: 1237, endPoint y: 543, distance: 10.0
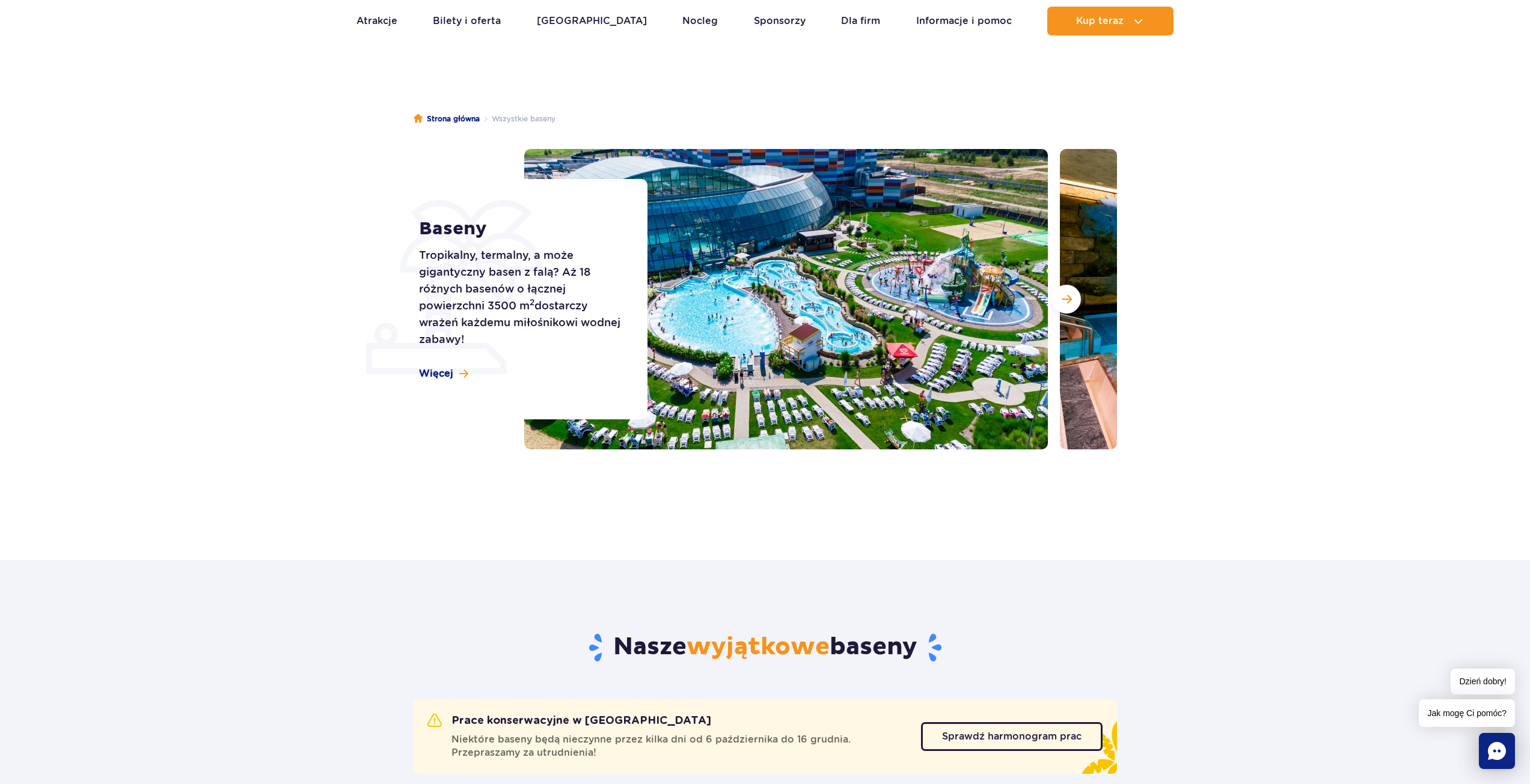
scroll to position [0, 0]
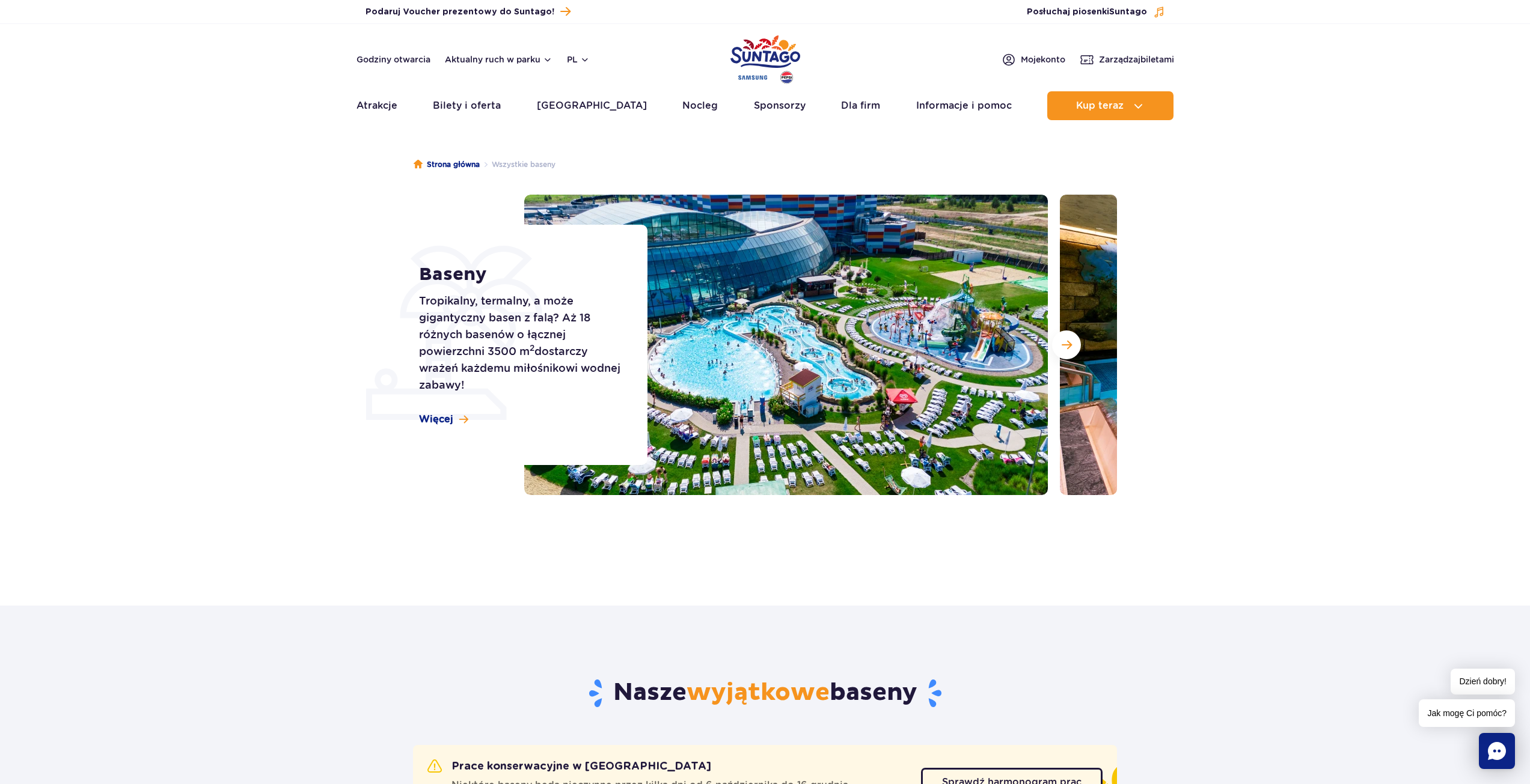
click at [290, 417] on section "Baseny Tropikalny, termalny, a może gigantyczny basen z falą? Aż 18 różnych bas…" at bounding box center [765, 345] width 1530 height 301
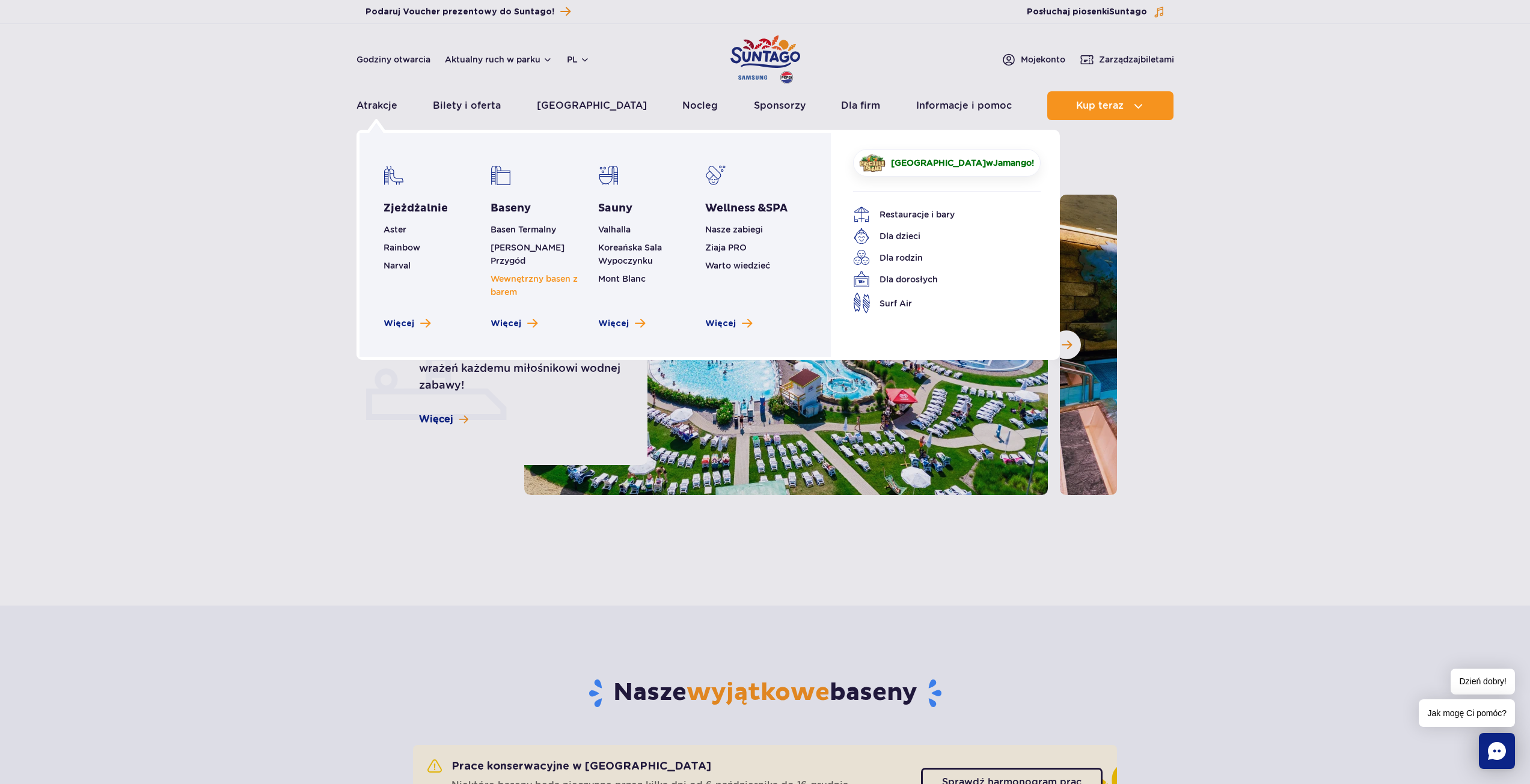
click at [518, 274] on link "Wewnętrzny basen z barem" at bounding box center [534, 286] width 87 height 23
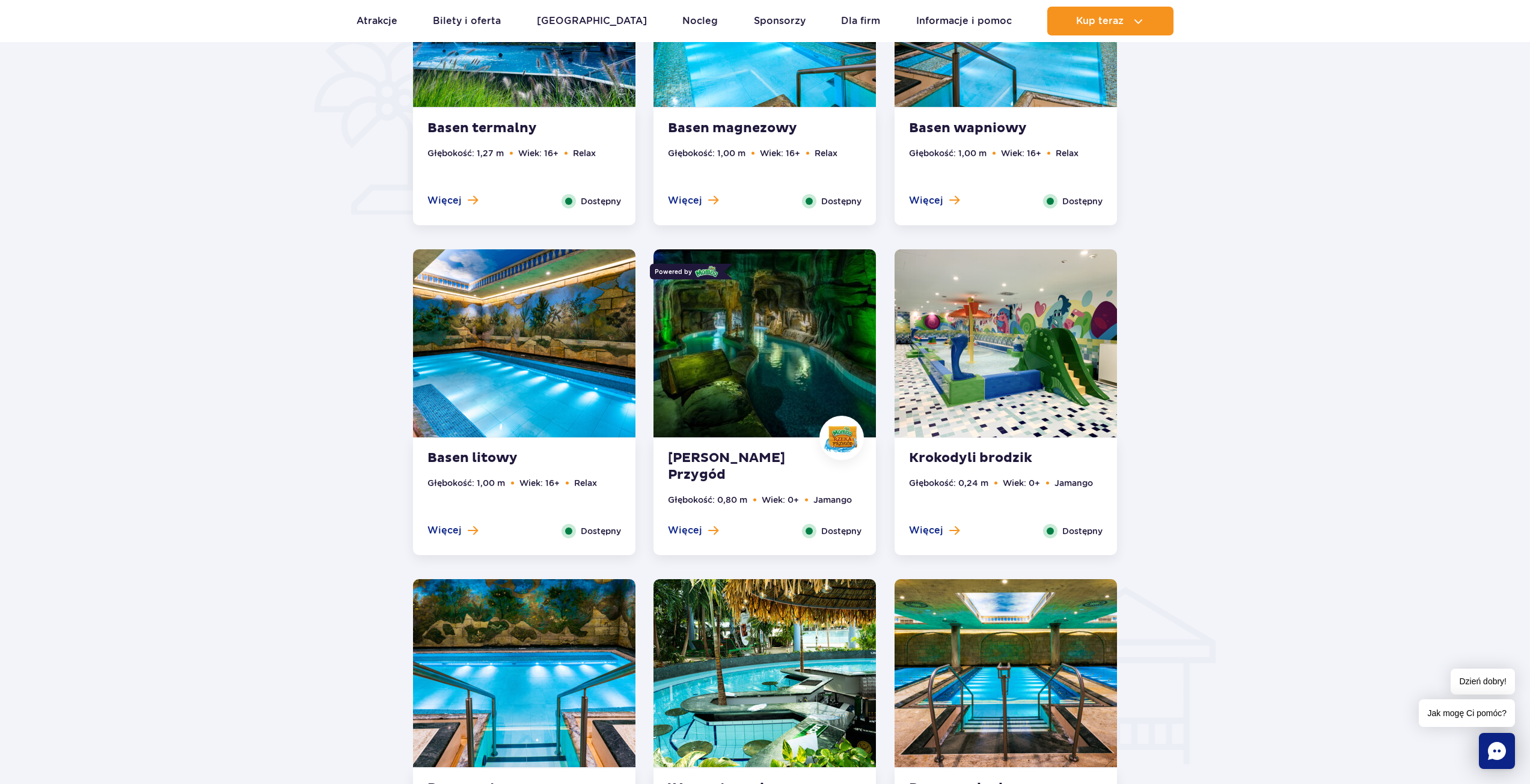
scroll to position [876, 0]
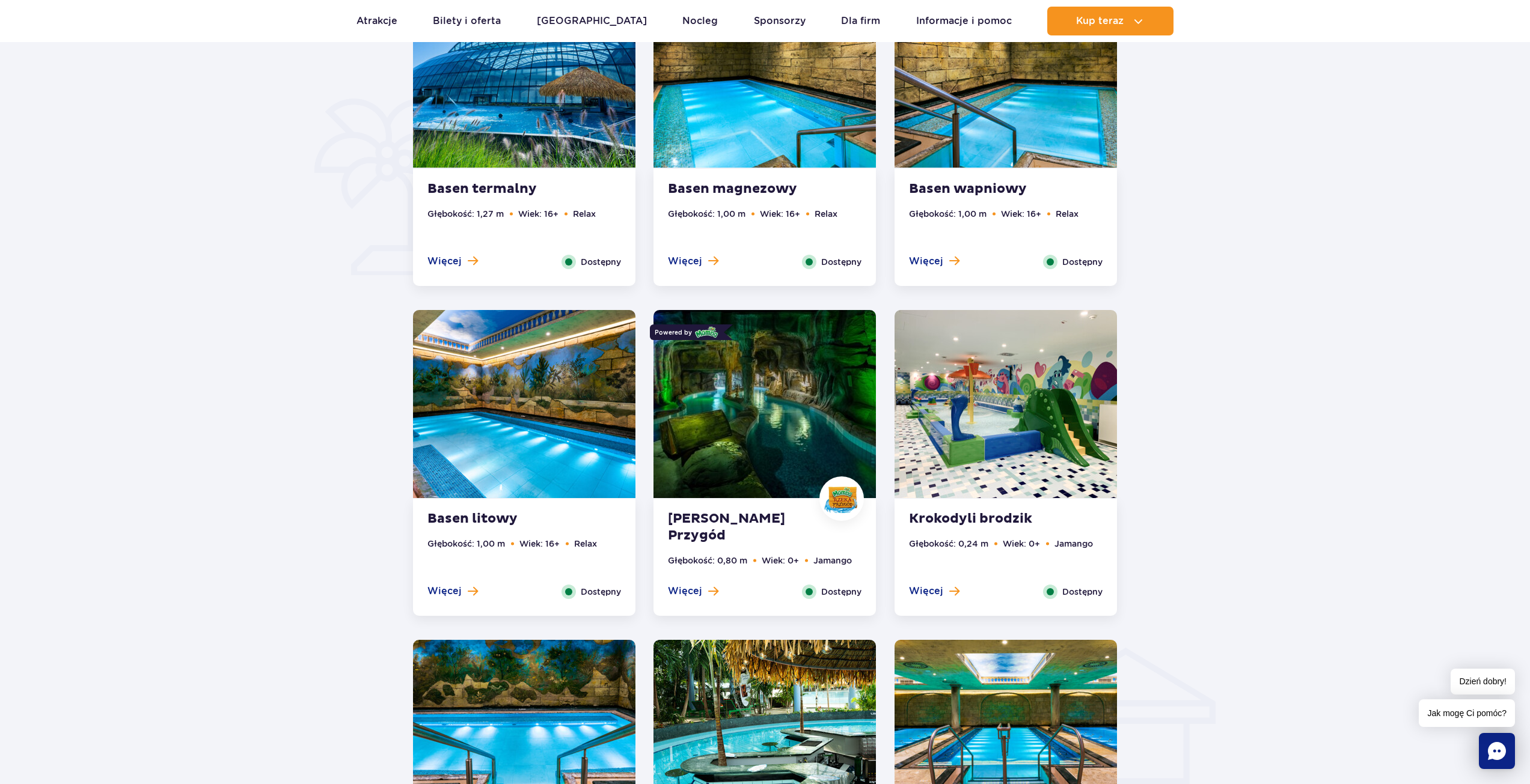
click at [718, 479] on img at bounding box center [765, 404] width 222 height 188
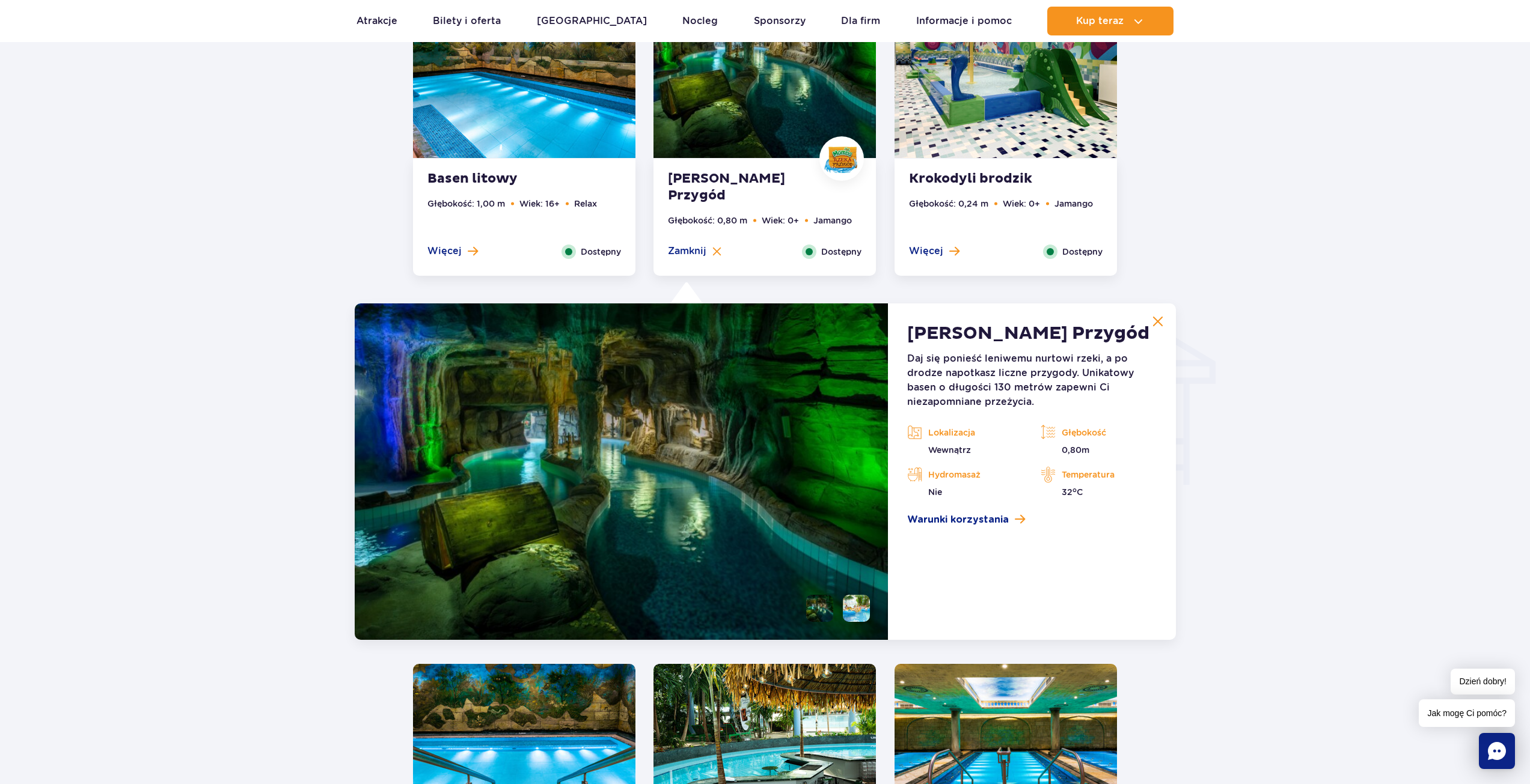
scroll to position [1207, 0]
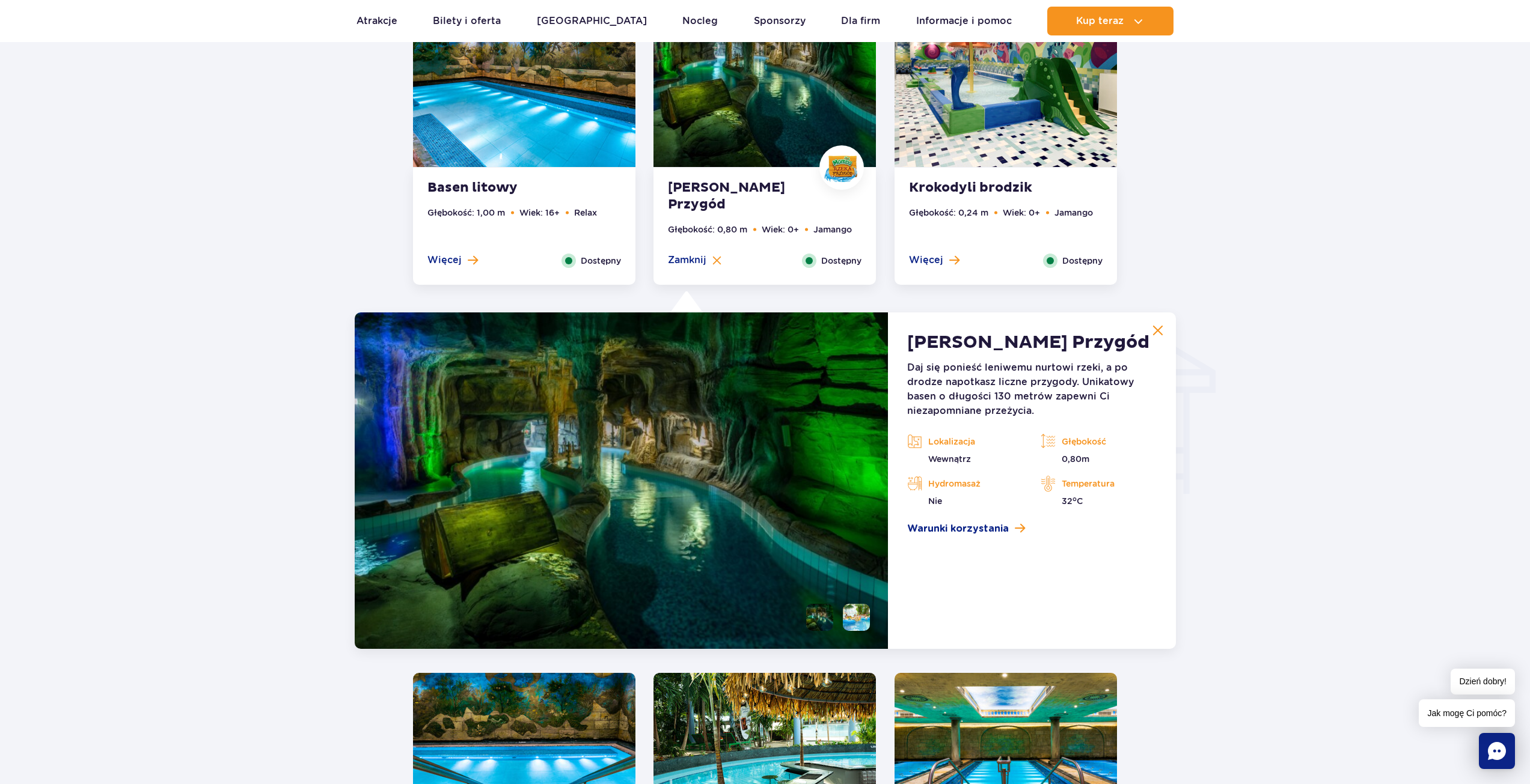
click at [848, 618] on li at bounding box center [856, 617] width 27 height 27
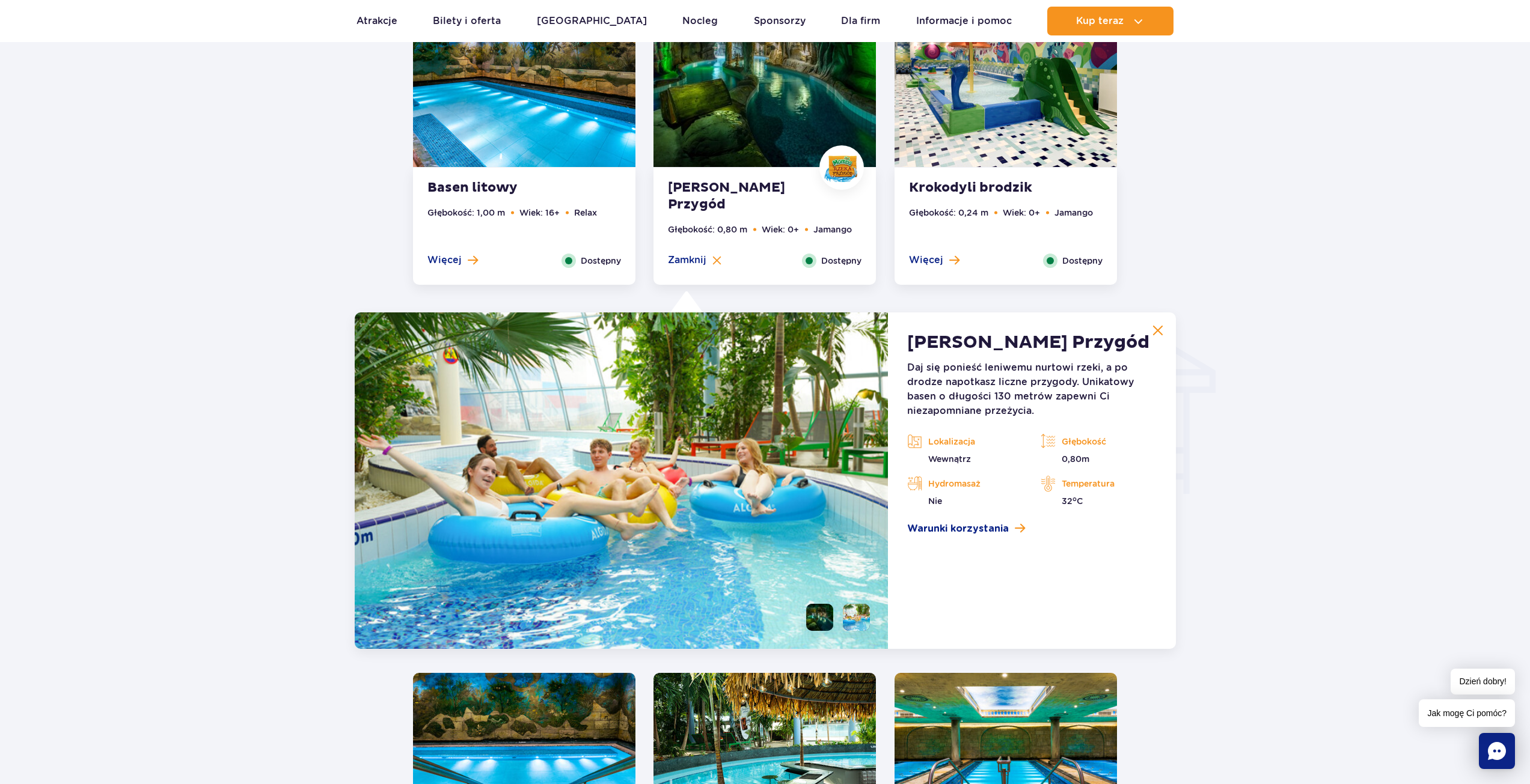
click at [815, 621] on li at bounding box center [819, 617] width 27 height 27
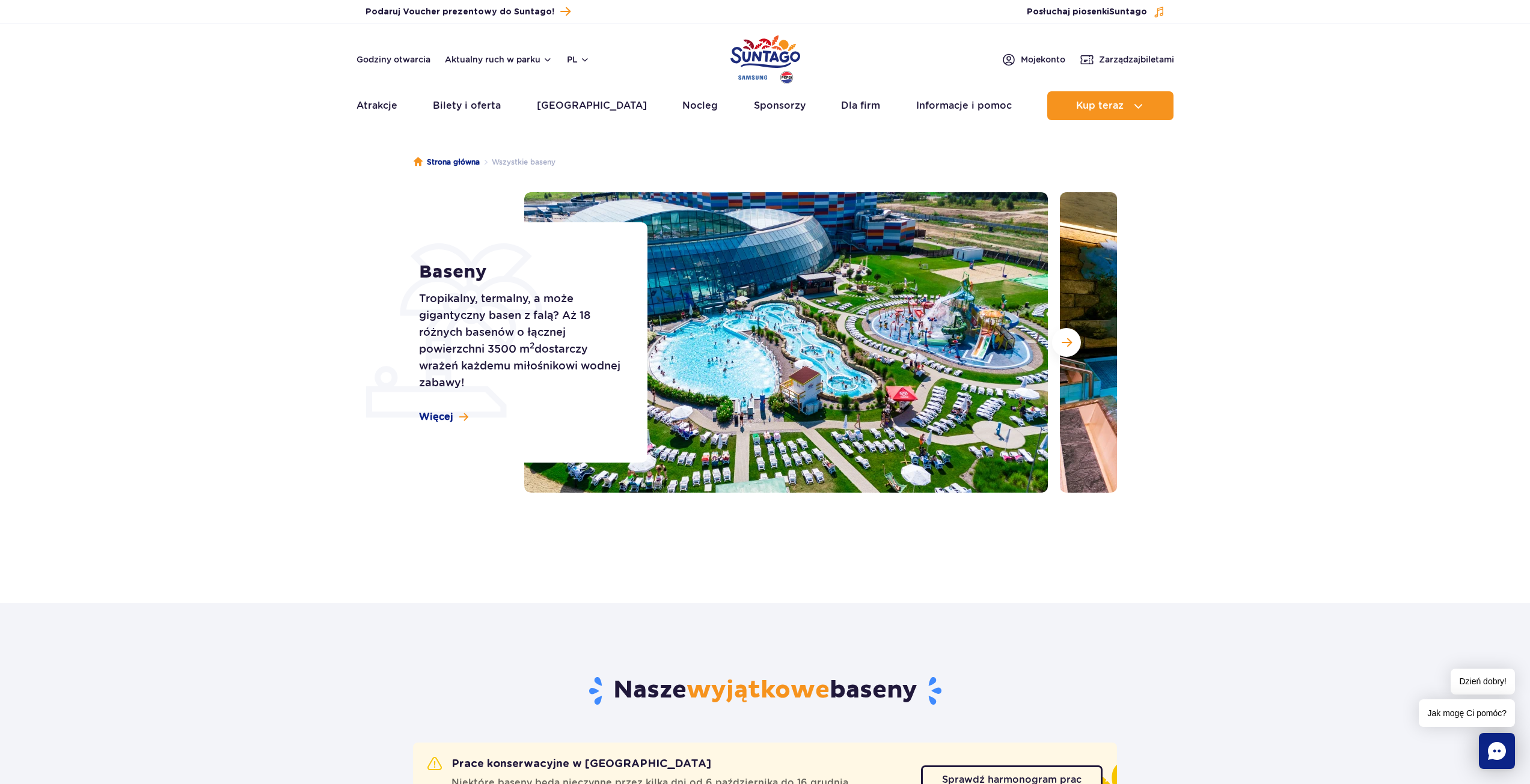
scroll to position [0, 0]
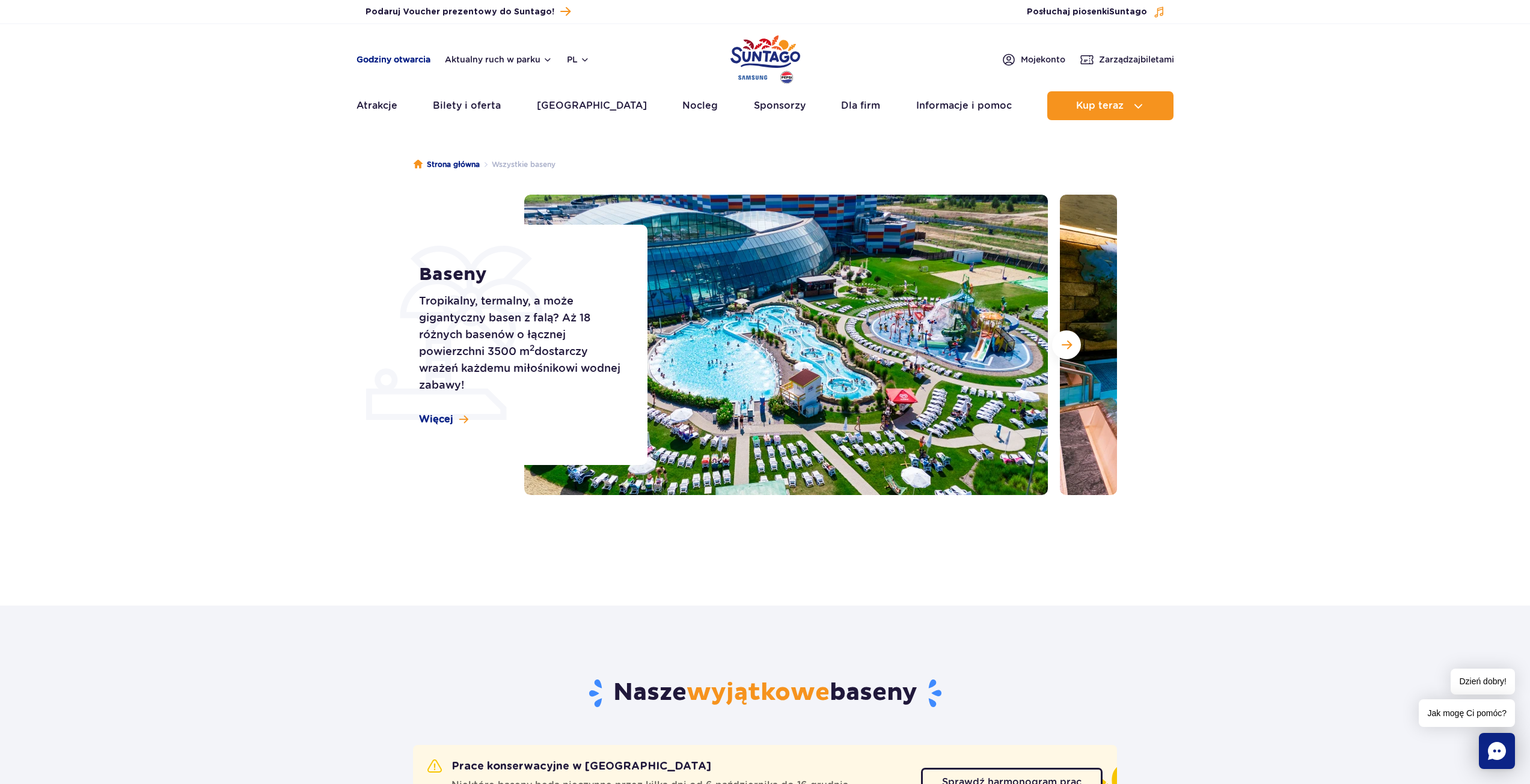
click at [389, 60] on link "Godziny otwarcia" at bounding box center [393, 59] width 74 height 12
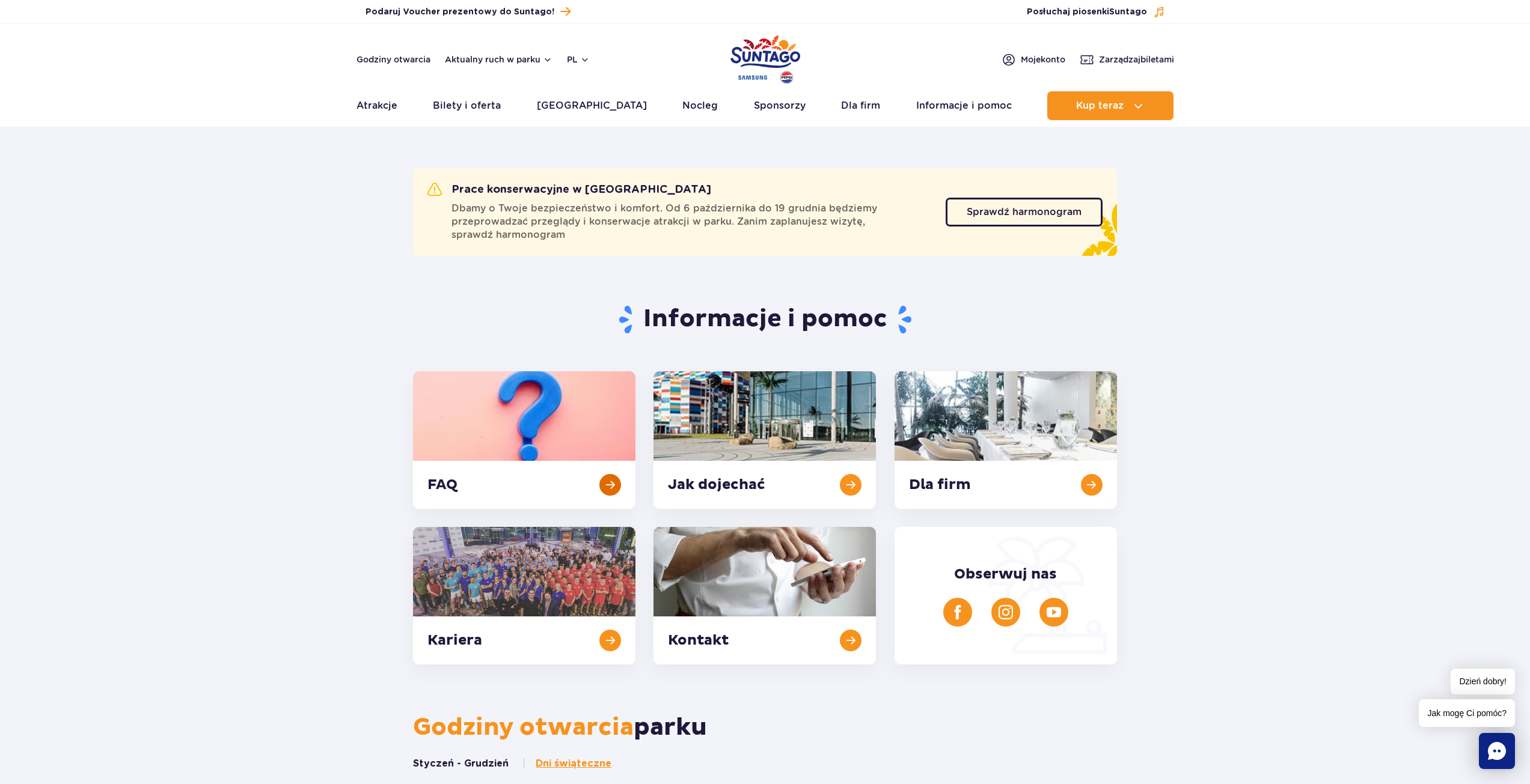
click at [478, 462] on link at bounding box center [524, 440] width 222 height 138
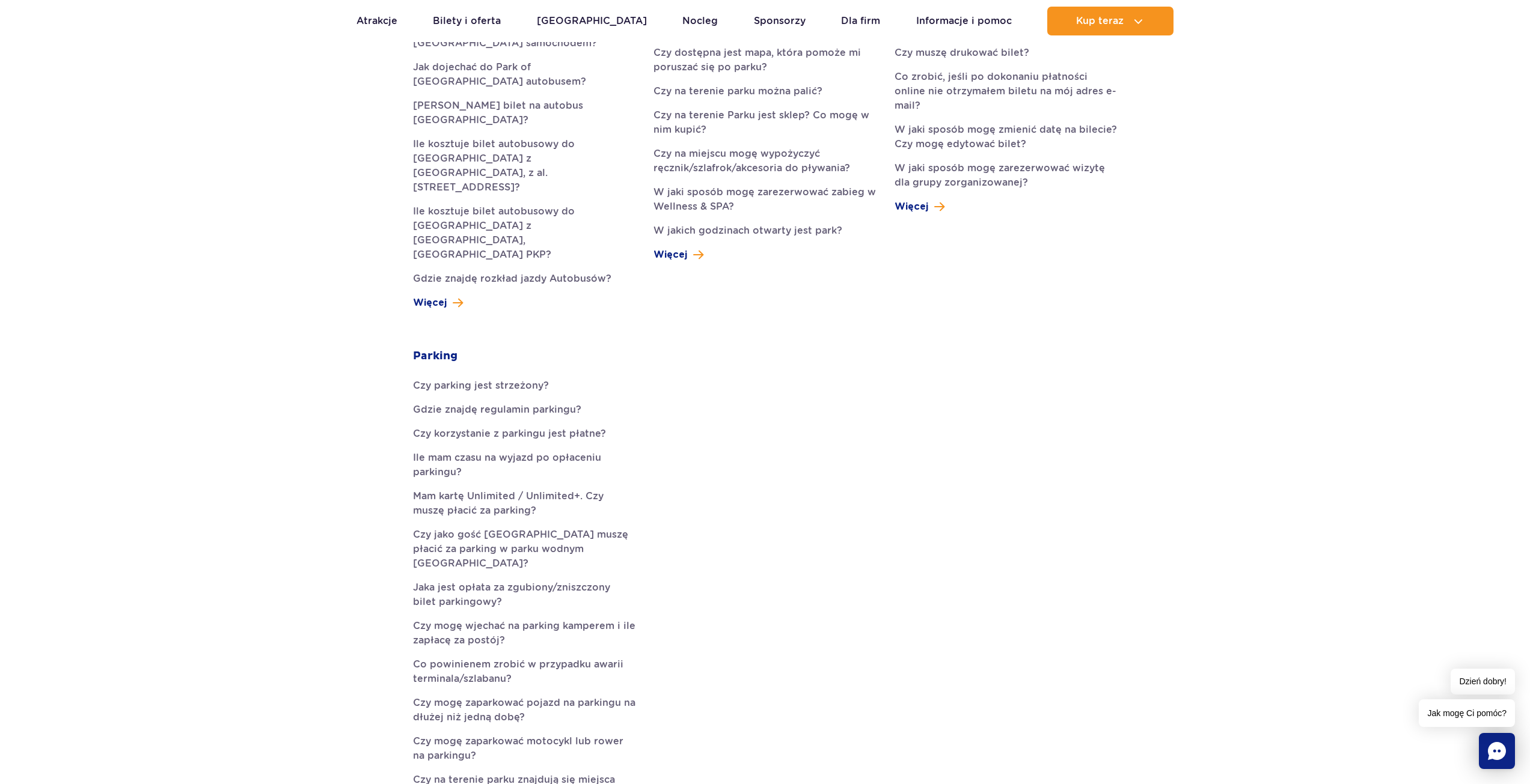
scroll to position [481, 0]
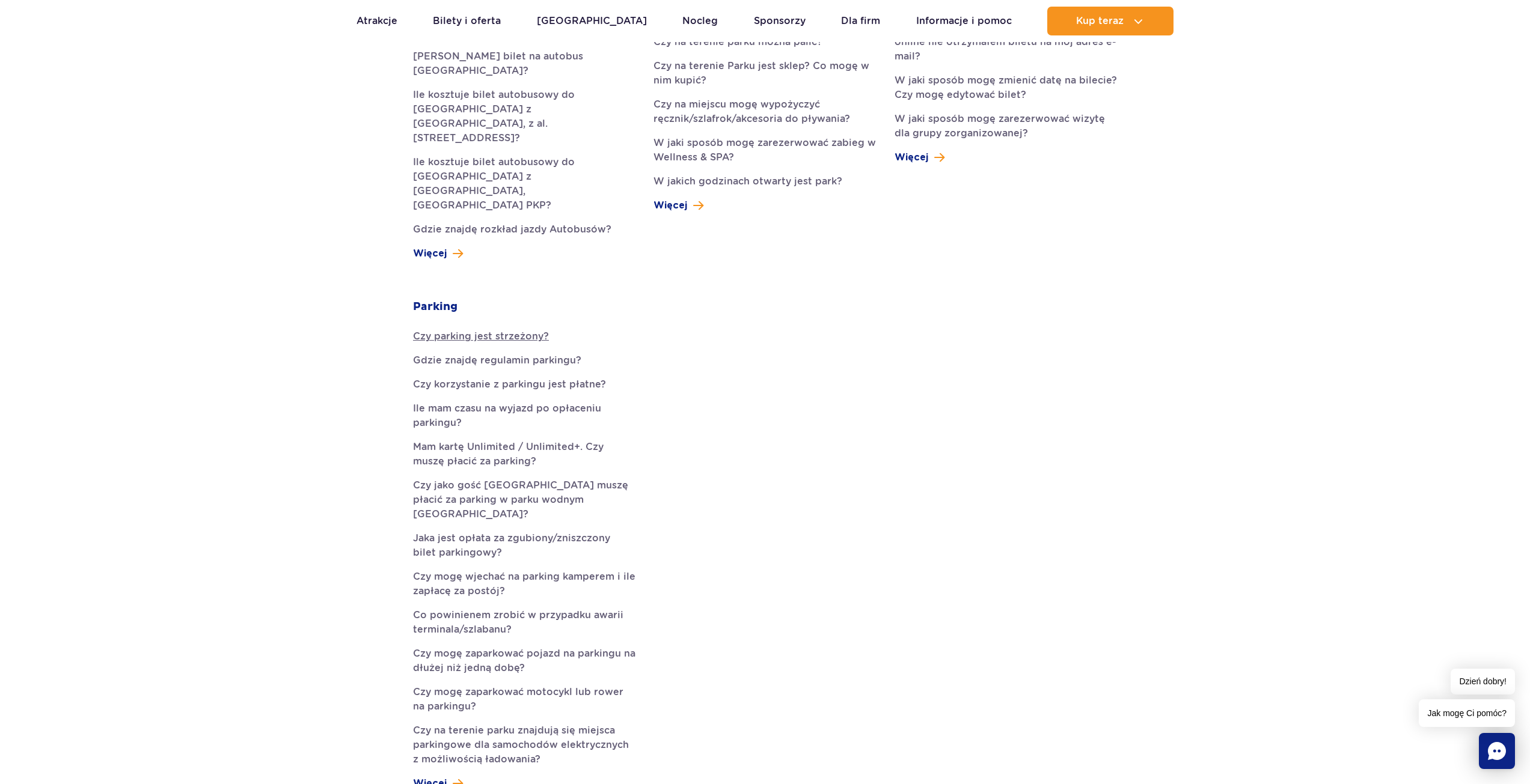
click at [492, 329] on link "Czy parking jest strzeżony?" at bounding box center [524, 335] width 222 height 14
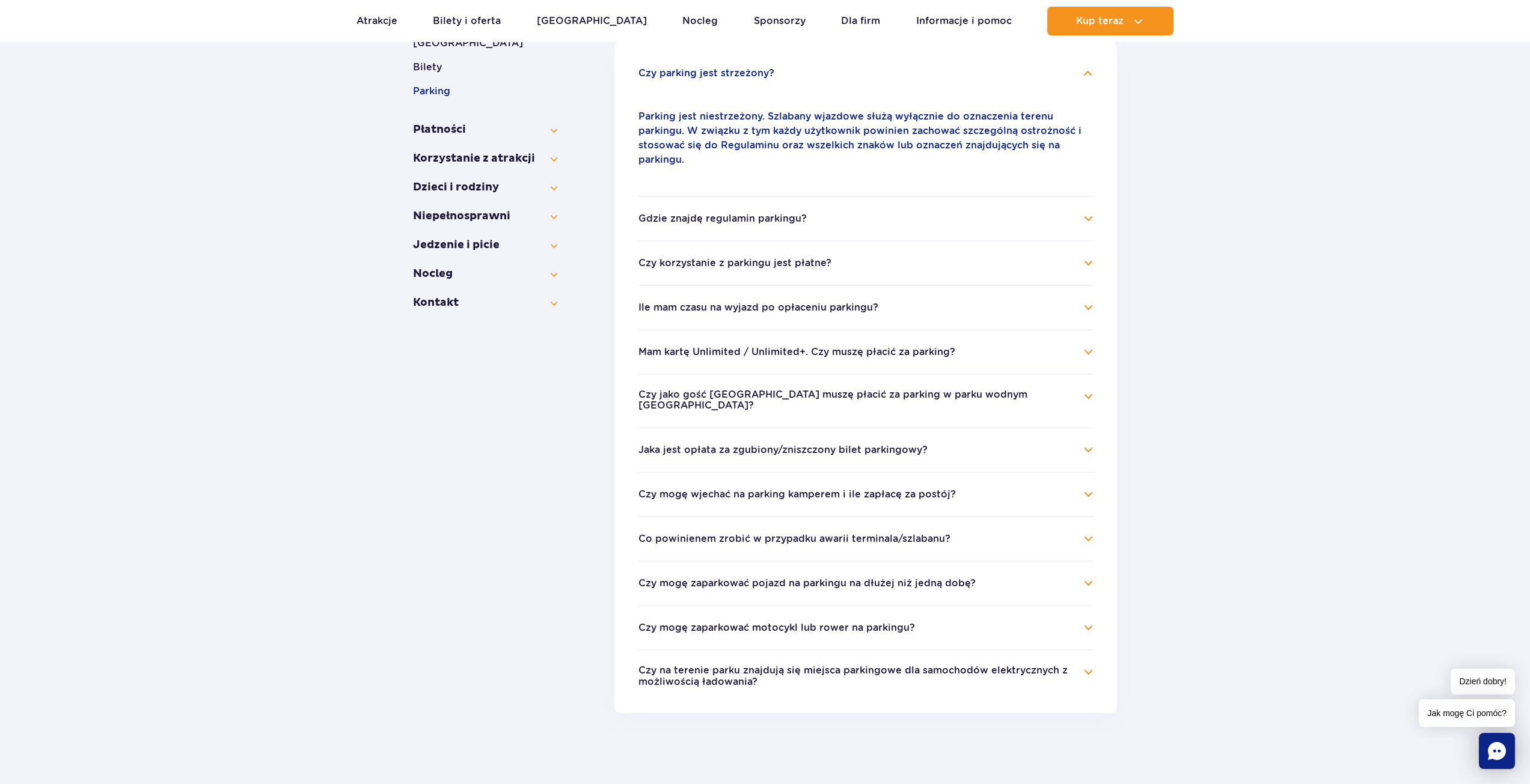
click at [802, 258] on button "Czy korzystanie z parkingu jest płatne?" at bounding box center [734, 263] width 193 height 10
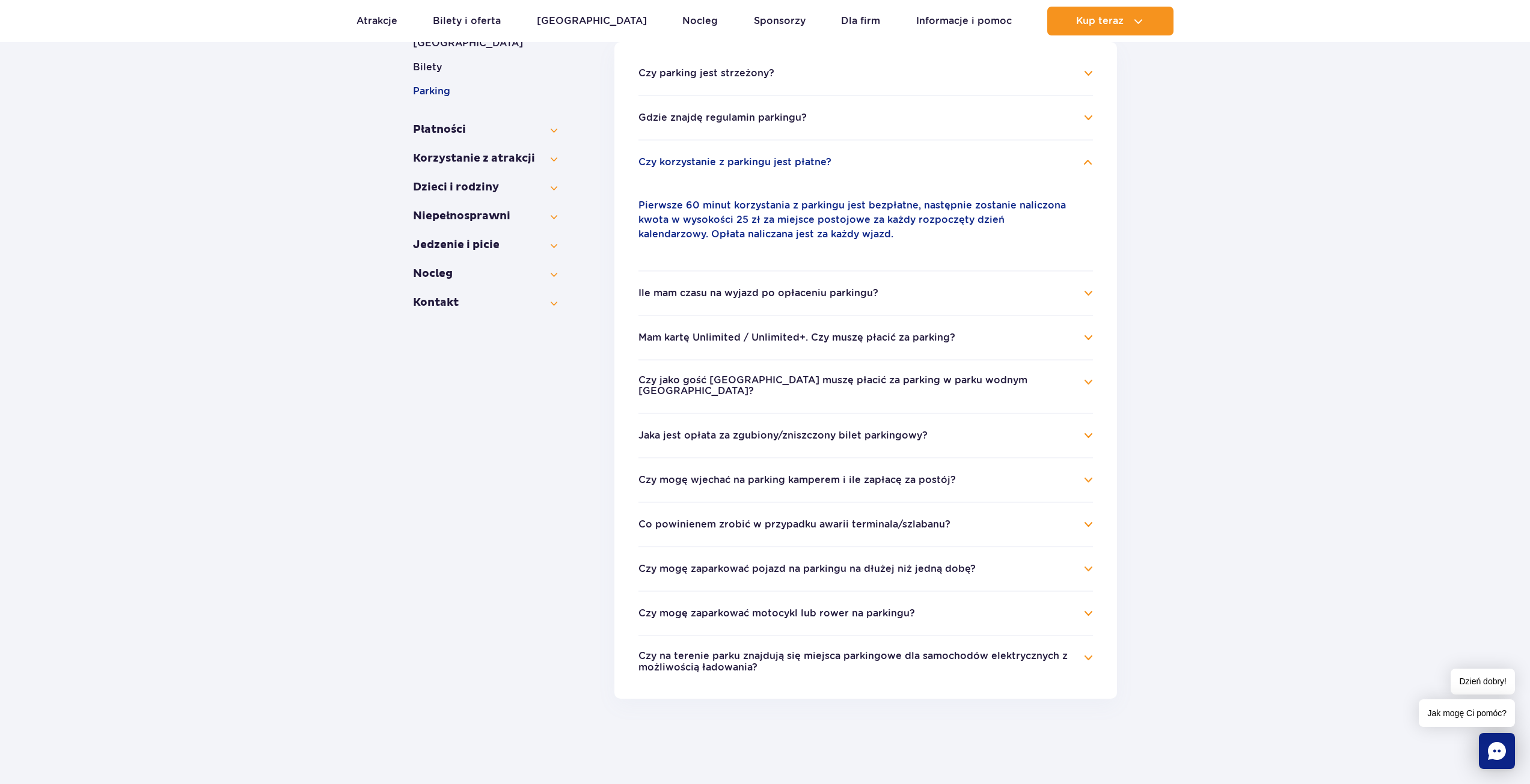
click at [766, 292] on button "Ile mam czasu na wyjazd po opłaceniu parkingu?" at bounding box center [758, 292] width 239 height 10
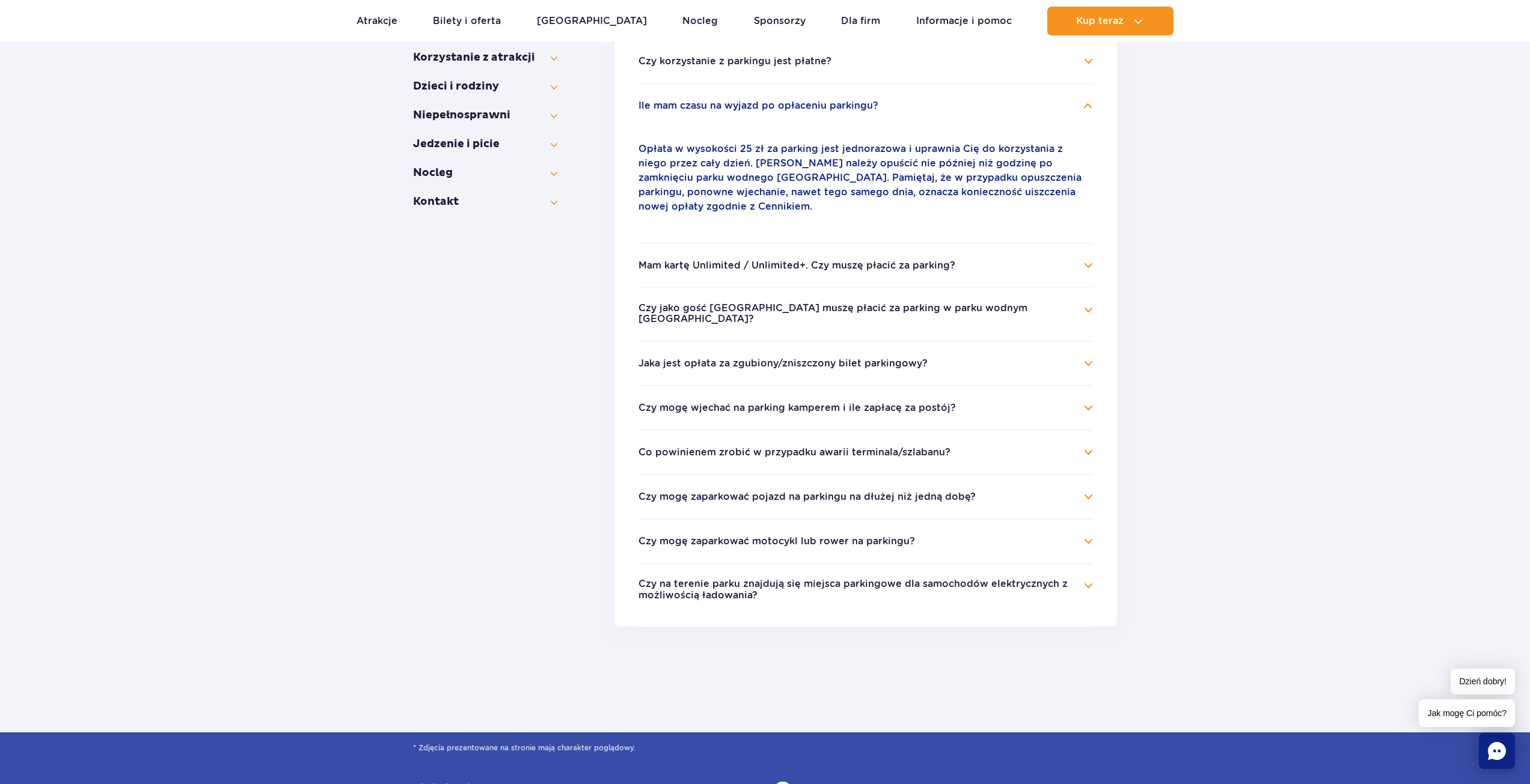
scroll to position [466, 0]
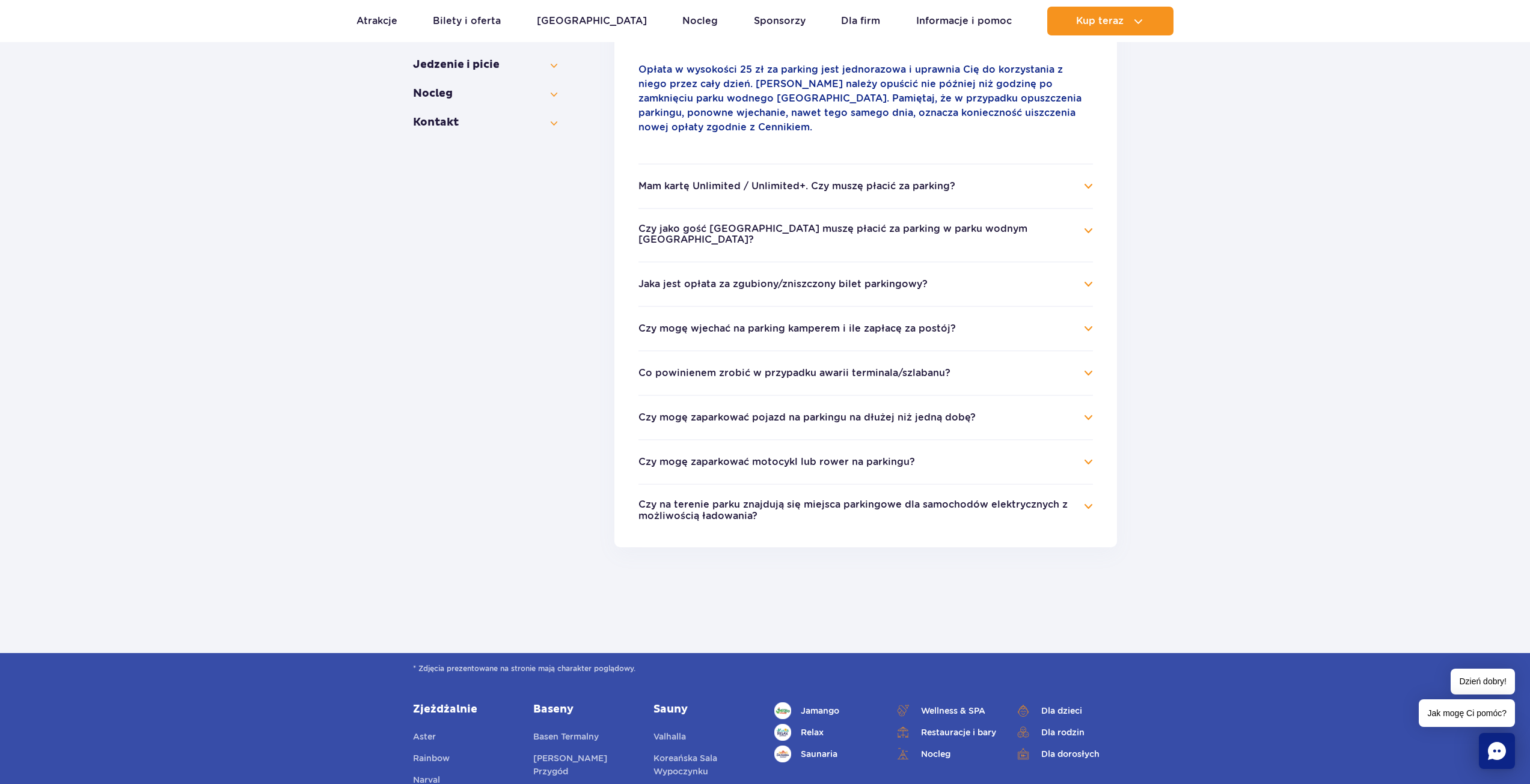
click at [890, 223] on button "Czy jako gość [GEOGRAPHIC_DATA] muszę płacić za parking w parku wodnym [GEOGRAP…" at bounding box center [856, 235] width 436 height 23
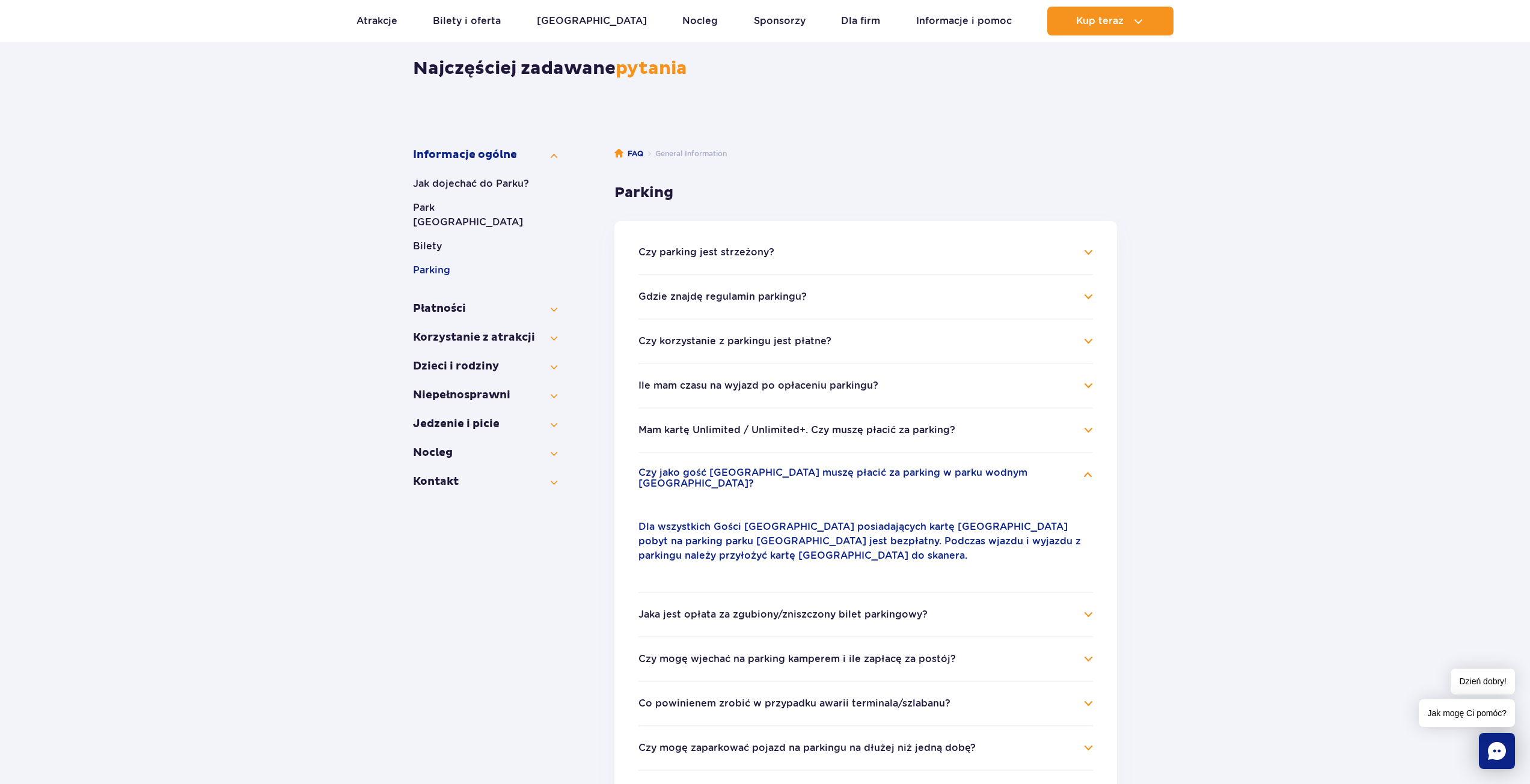
scroll to position [121, 0]
